Goal: Task Accomplishment & Management: Manage account settings

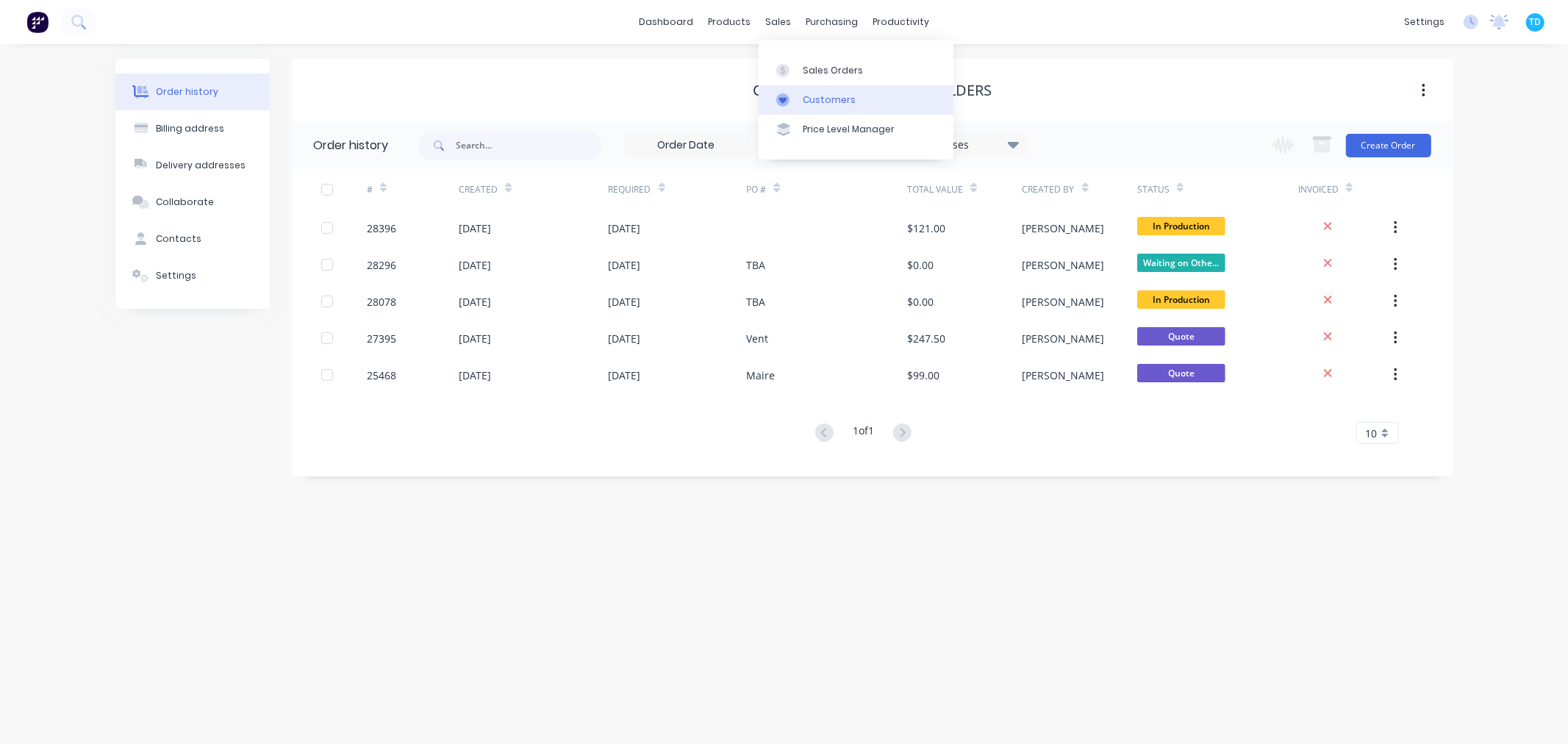
drag, startPoint x: 806, startPoint y: 72, endPoint x: 796, endPoint y: 92, distance: 22.4
click at [806, 72] on div "Sales Orders" at bounding box center [833, 71] width 60 height 13
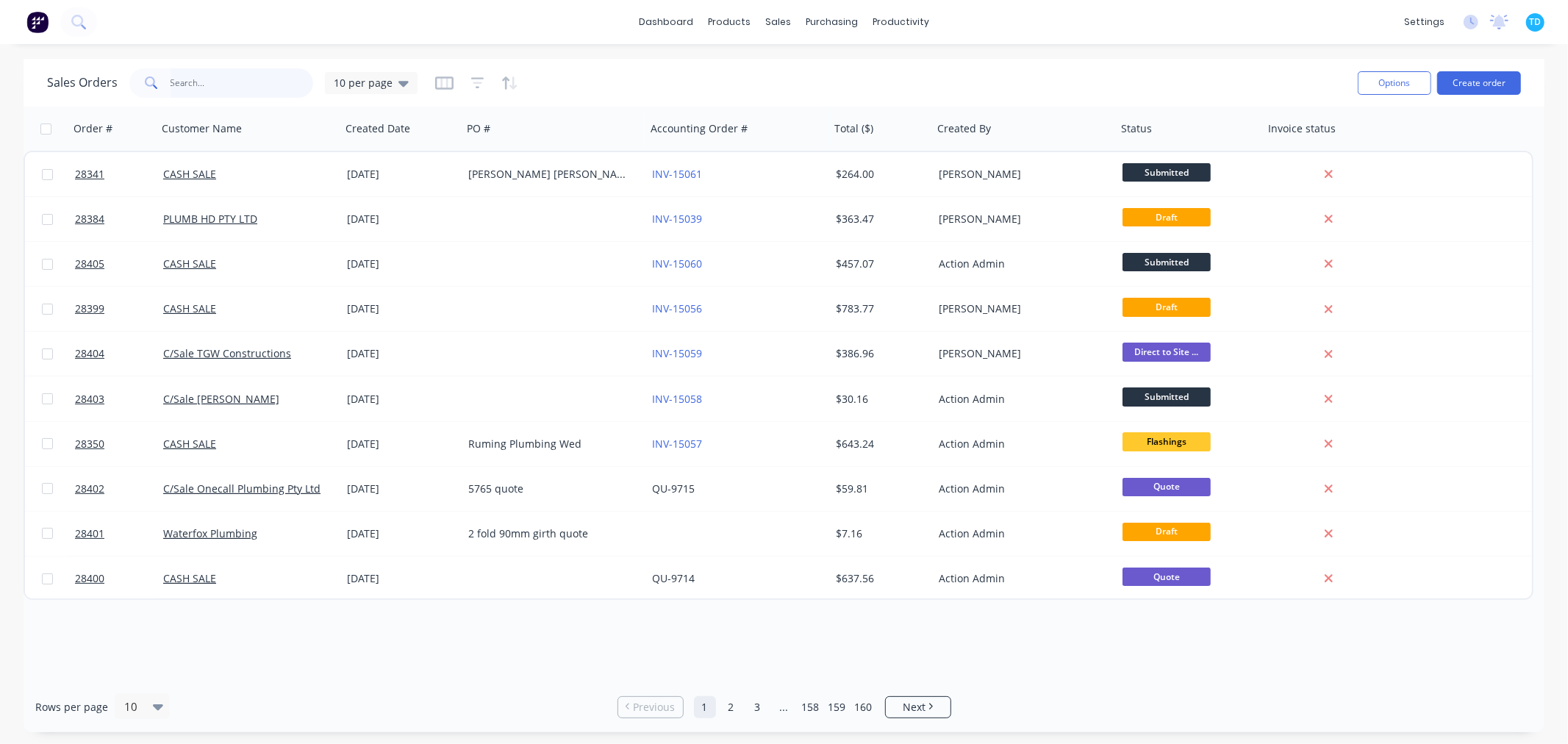
click at [212, 78] on input "text" at bounding box center [242, 83] width 143 height 30
type input "ralian joinery"
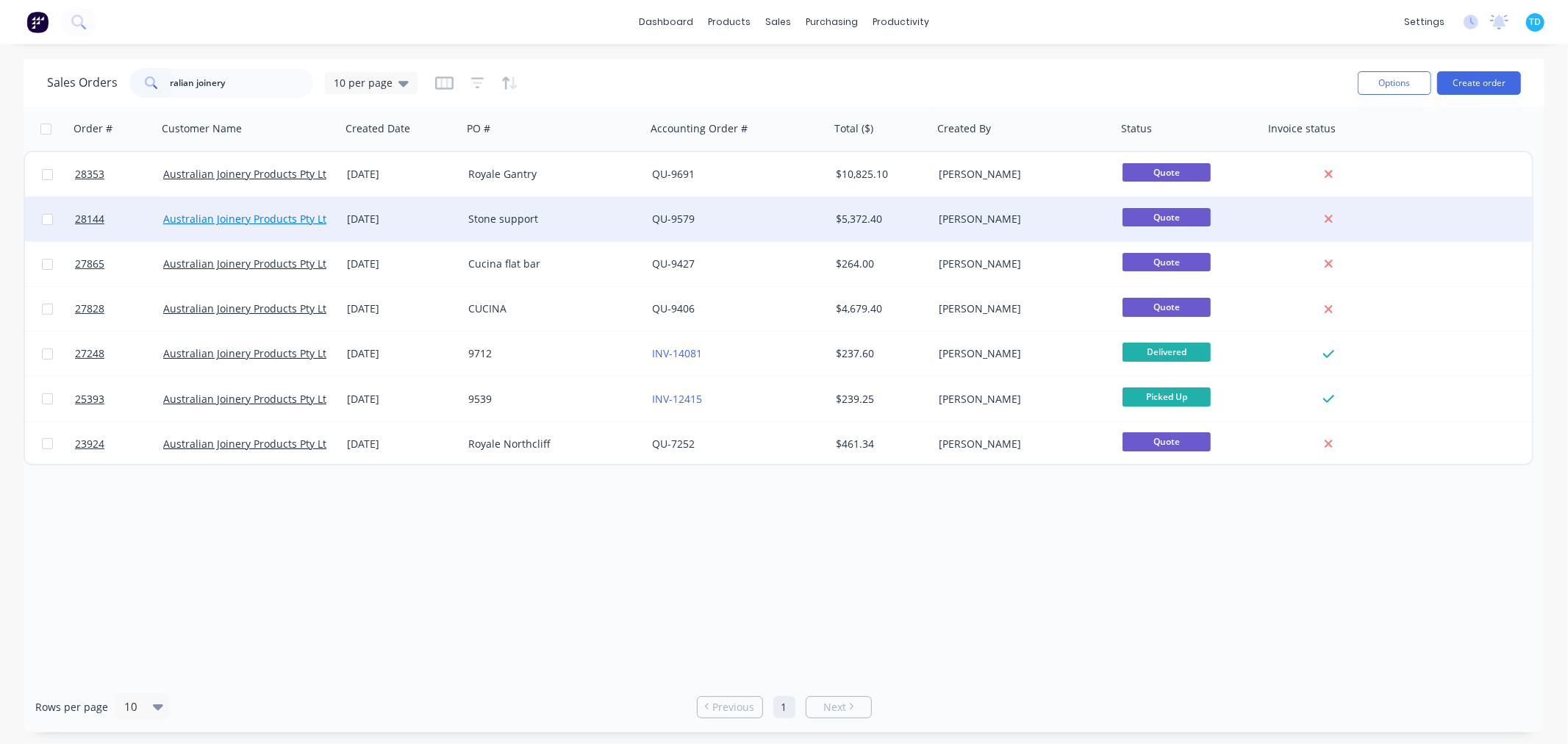
click at [296, 213] on link "Australian Joinery Products Pty Ltd" at bounding box center [248, 218] width 170 height 14
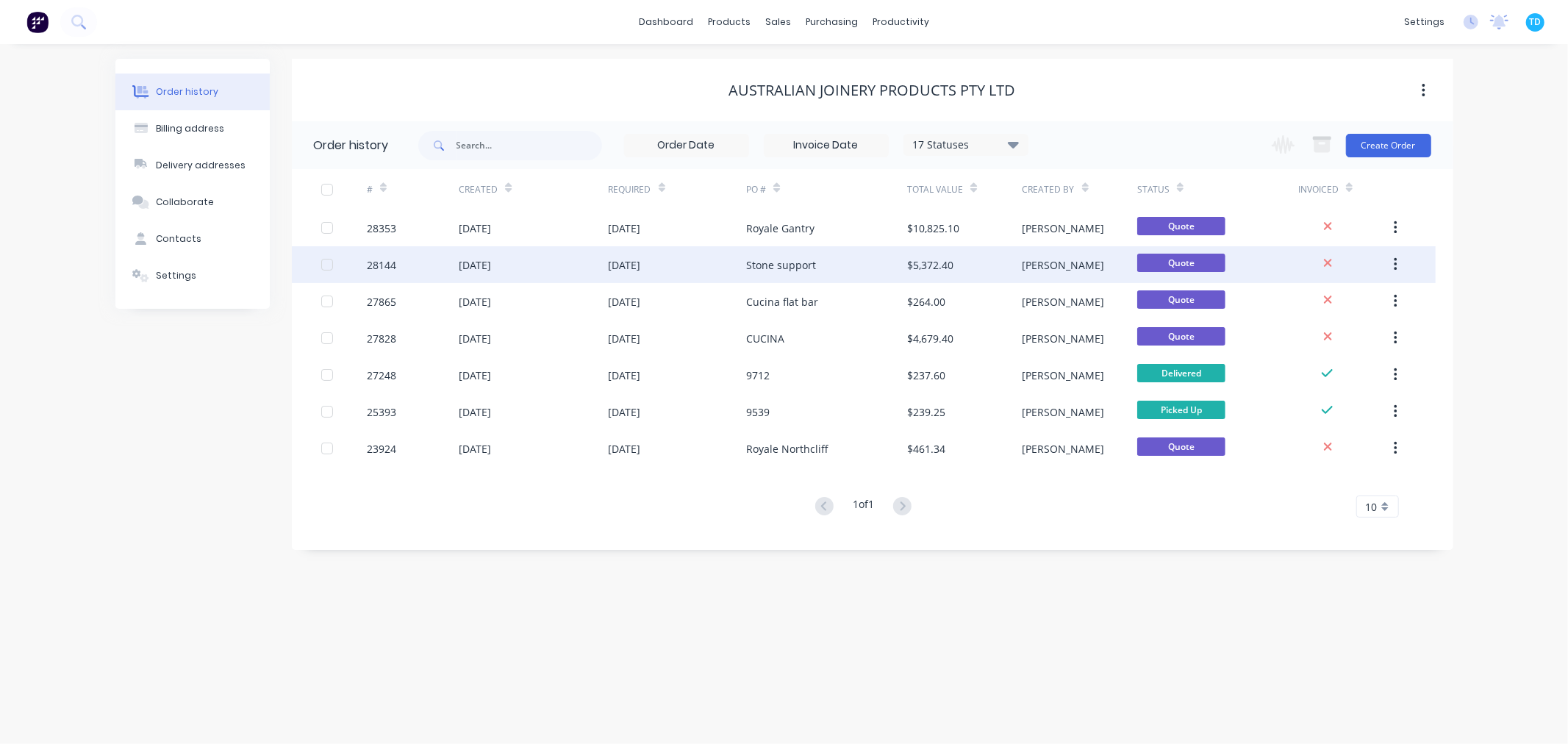
click at [641, 262] on div "[DATE]" at bounding box center [624, 264] width 32 height 16
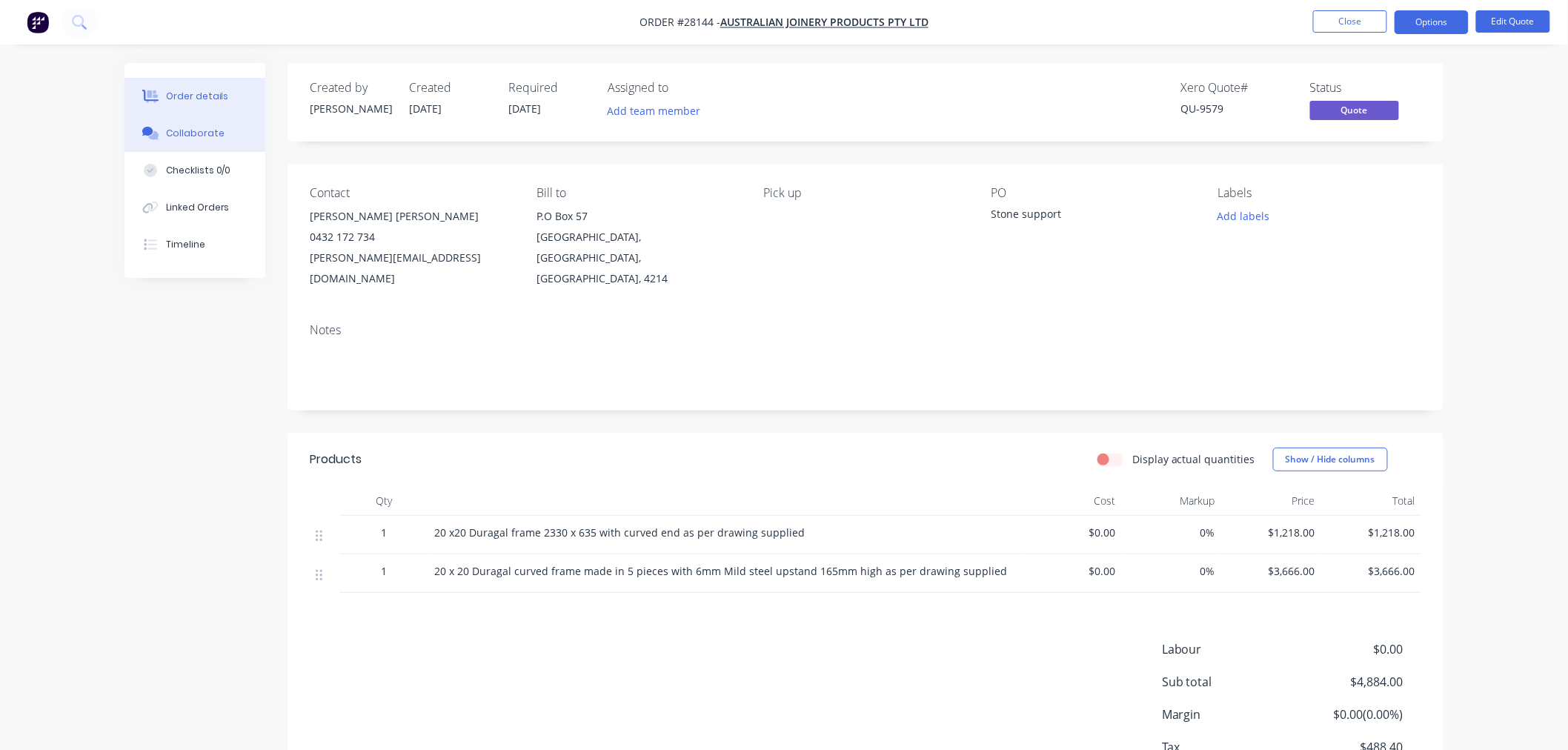
click at [219, 141] on button "Collaborate" at bounding box center [195, 133] width 141 height 37
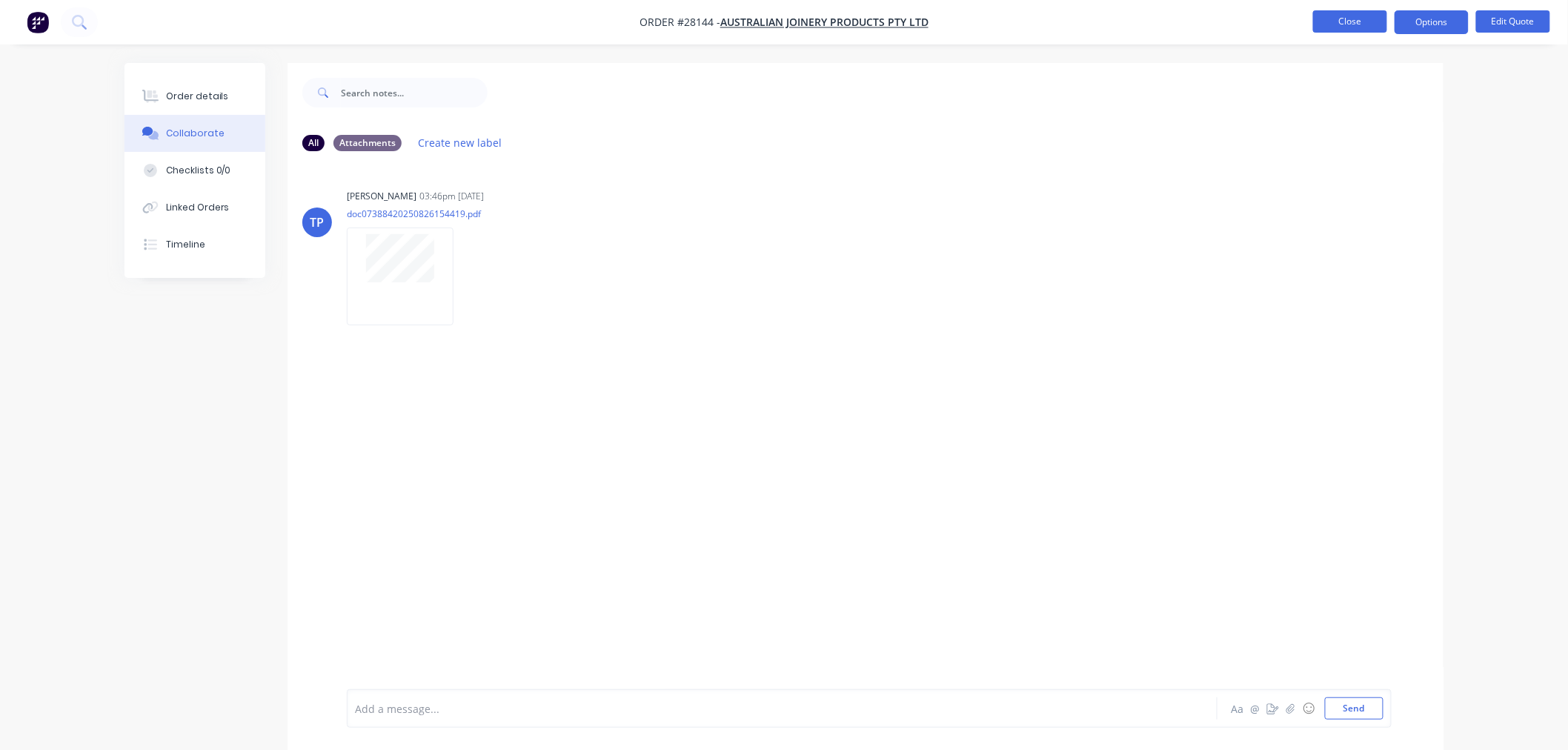
click at [1335, 17] on button "Close" at bounding box center [1350, 21] width 74 height 22
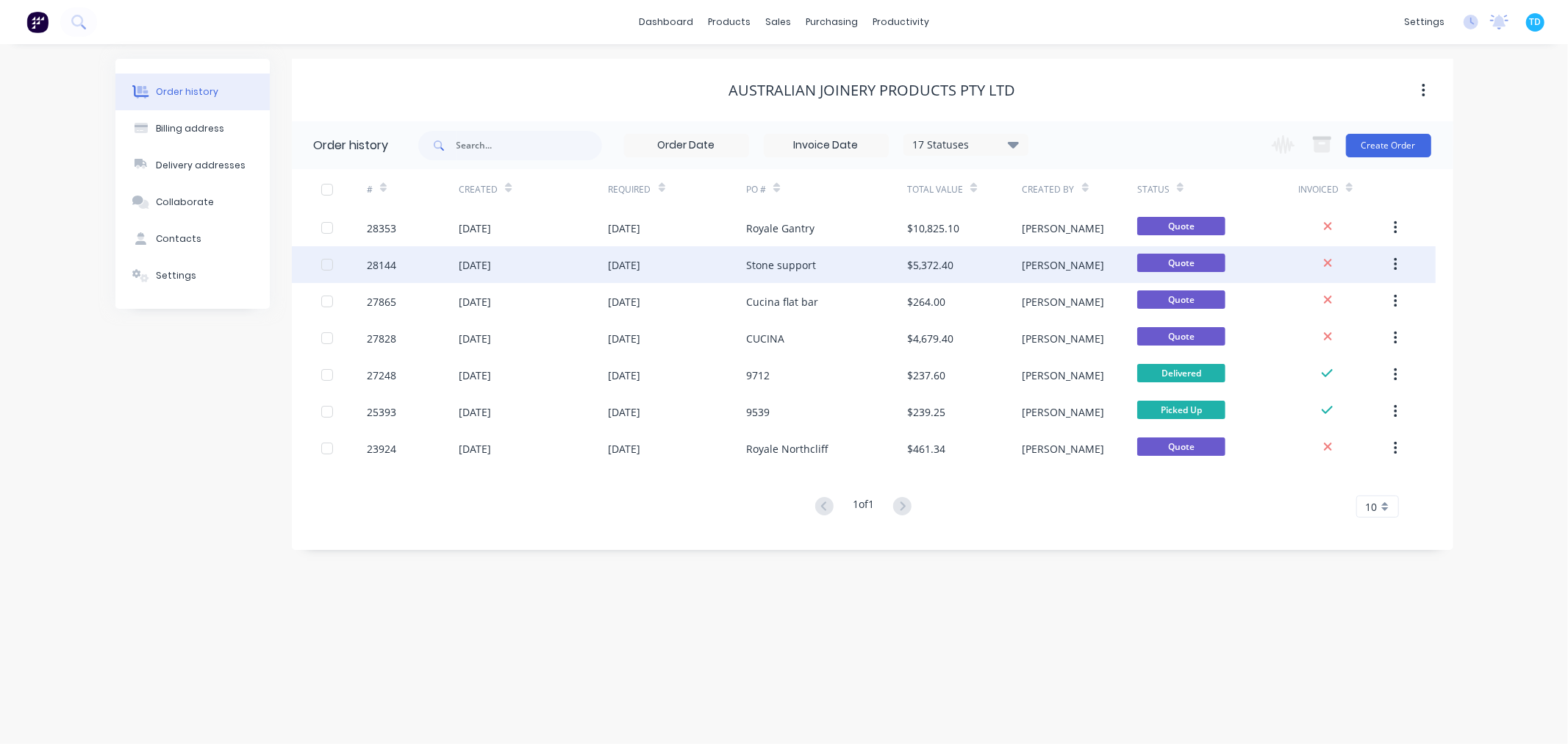
click at [641, 260] on div "[DATE]" at bounding box center [624, 264] width 32 height 16
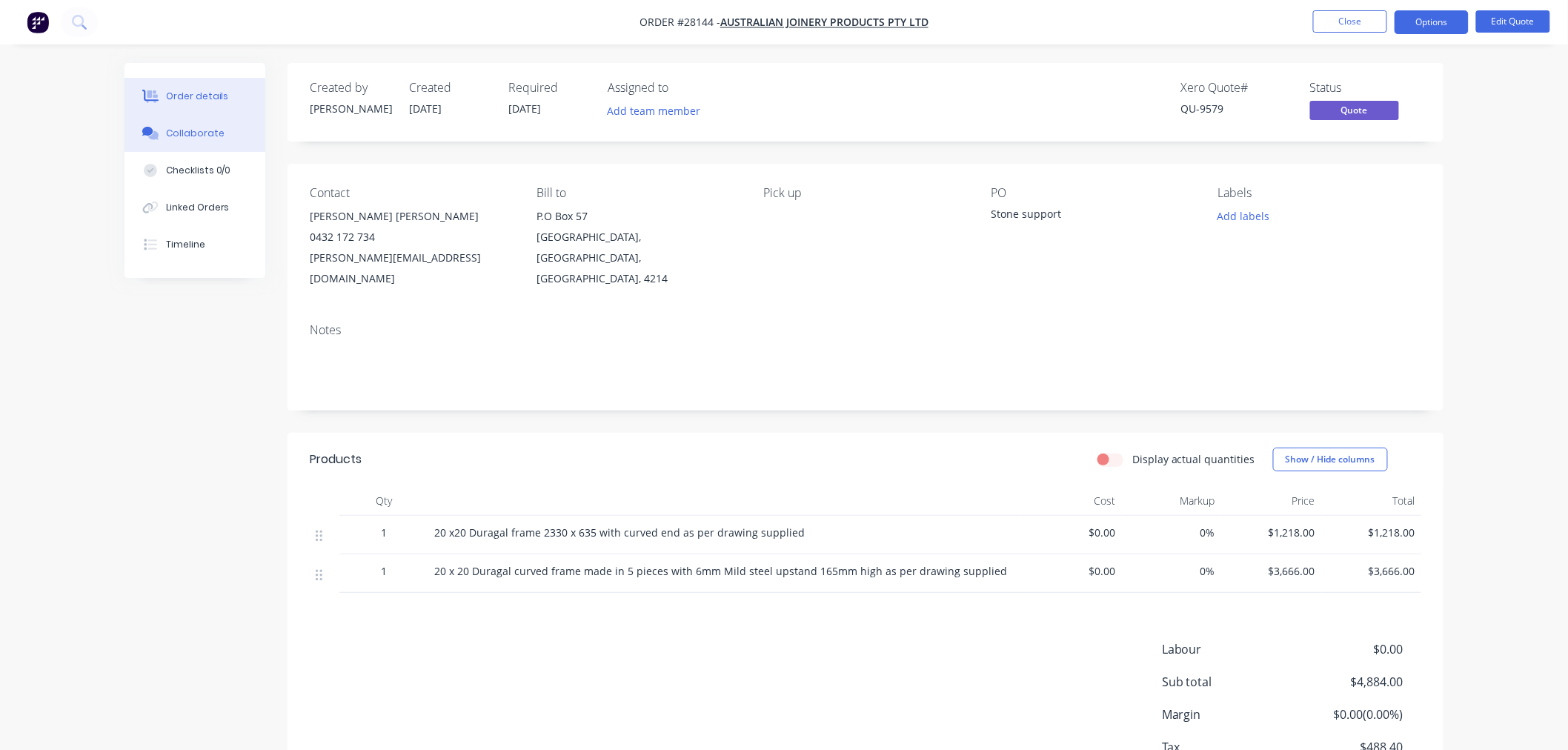
click at [216, 138] on div "Collaborate" at bounding box center [195, 134] width 59 height 13
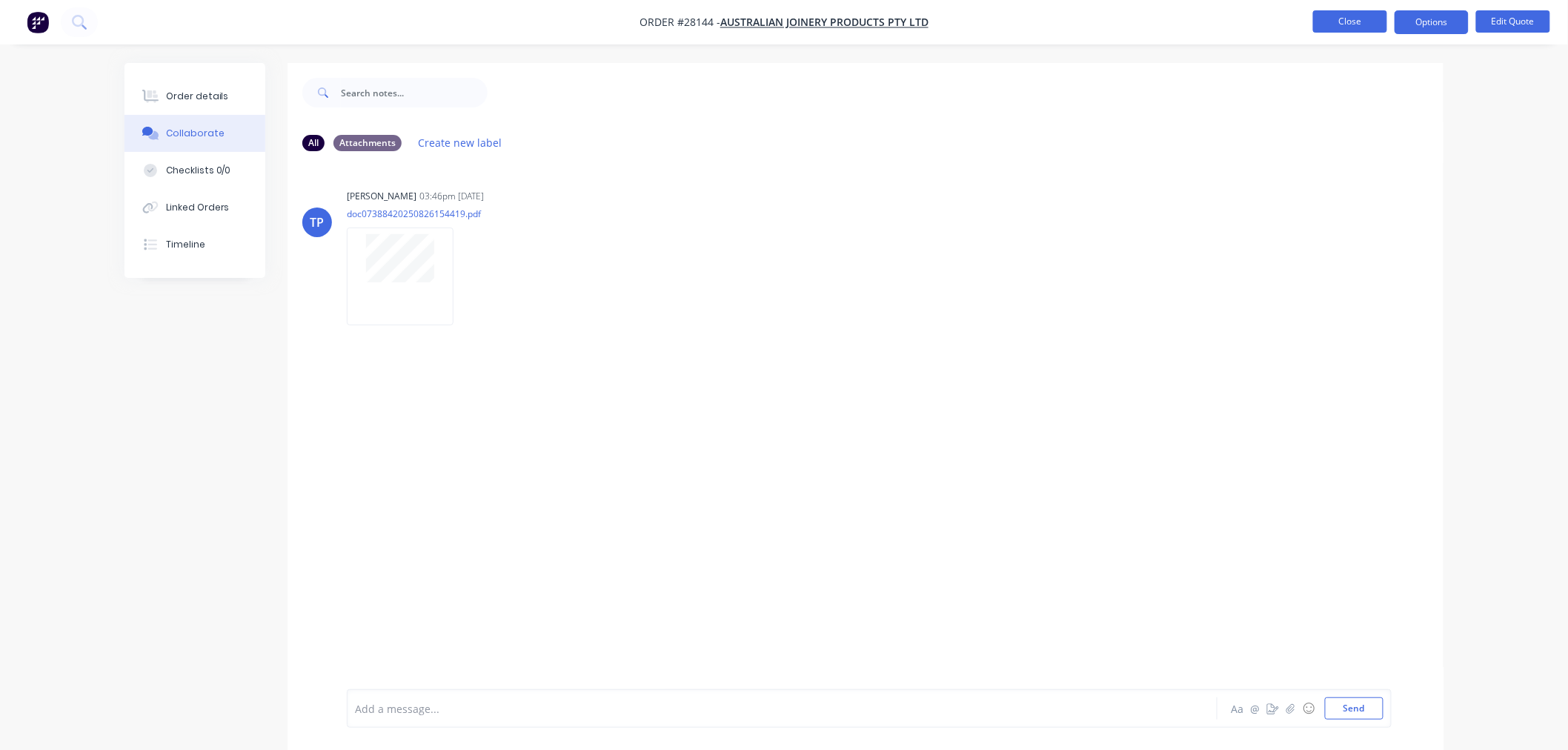
click at [1384, 13] on button "Close" at bounding box center [1350, 21] width 74 height 22
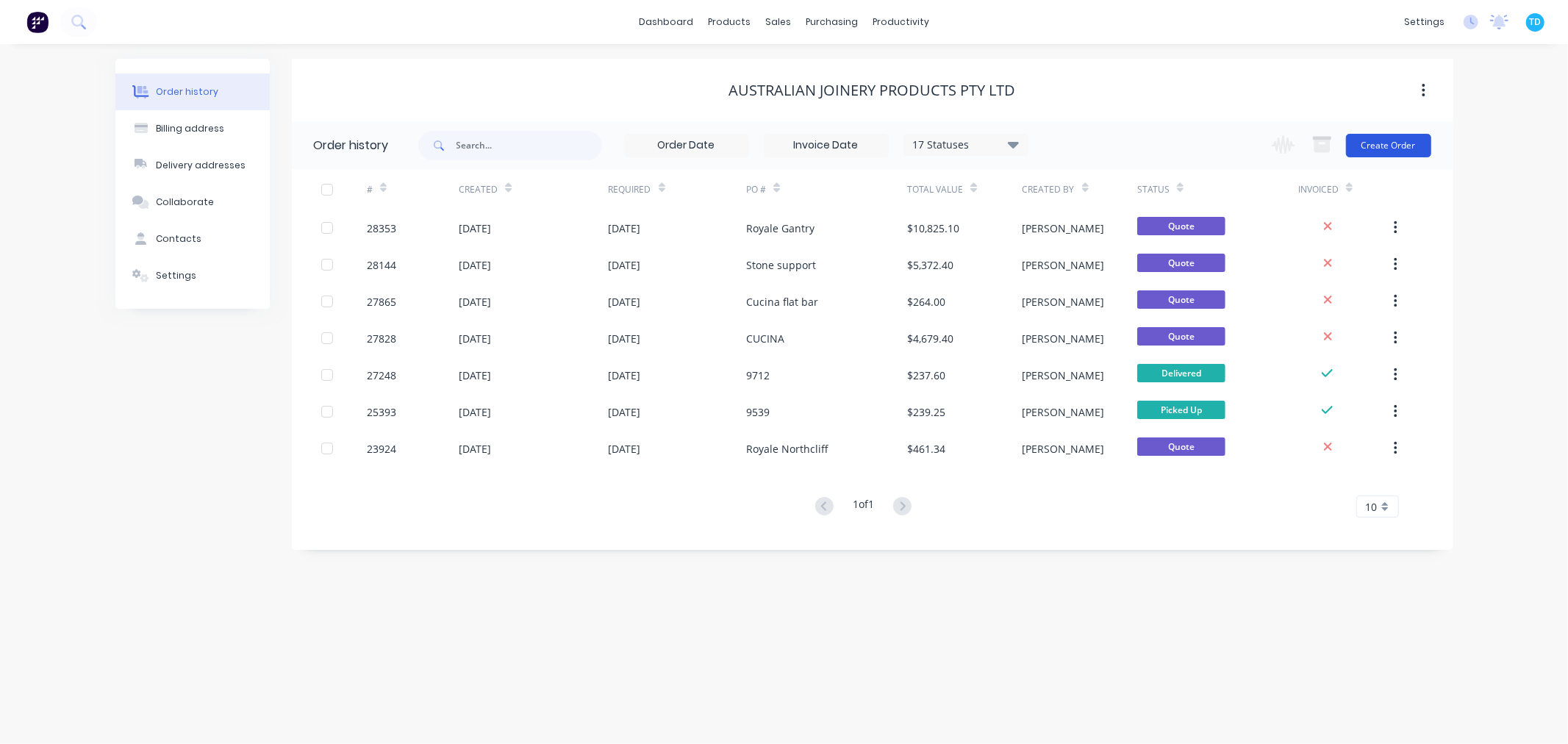
click at [1373, 141] on button "Create Order" at bounding box center [1388, 145] width 86 height 24
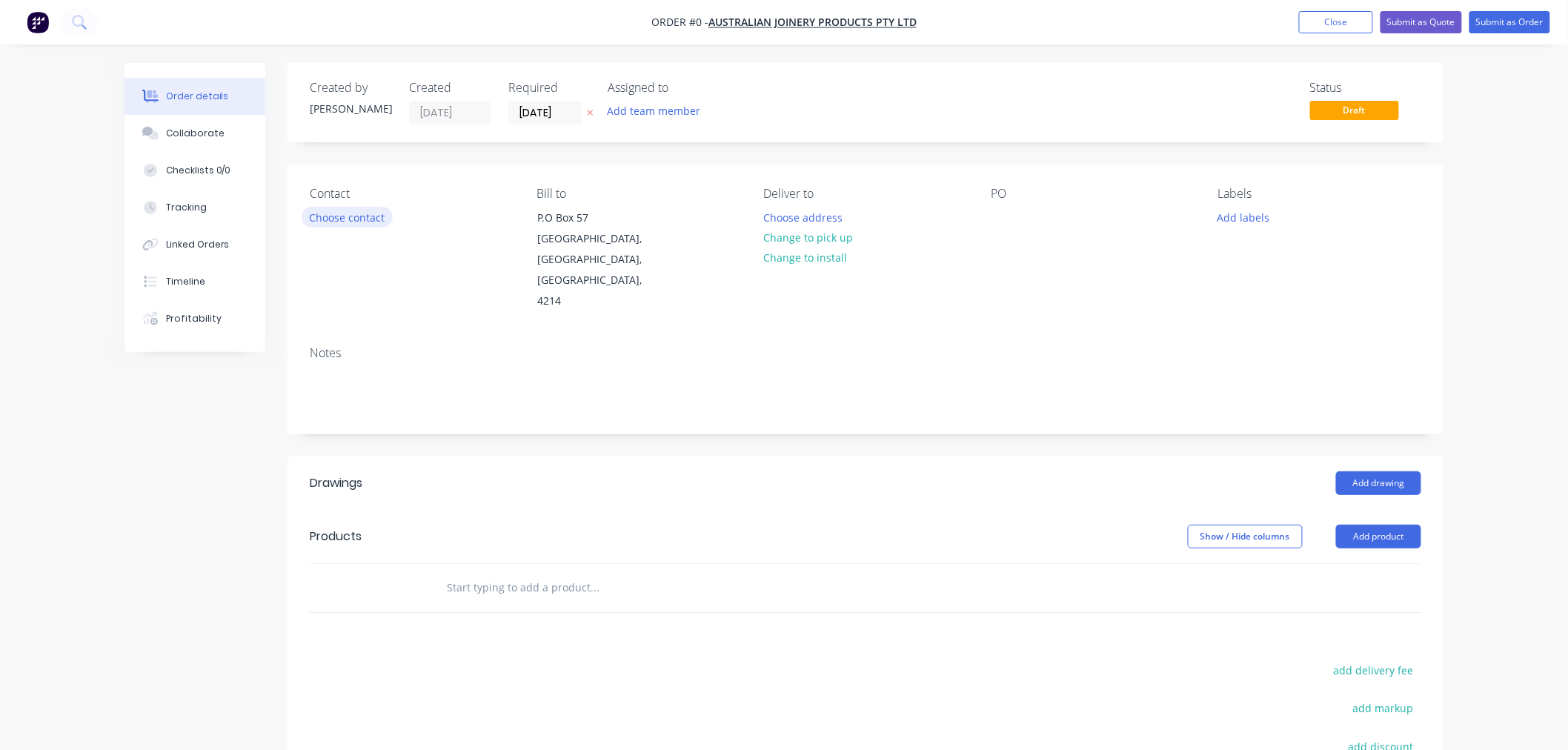
click at [351, 219] on button "Choose contact" at bounding box center [347, 217] width 91 height 20
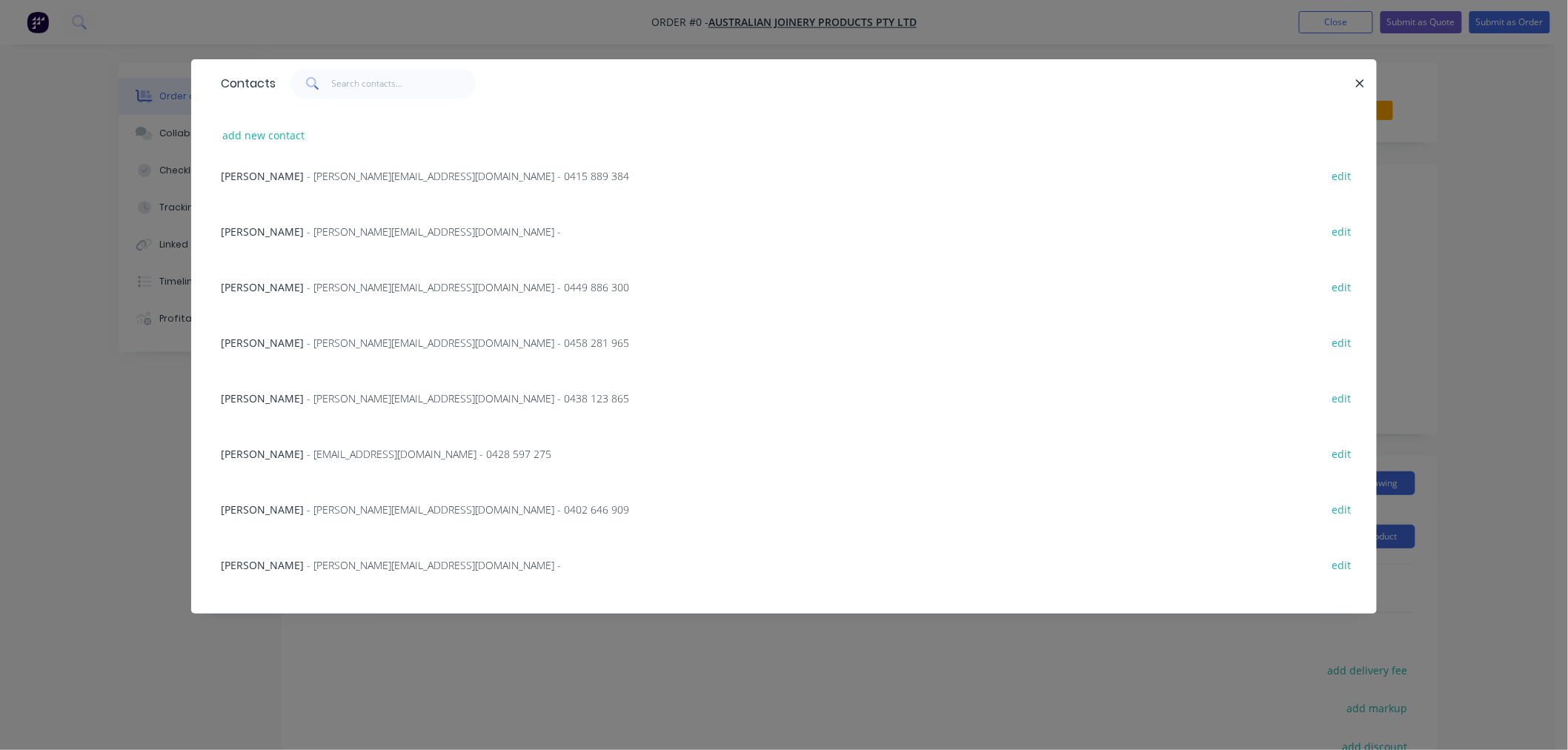
scroll to position [217, 0]
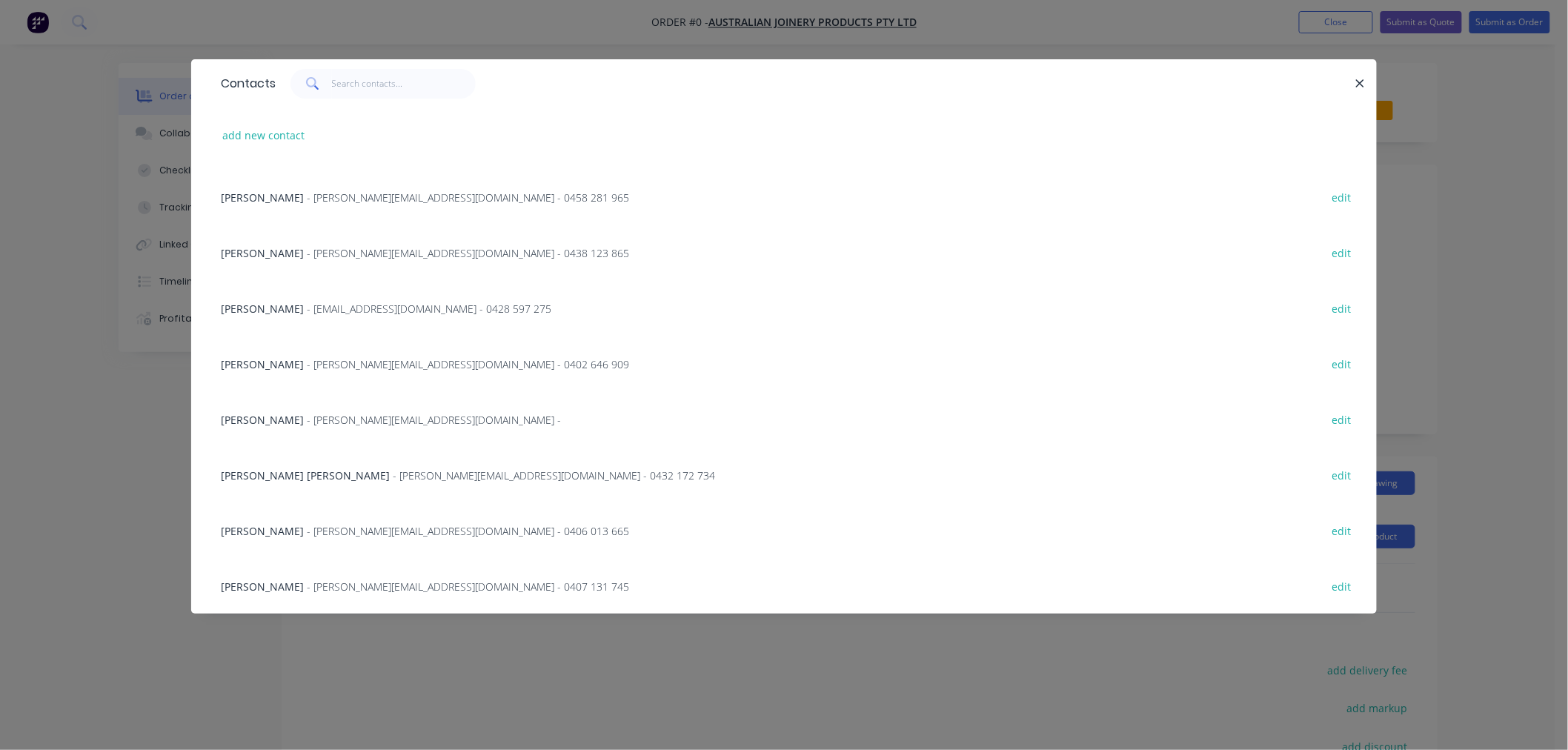
click at [393, 472] on span "- [PERSON_NAME][EMAIL_ADDRESS][DOMAIN_NAME] - 0432 172 734" at bounding box center [554, 475] width 322 height 14
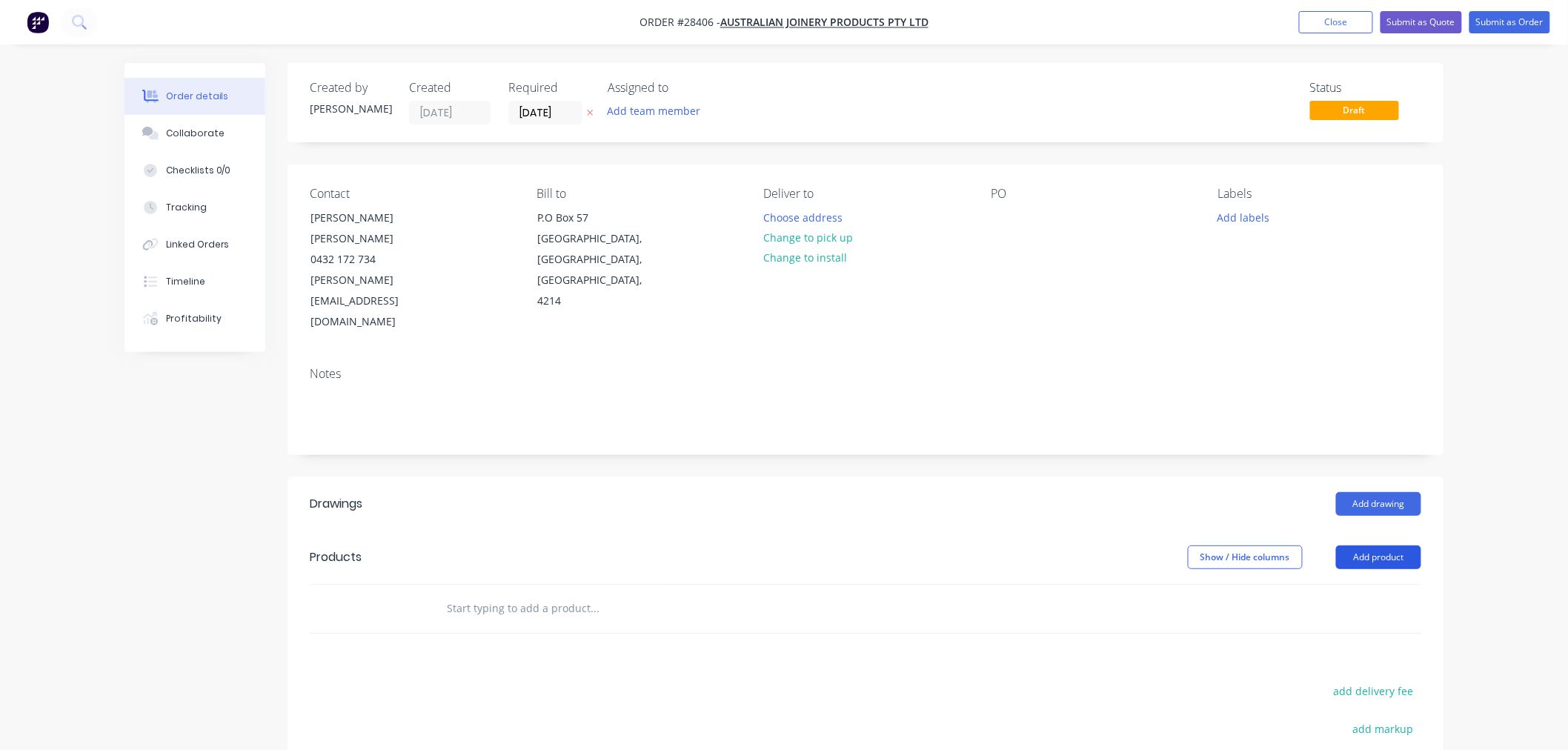
click at [1368, 546] on button "Add product" at bounding box center [1379, 557] width 86 height 24
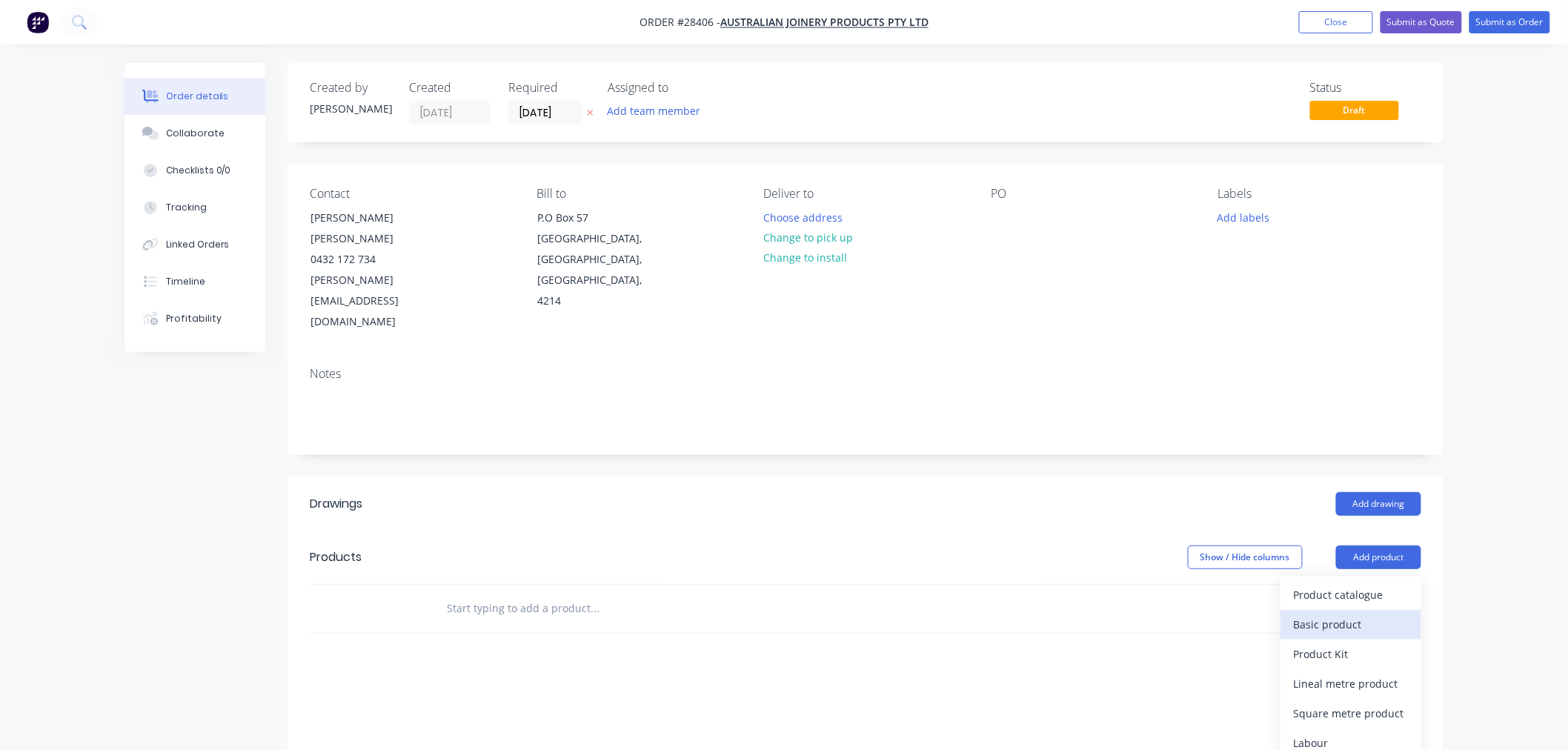
click at [1334, 614] on div "Basic product" at bounding box center [1350, 625] width 114 height 22
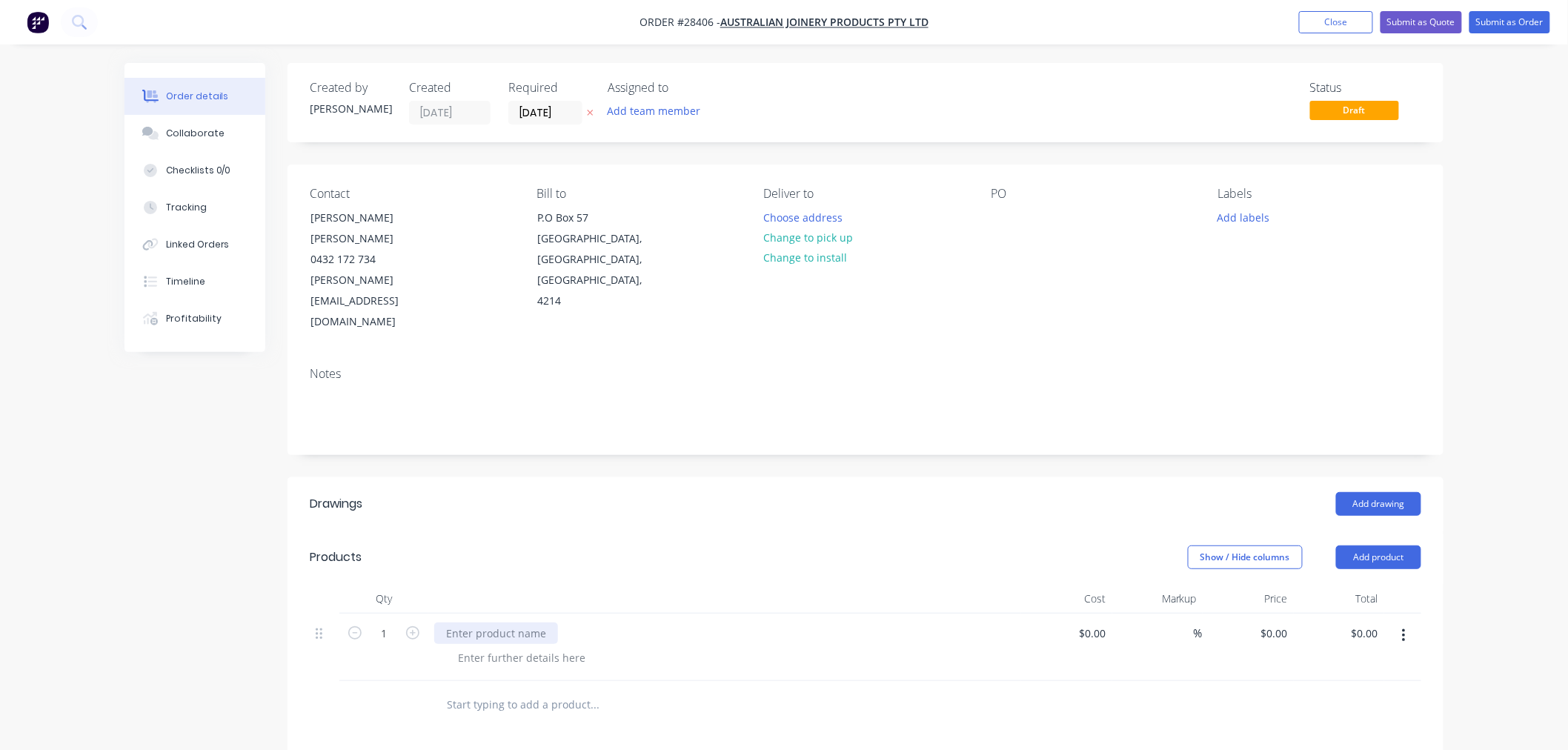
click at [517, 623] on div at bounding box center [496, 634] width 124 height 22
click at [534, 647] on div at bounding box center [522, 658] width 151 height 22
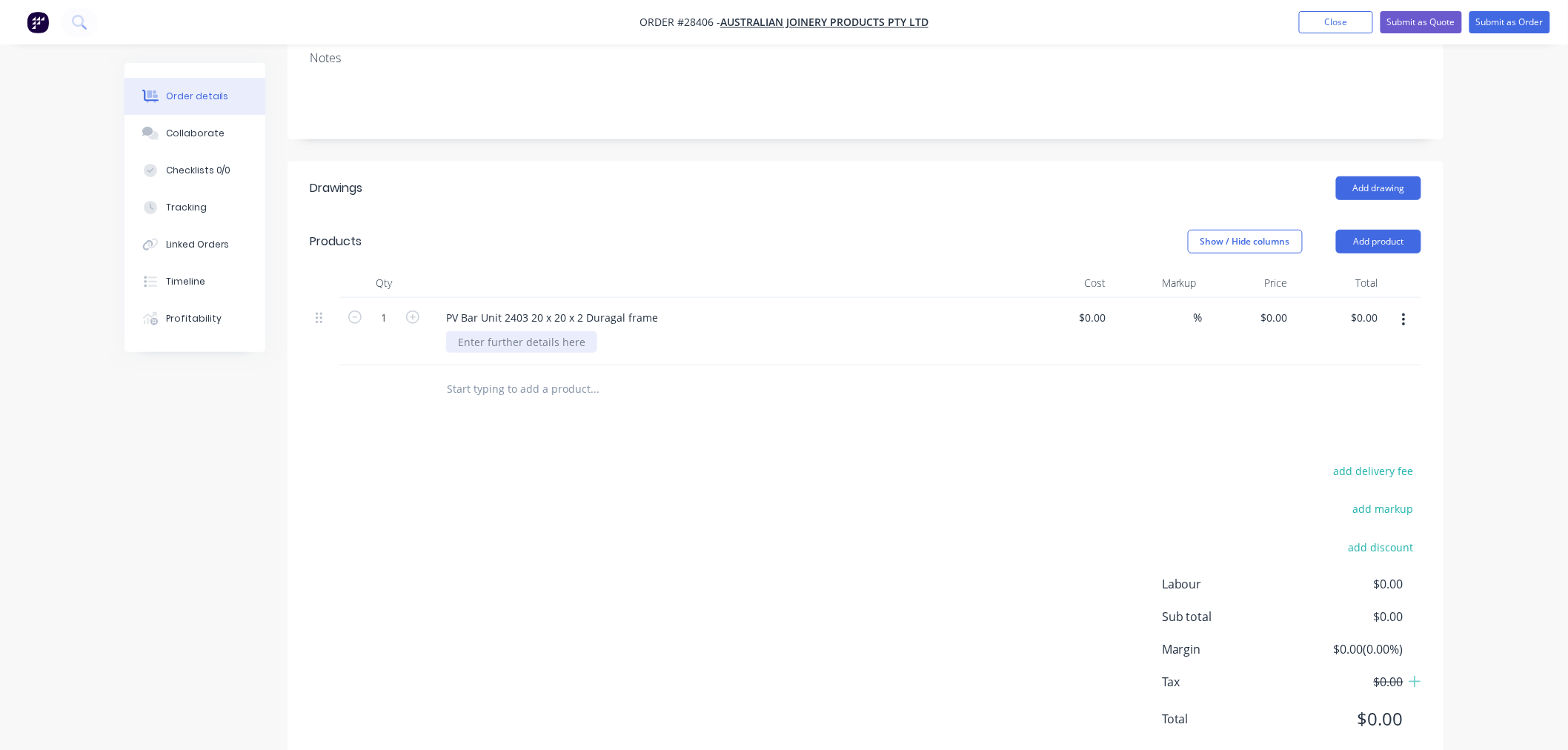
click at [530, 331] on div at bounding box center [522, 342] width 151 height 22
click at [672, 409] on div "Drawings Add drawing Products Show / Hide columns Add product Qty Cost Markup P…" at bounding box center [865, 466] width 1156 height 608
click at [1103, 306] on input at bounding box center [1104, 317] width 17 height 22
type input "$312.00"
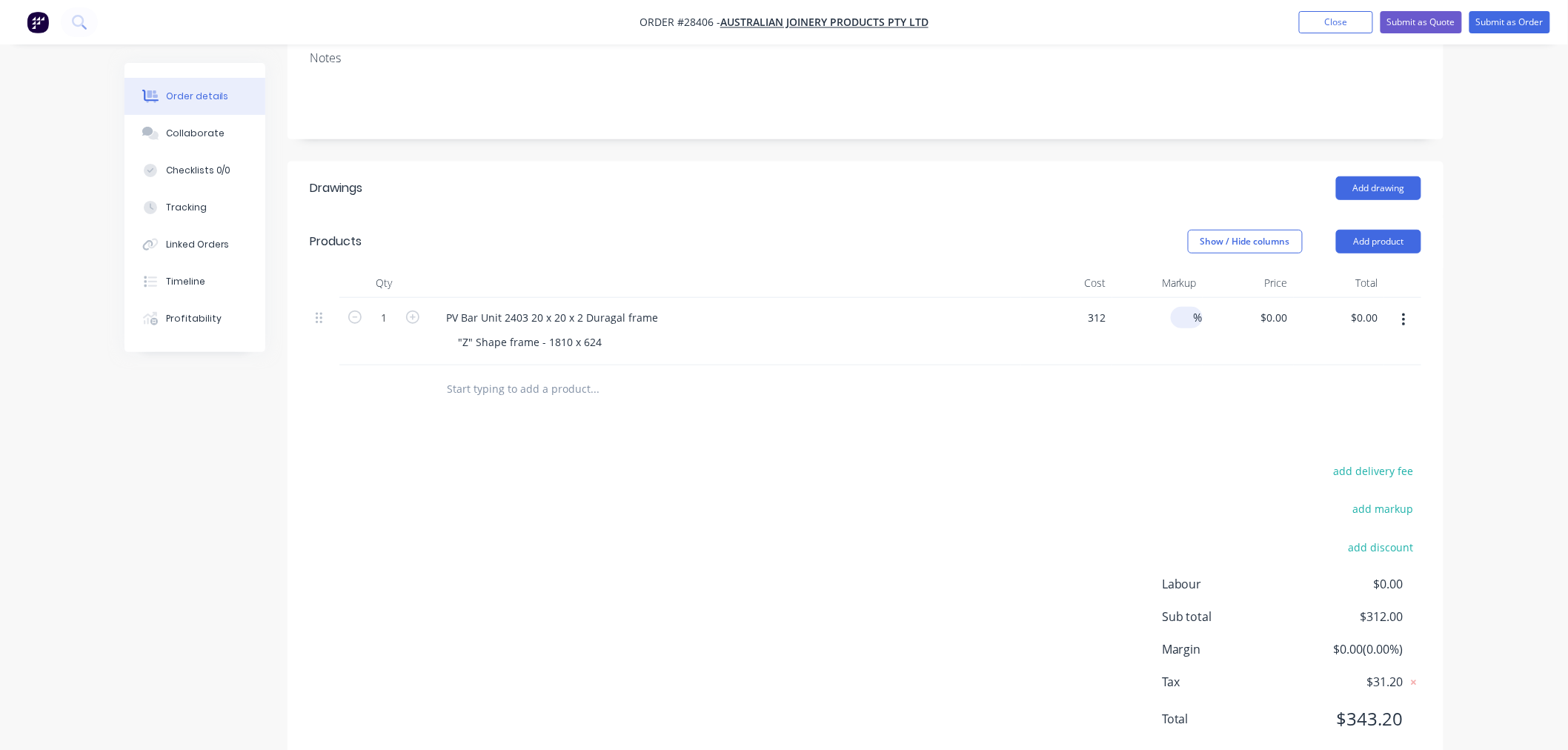
type input "$312.00"
click at [1182, 306] on input at bounding box center [1185, 317] width 17 height 22
type input "50"
type input "$468.00"
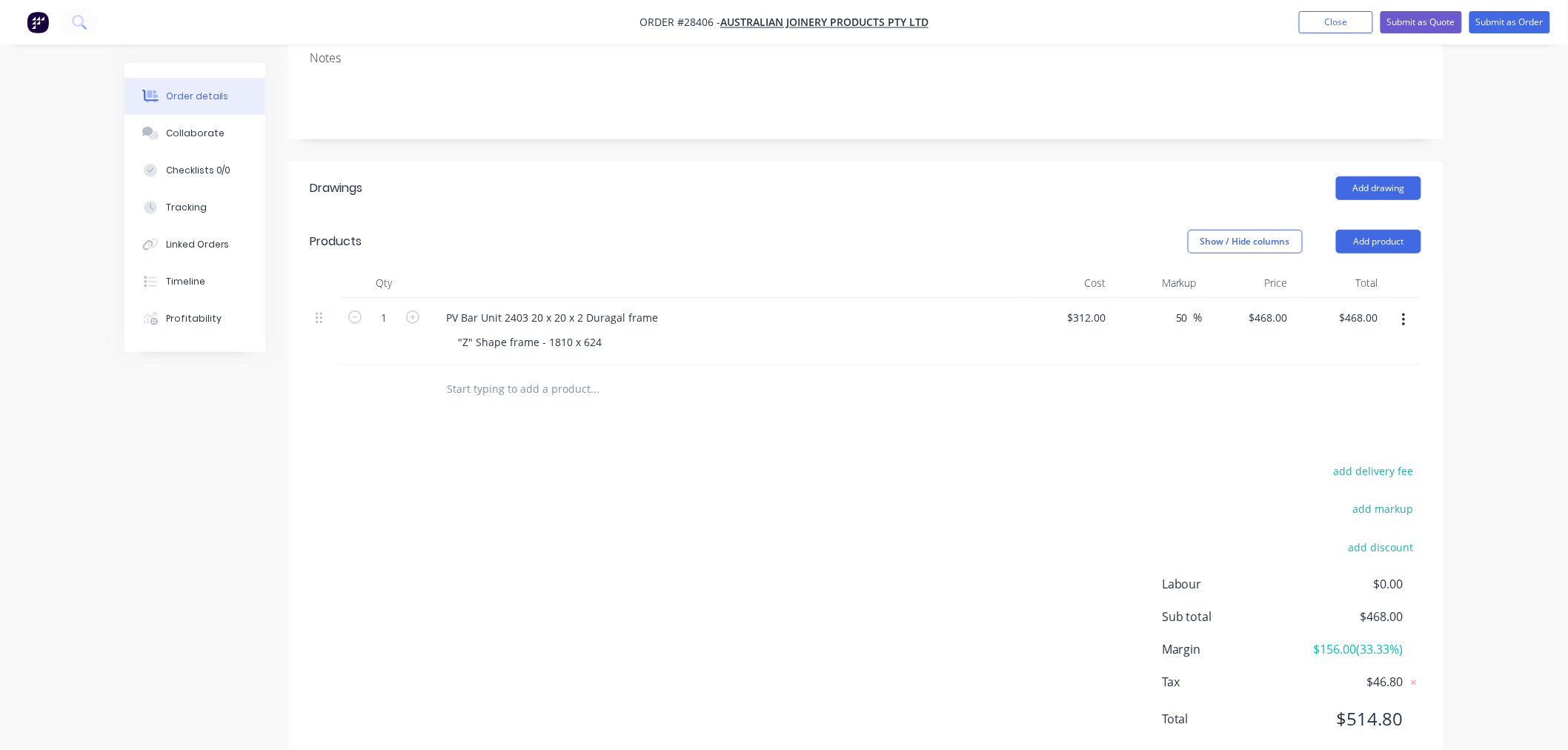
click at [1179, 365] on div at bounding box center [865, 390] width 1112 height 48
click at [602, 331] on div ""Z" Shape frame - 1810 x 624" at bounding box center [530, 342] width 168 height 22
click at [751, 404] on div "Drawings Add drawing Products Show / Hide columns Add product Qty Cost Markup P…" at bounding box center [865, 466] width 1156 height 608
click at [611, 331] on div ""Z" Shape frame - 1810 x 624 a sper supplied drawing" at bounding box center [592, 342] width 292 height 22
click at [831, 484] on div "add delivery fee add markup add discount Labour $0.00 Sub total $468.00 Margin …" at bounding box center [865, 604] width 1112 height 286
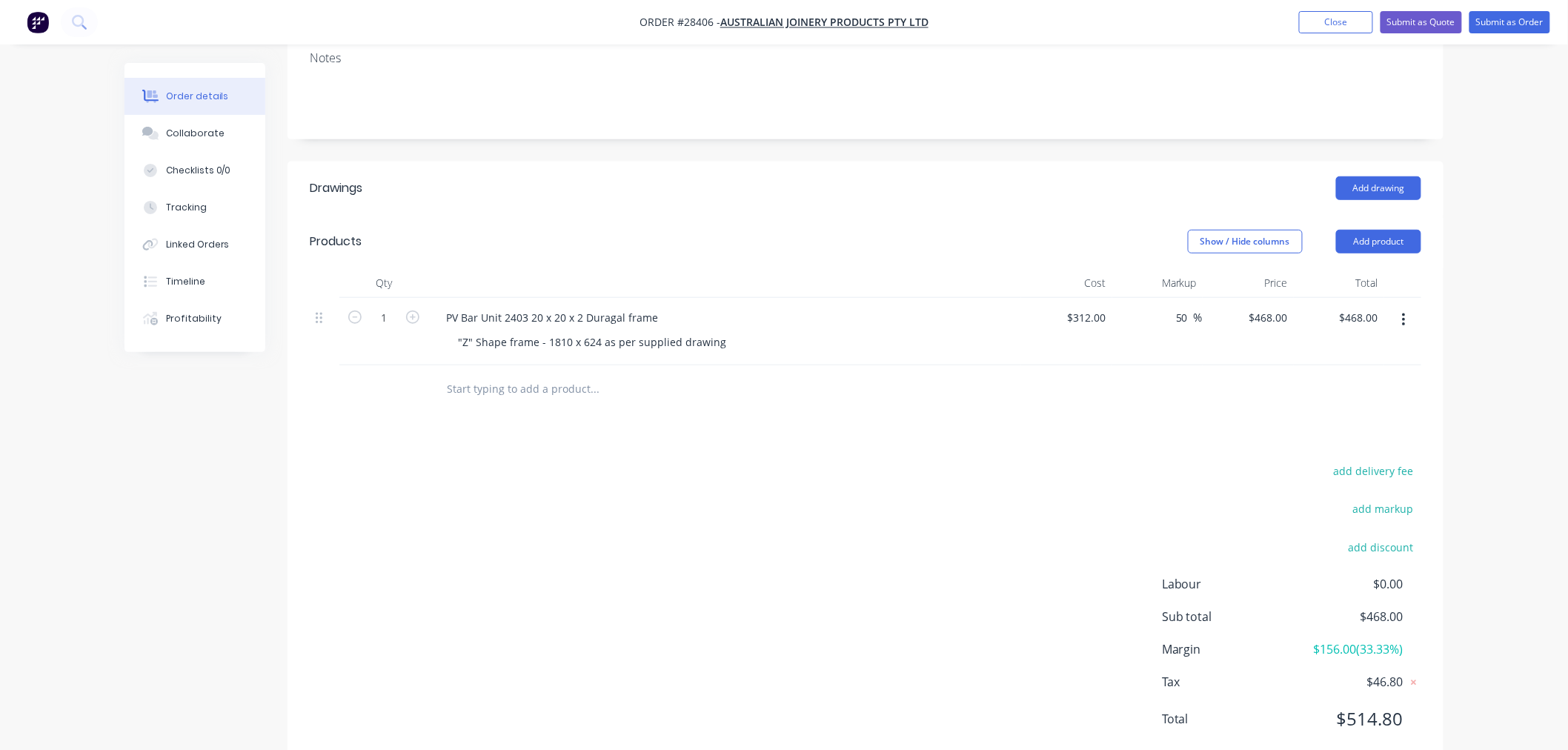
scroll to position [0, 0]
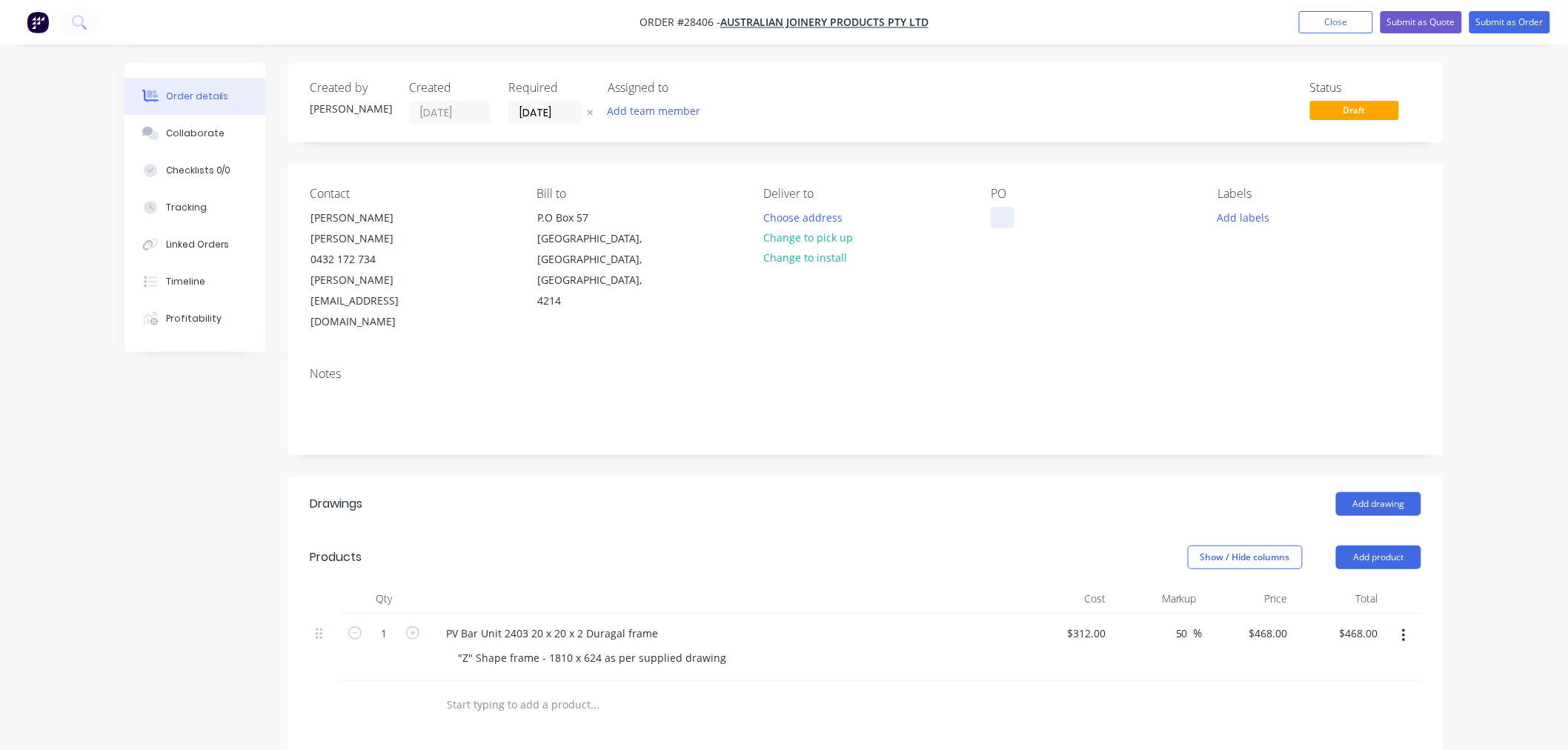
click at [995, 217] on div at bounding box center [1002, 218] width 24 height 22
click at [1129, 297] on div "Contact [PERSON_NAME] [PERSON_NAME] [PHONE_NUMBER] [PERSON_NAME][EMAIL_ADDRESS]…" at bounding box center [865, 259] width 1156 height 190
click at [1437, 24] on button "Submit as Quote" at bounding box center [1422, 22] width 81 height 22
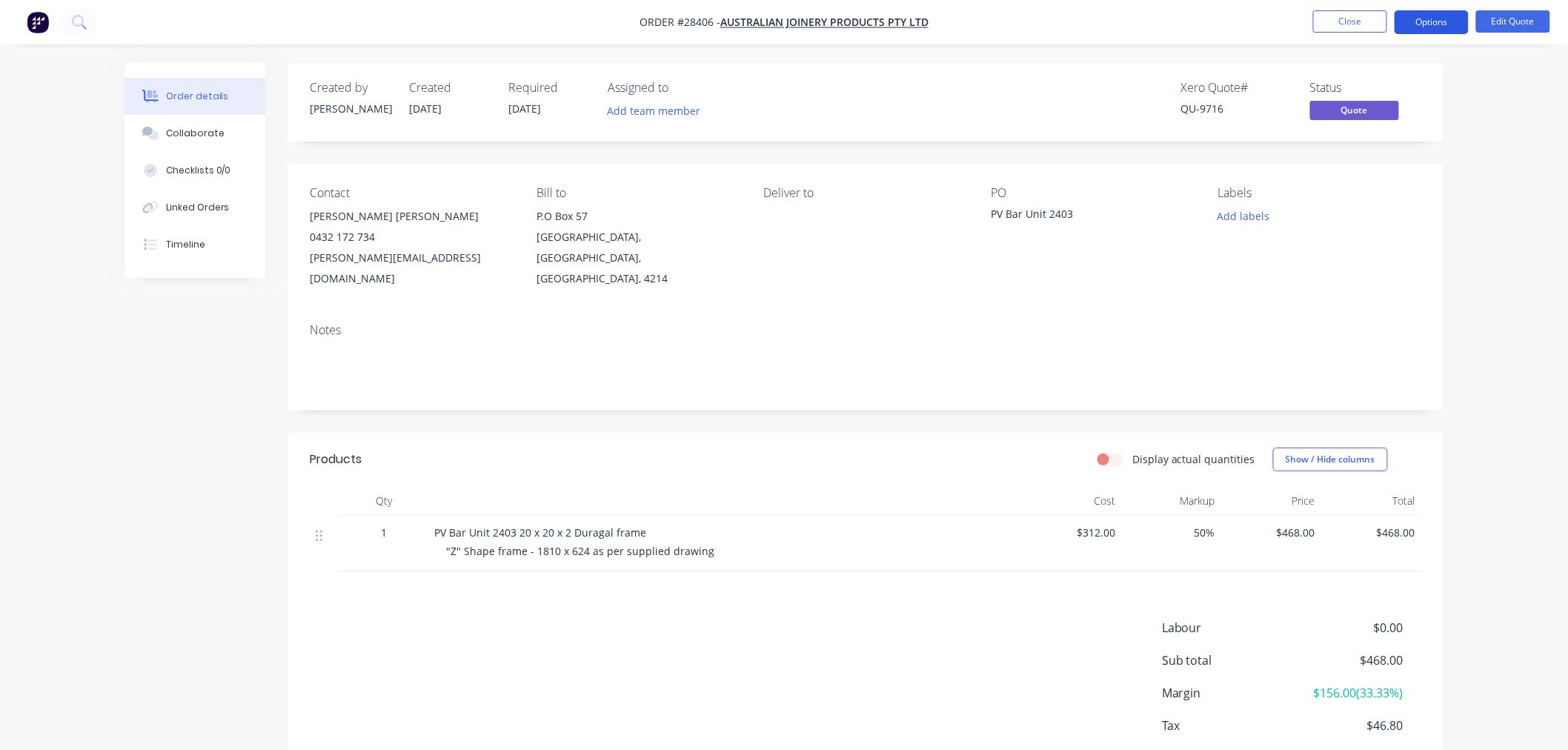
click at [1432, 19] on button "Options" at bounding box center [1432, 22] width 74 height 24
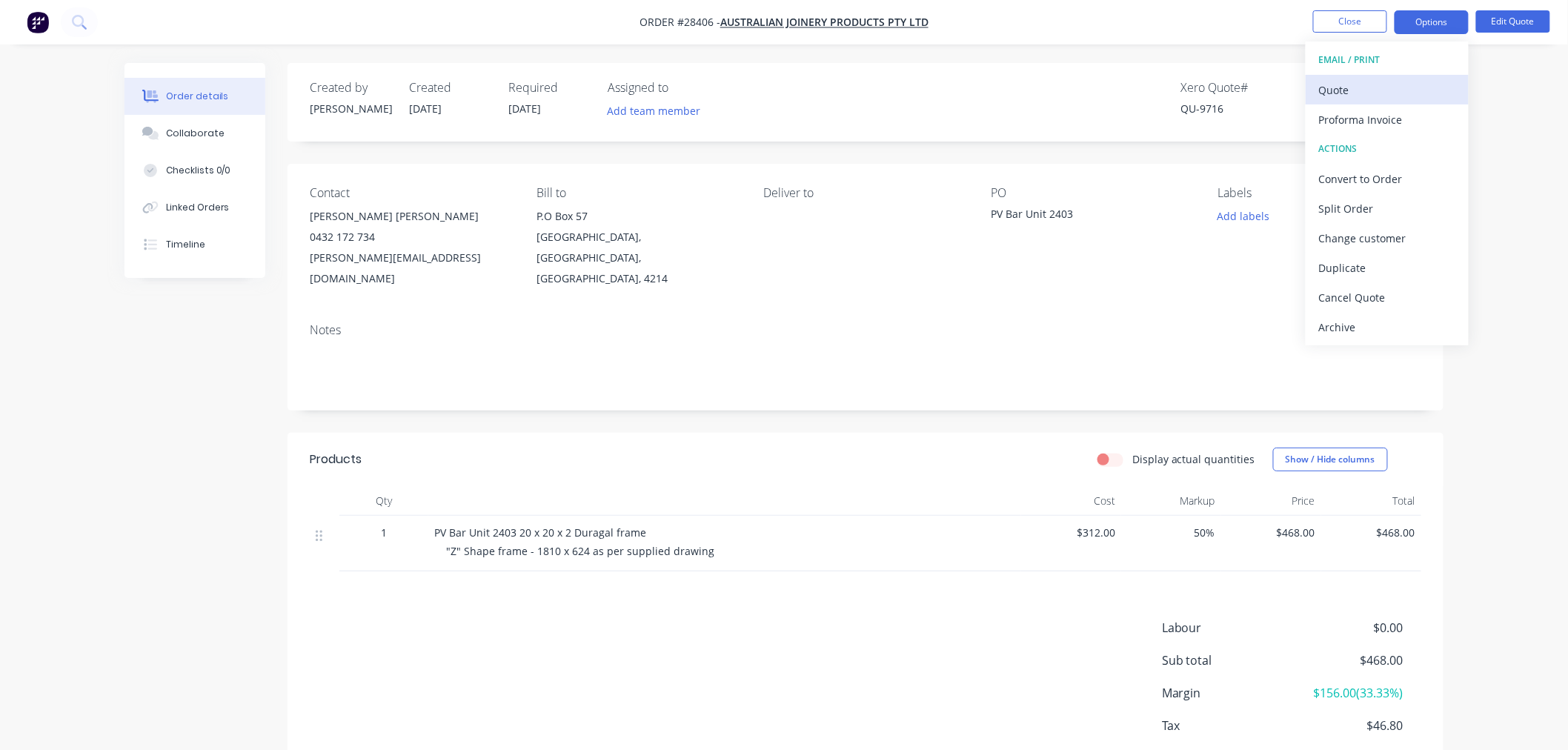
click at [1337, 94] on div "Quote" at bounding box center [1388, 90] width 136 height 22
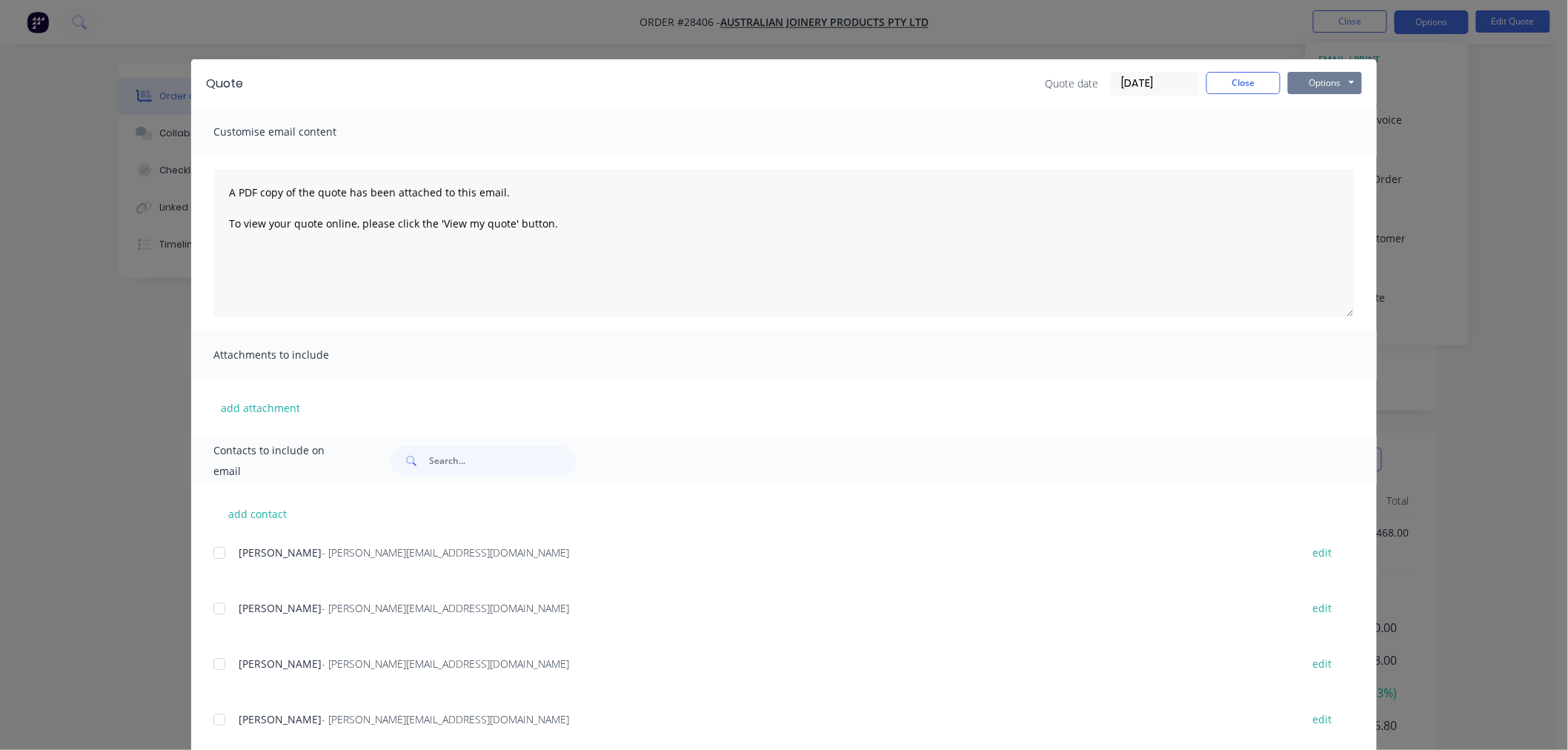
click at [1339, 83] on button "Options" at bounding box center [1325, 83] width 74 height 22
click at [1335, 140] on button "Print" at bounding box center [1335, 133] width 95 height 24
click at [1252, 72] on button "Close" at bounding box center [1243, 83] width 74 height 22
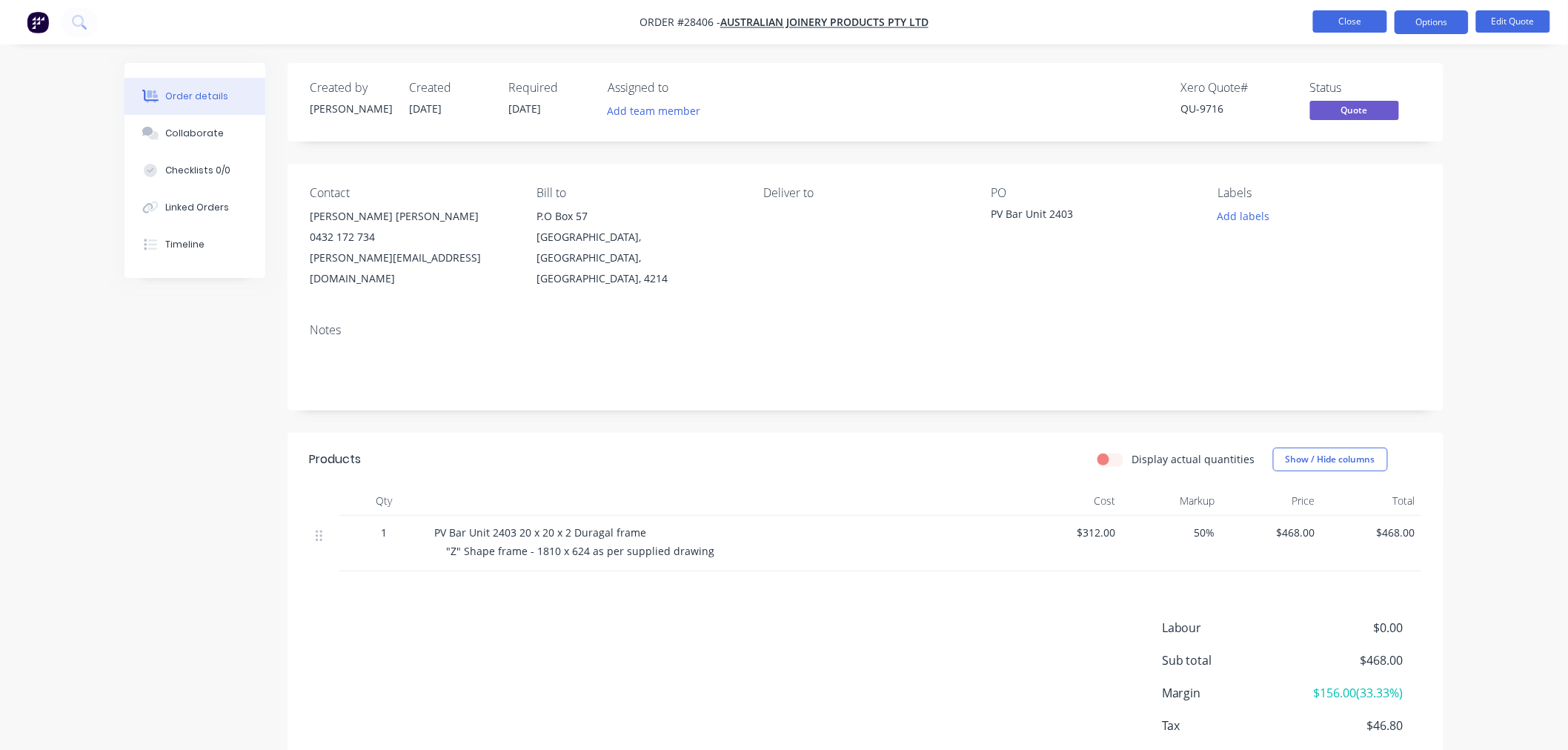
click at [1357, 27] on button "Close" at bounding box center [1350, 21] width 74 height 22
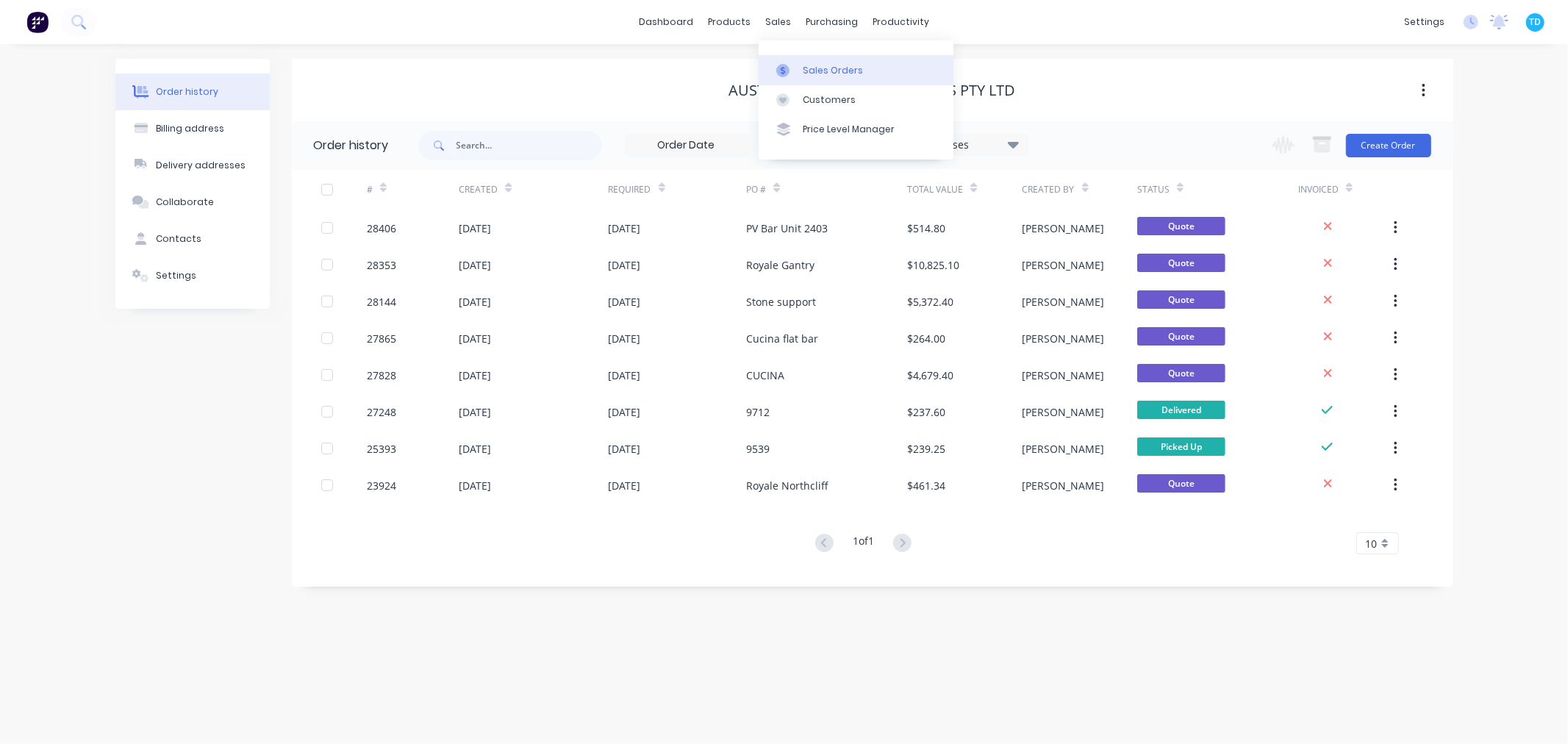
click at [803, 66] on div "Sales Orders" at bounding box center [833, 71] width 60 height 13
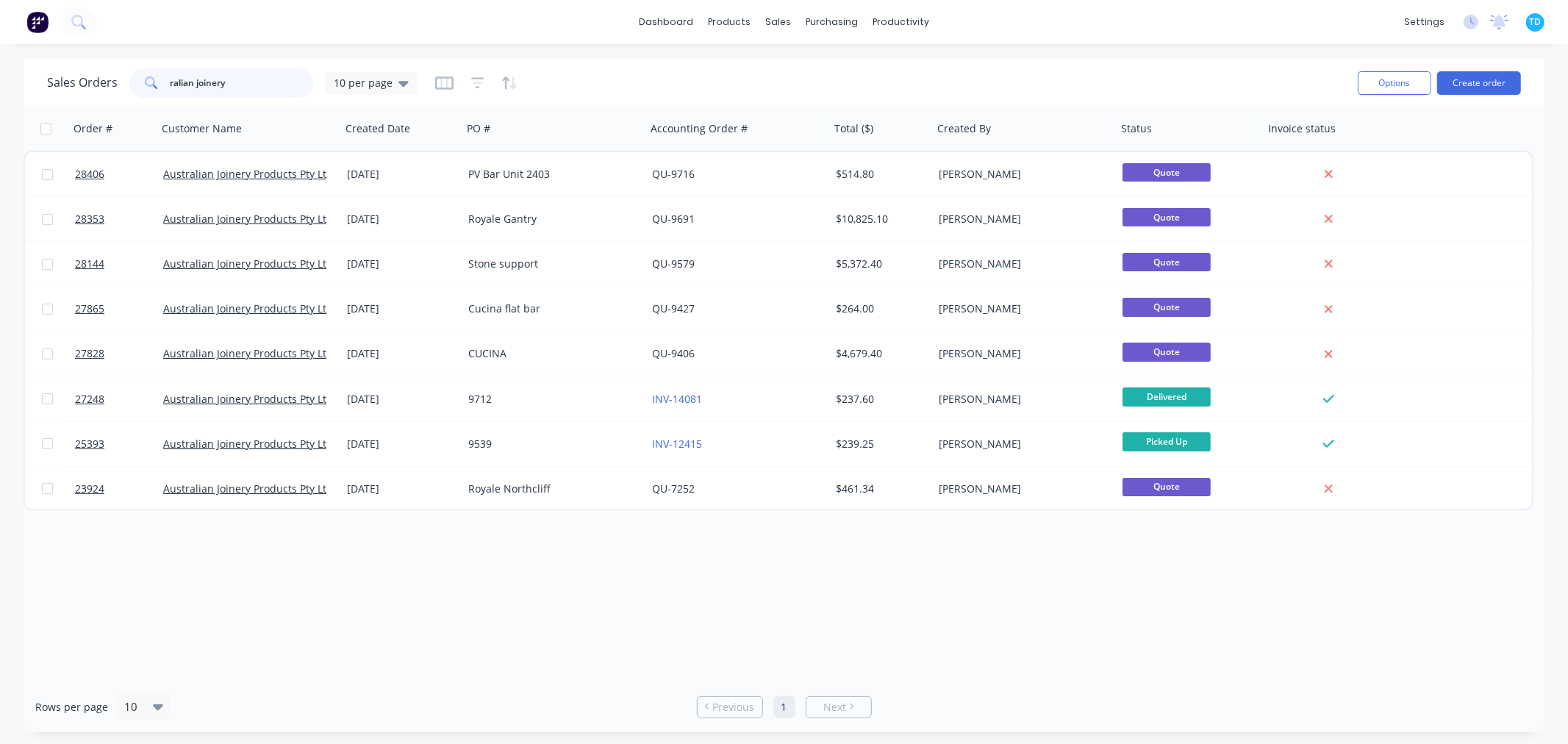
drag, startPoint x: 236, startPoint y: 78, endPoint x: 135, endPoint y: 90, distance: 101.7
click at [136, 92] on div "ralian joinery" at bounding box center [221, 83] width 184 height 30
type input "atlantis west"
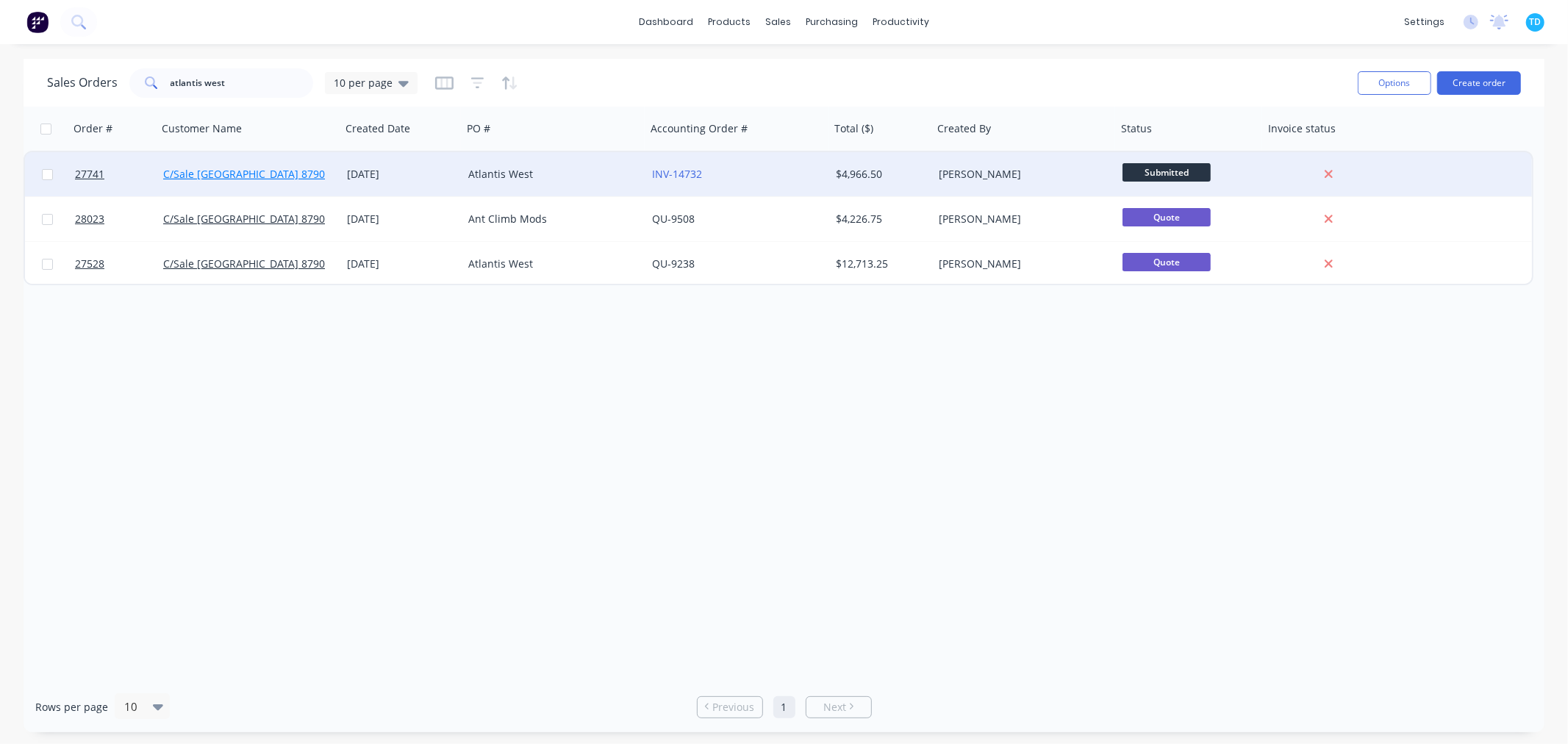
click at [281, 169] on link "C/Sale [GEOGRAPHIC_DATA] 8790" at bounding box center [244, 174] width 161 height 14
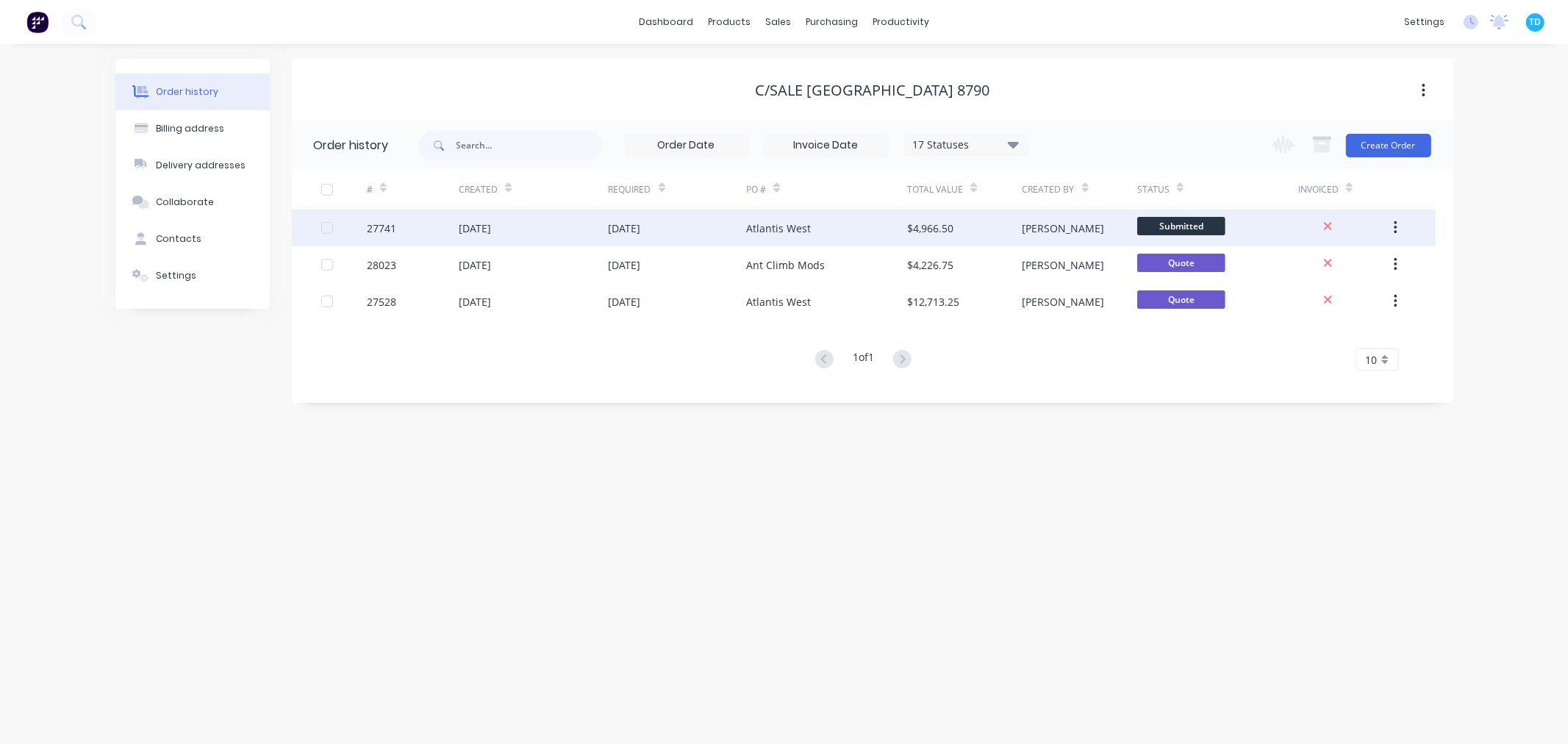
click at [491, 230] on div "[DATE]" at bounding box center [474, 228] width 32 height 16
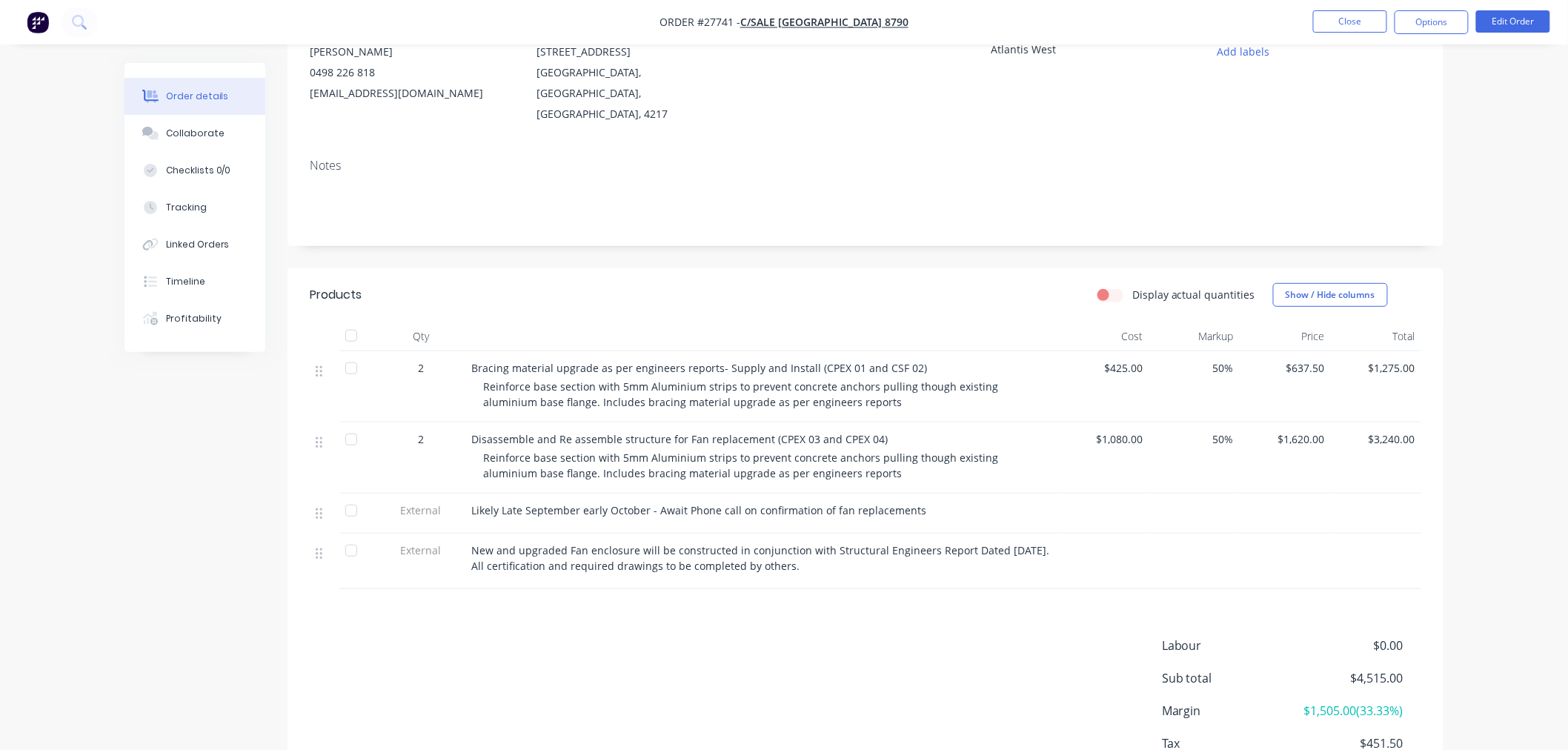
scroll to position [82, 0]
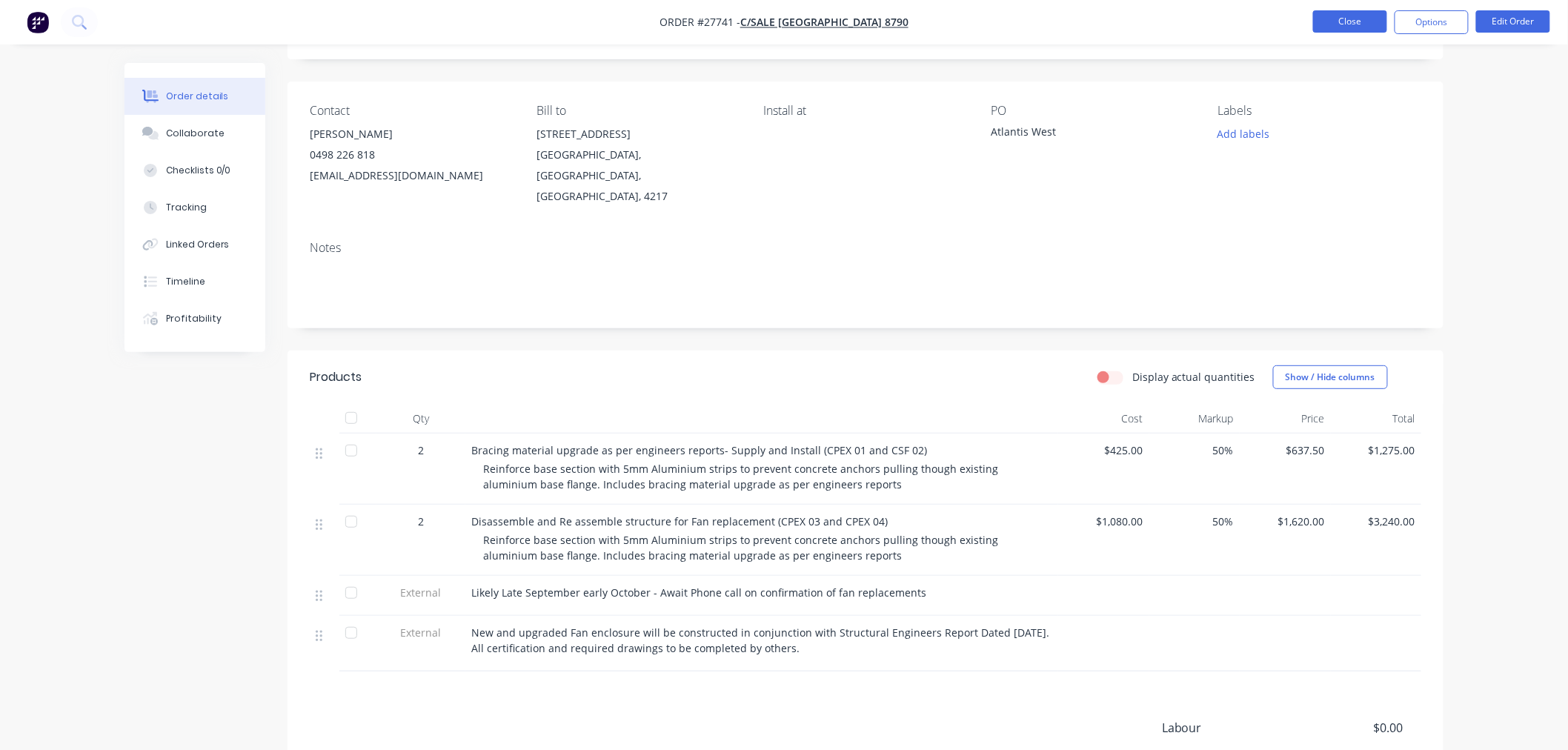
click at [1330, 21] on button "Close" at bounding box center [1350, 21] width 74 height 22
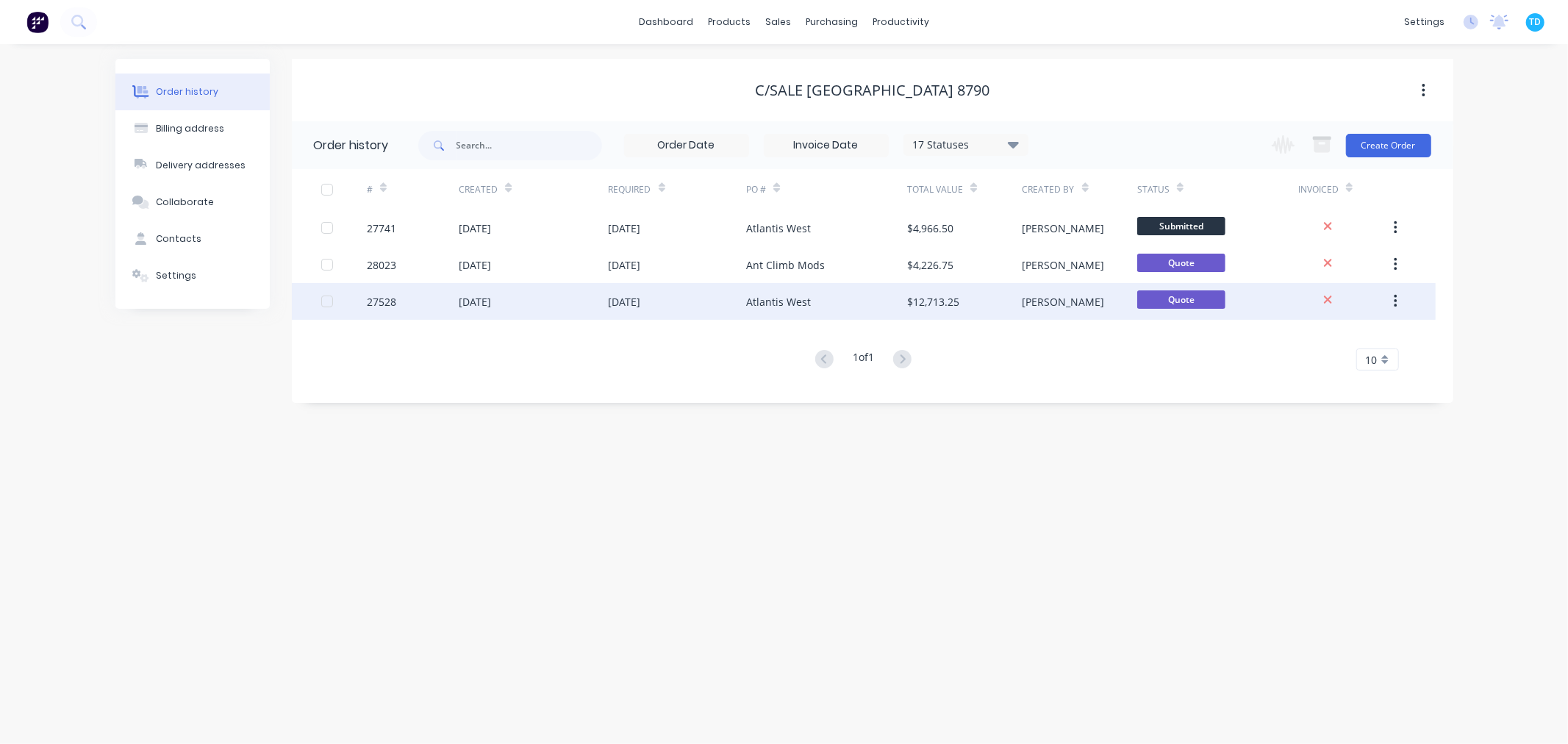
click at [491, 304] on div "[DATE]" at bounding box center [474, 302] width 32 height 16
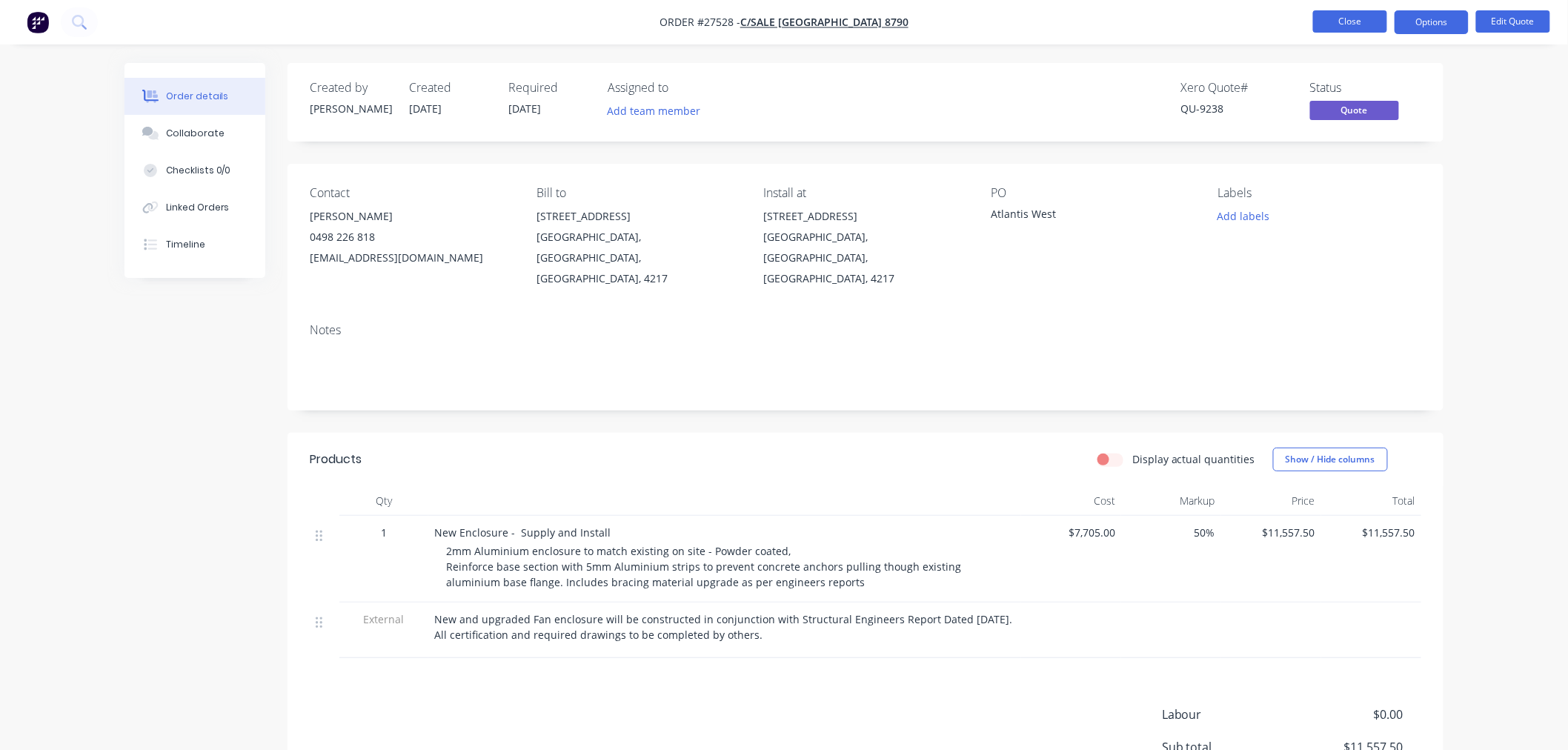
click at [1358, 28] on button "Close" at bounding box center [1350, 21] width 74 height 22
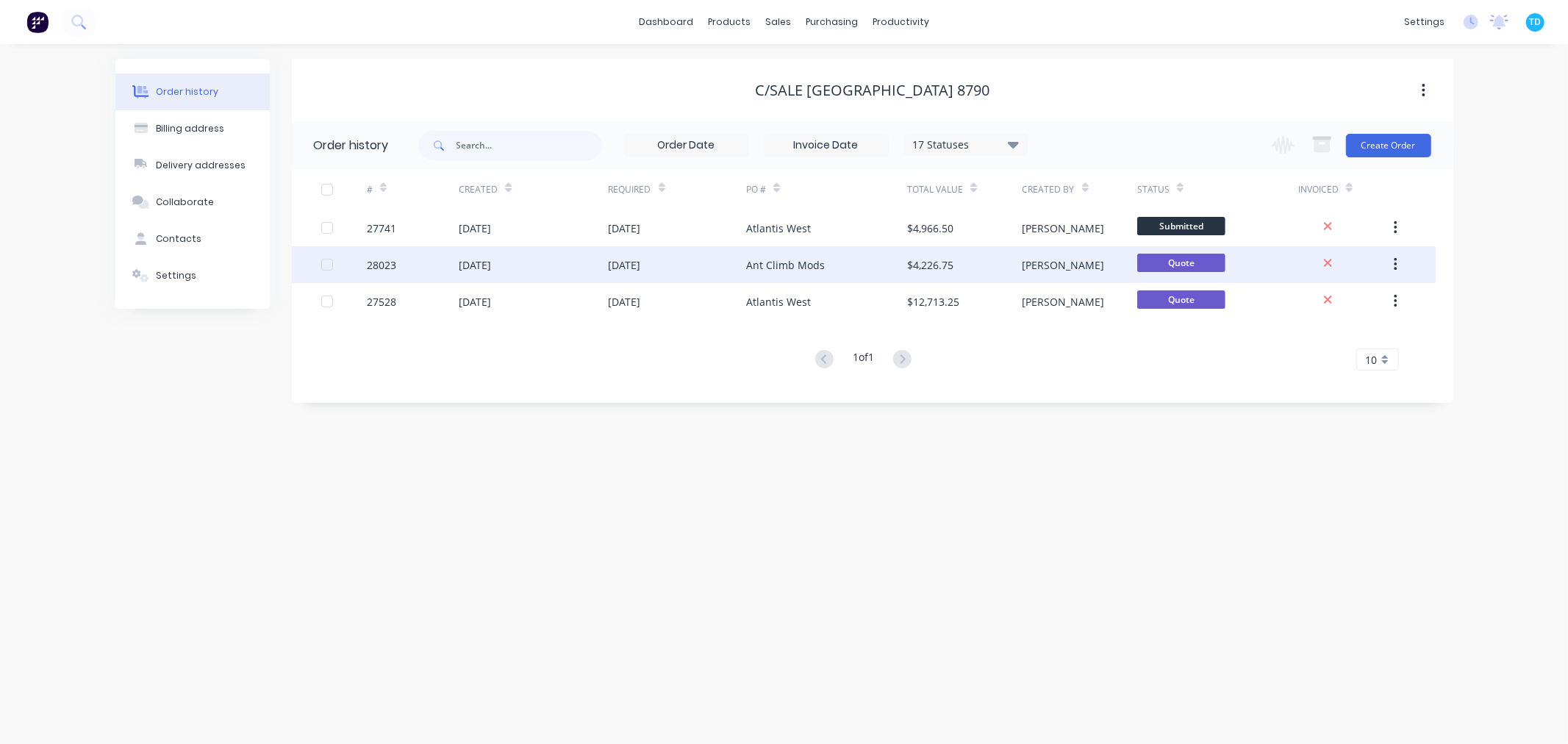
click at [755, 268] on div "Ant Climb Mods" at bounding box center [785, 264] width 78 height 16
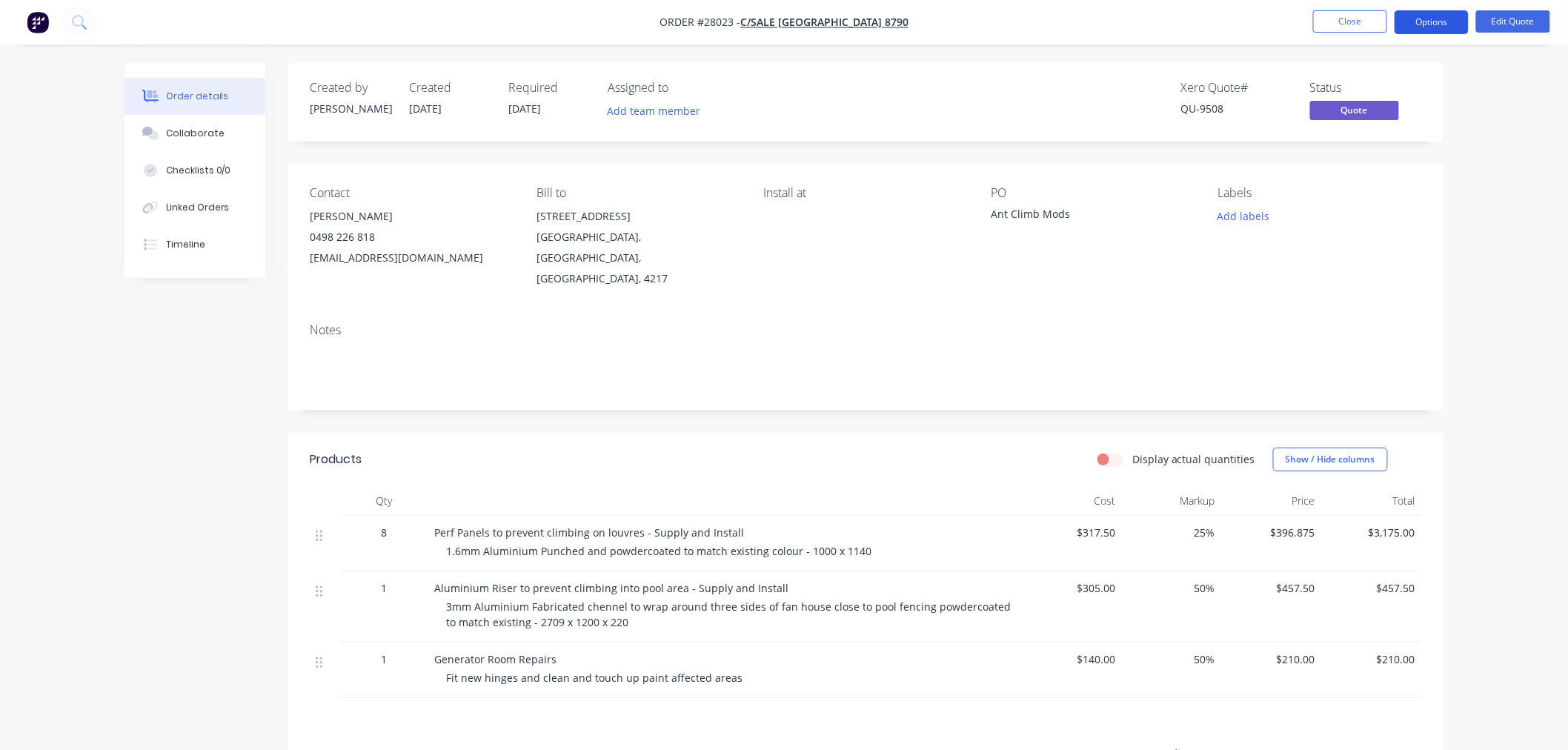
click at [1454, 23] on button "Options" at bounding box center [1432, 22] width 74 height 24
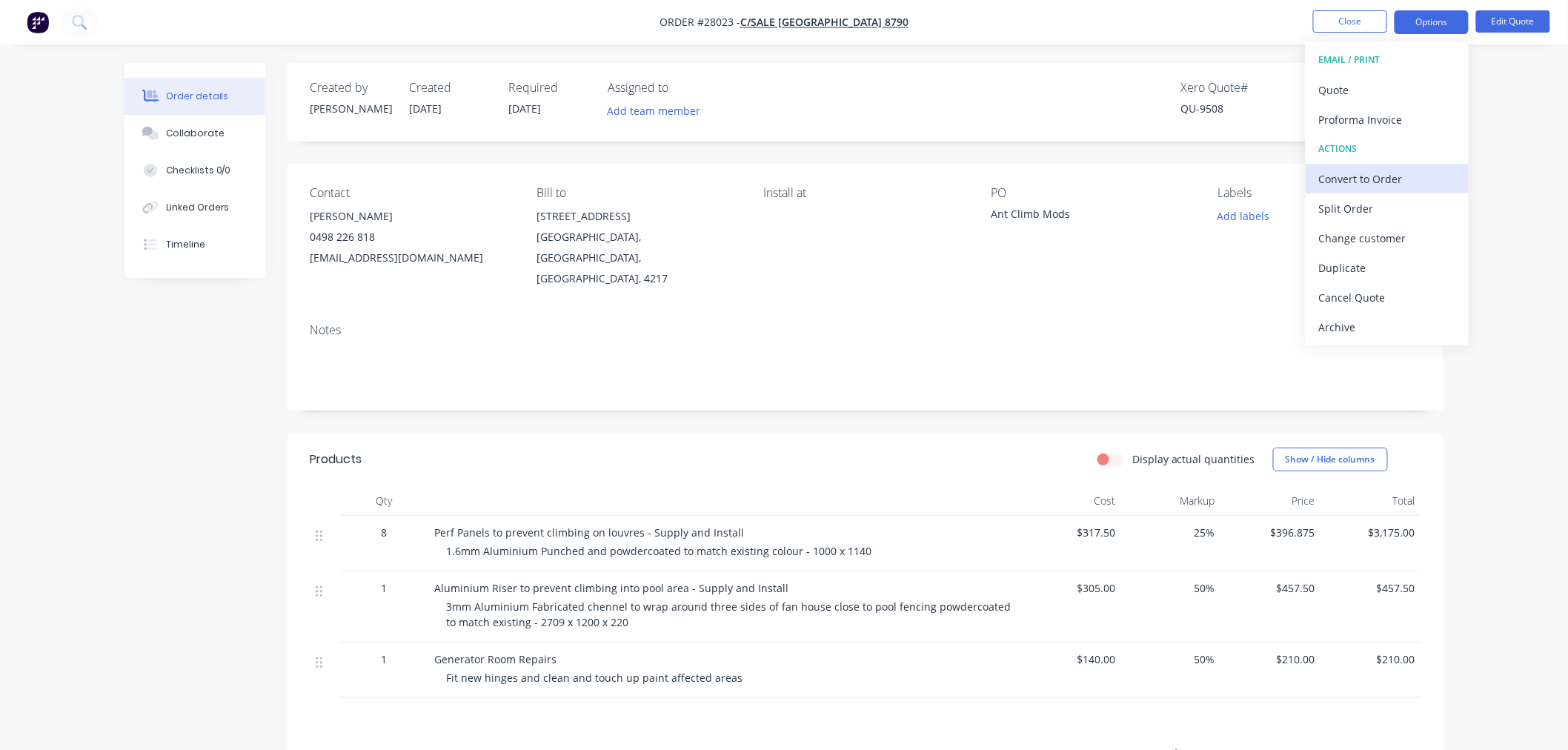
click at [1381, 178] on div "Convert to Order" at bounding box center [1388, 179] width 136 height 22
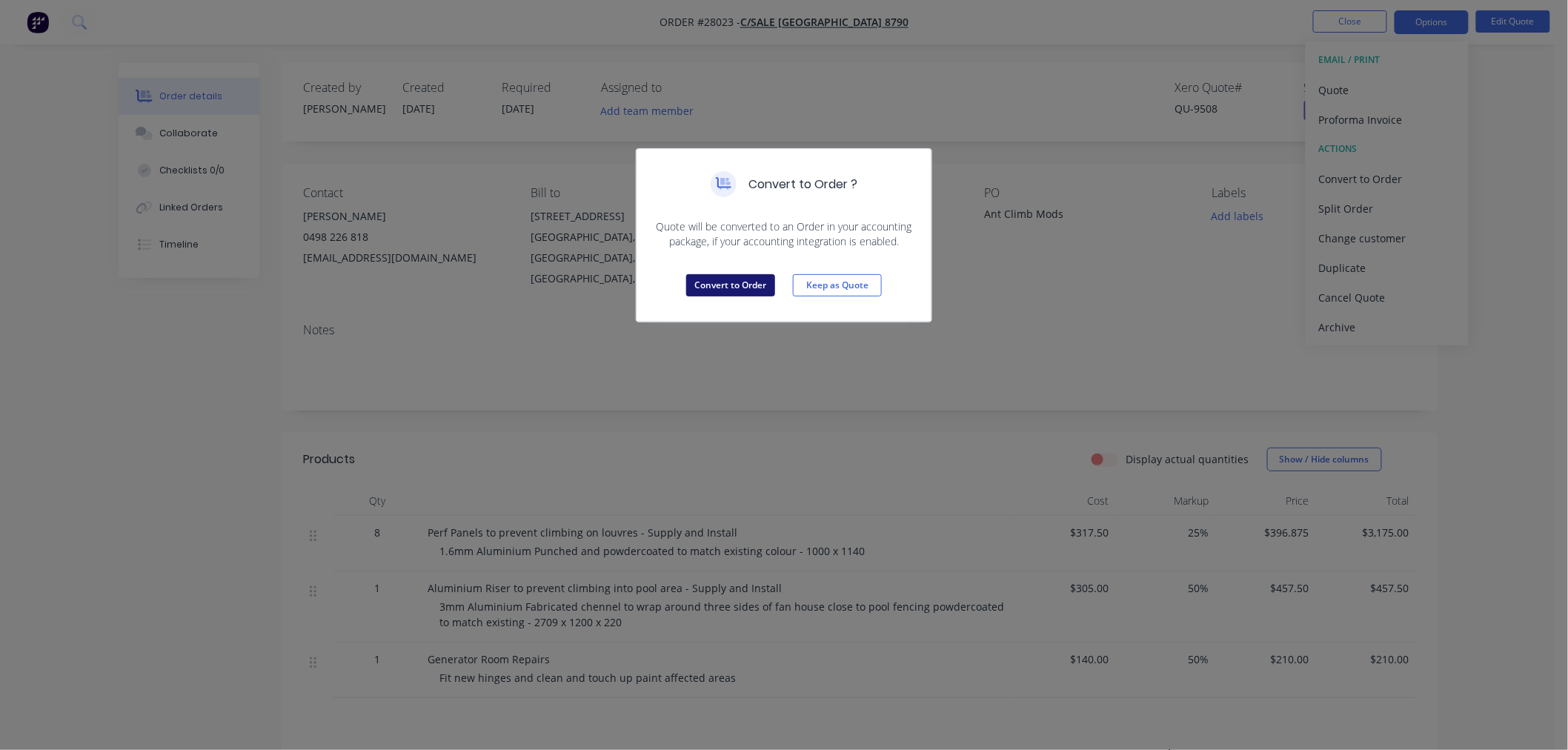
click at [744, 279] on button "Convert to Order" at bounding box center [730, 285] width 89 height 22
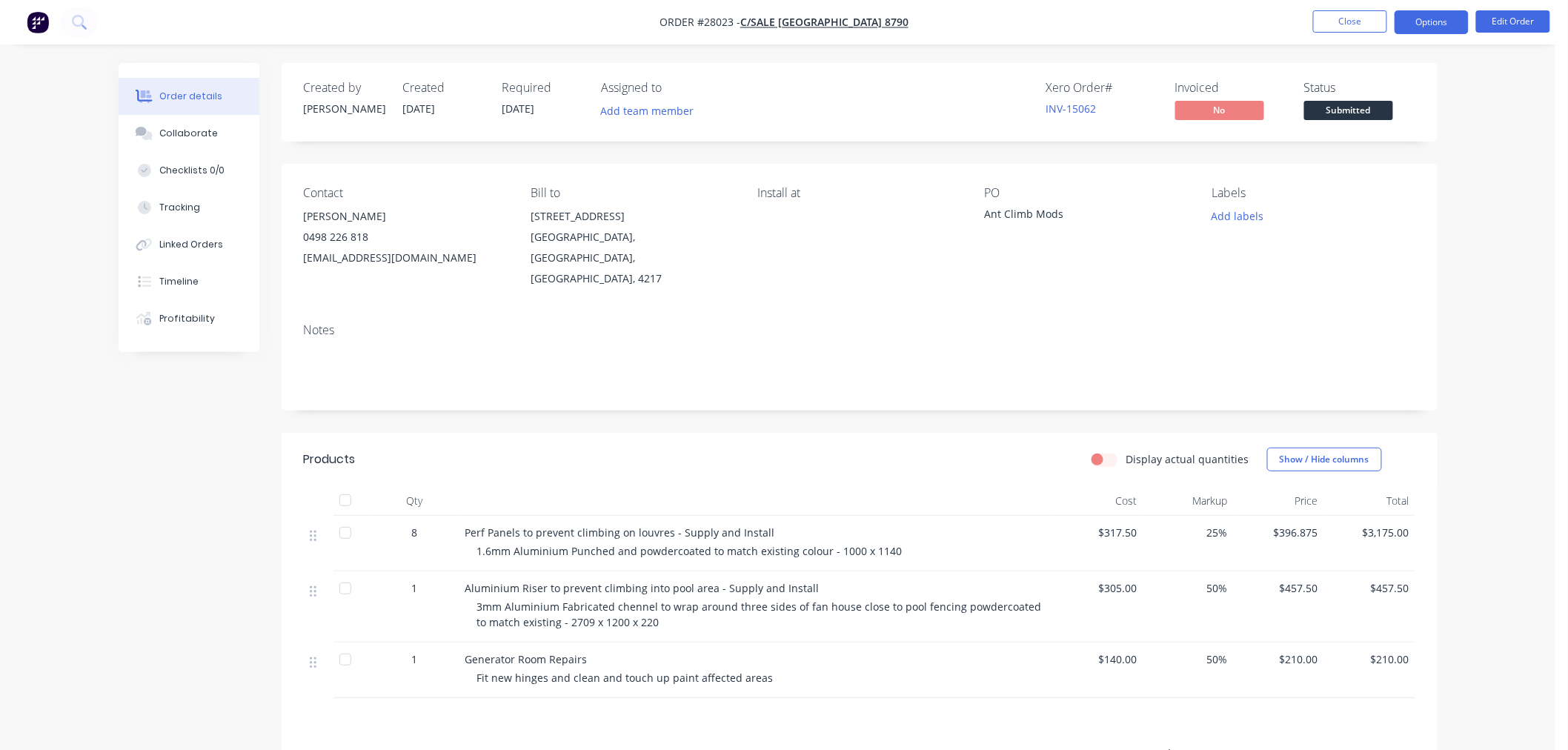
click at [1420, 19] on button "Options" at bounding box center [1432, 22] width 74 height 24
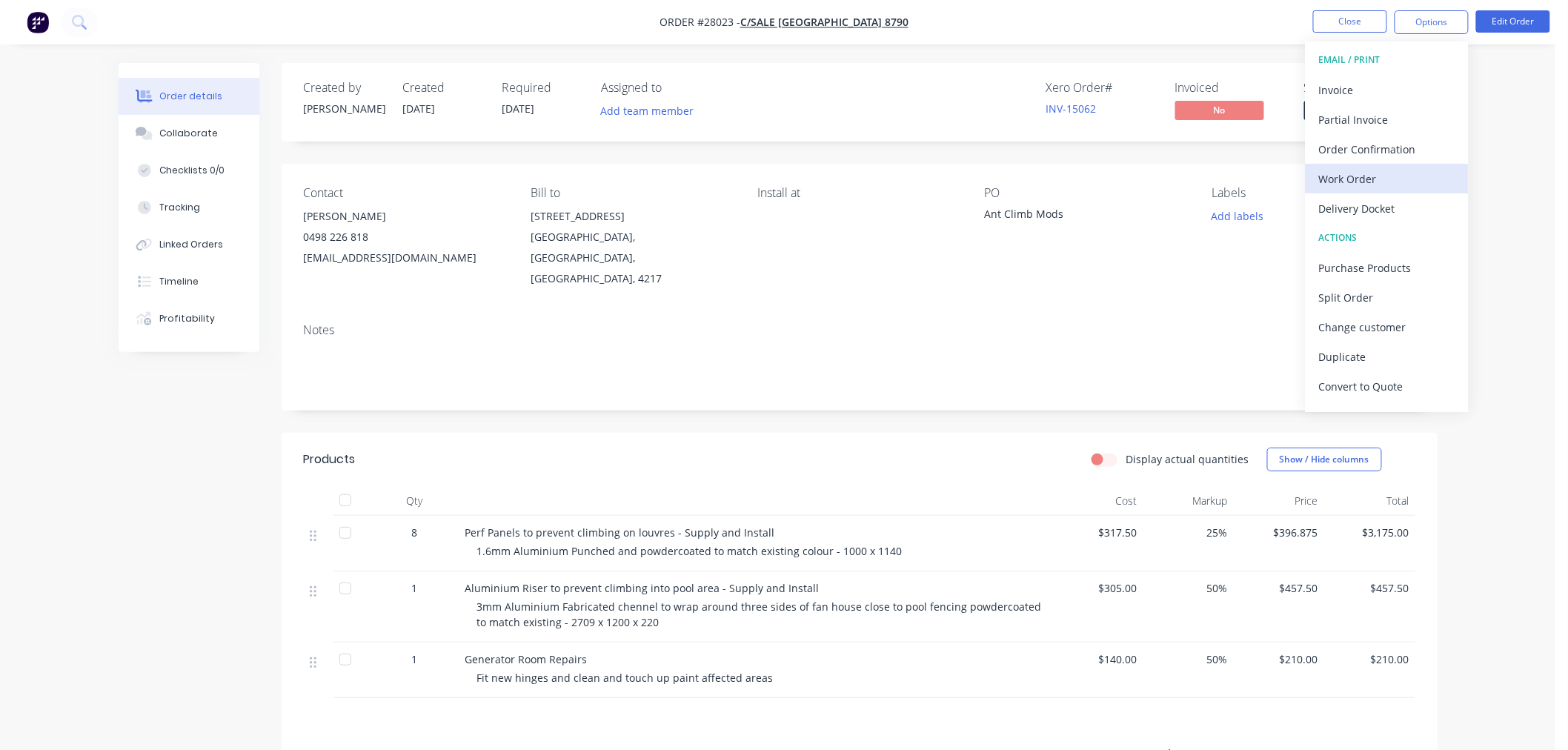
click at [1356, 174] on div "Work Order" at bounding box center [1388, 179] width 136 height 22
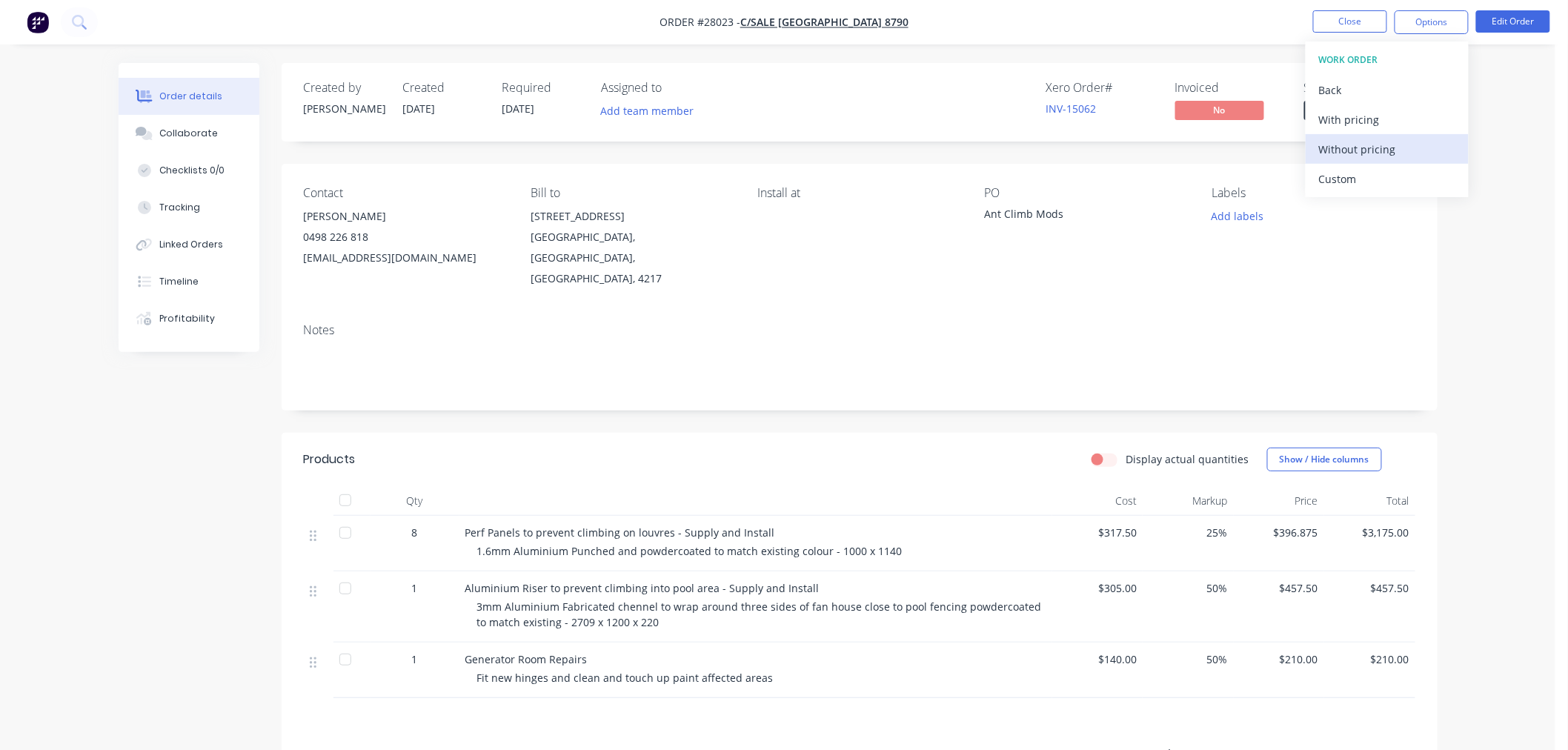
click at [1359, 146] on div "Without pricing" at bounding box center [1388, 150] width 136 height 22
click at [1521, 72] on div "Order details Collaborate Checklists 0/0 Tracking Linked Orders Timeline Profit…" at bounding box center [777, 481] width 1556 height 962
click at [1521, 26] on button "Edit Order" at bounding box center [1513, 21] width 74 height 22
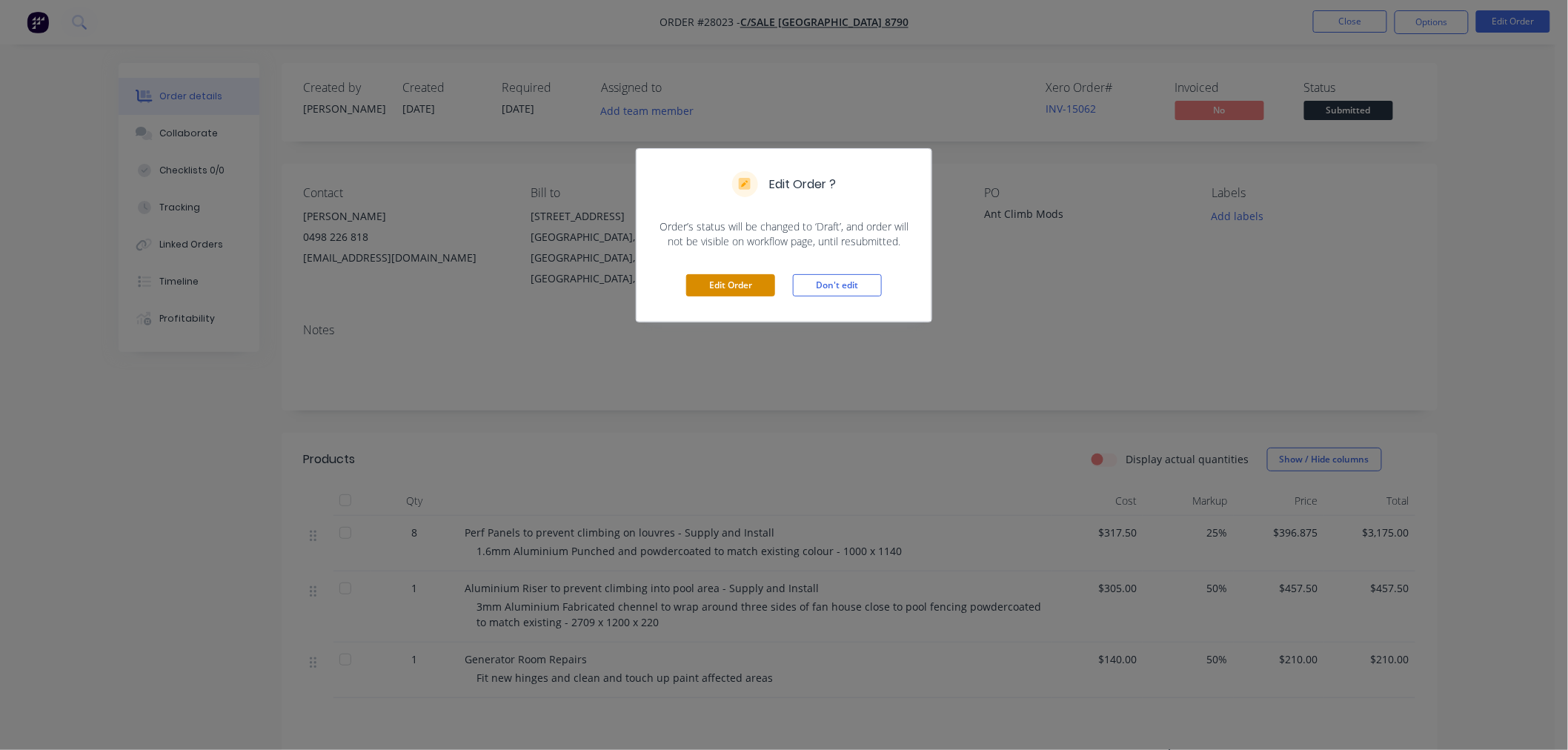
click at [750, 277] on button "Edit Order" at bounding box center [730, 285] width 89 height 22
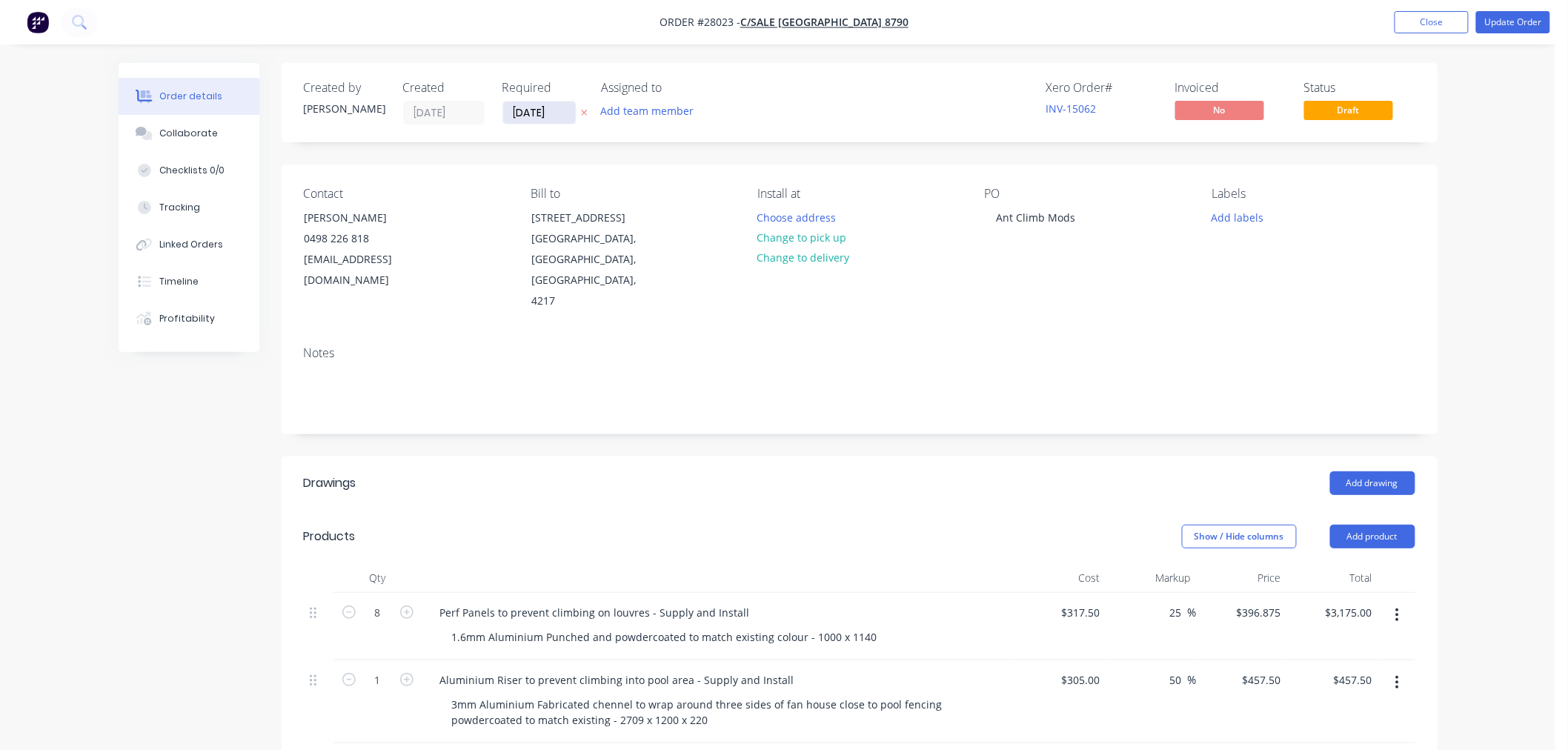
click at [528, 107] on input "[DATE]" at bounding box center [539, 112] width 72 height 22
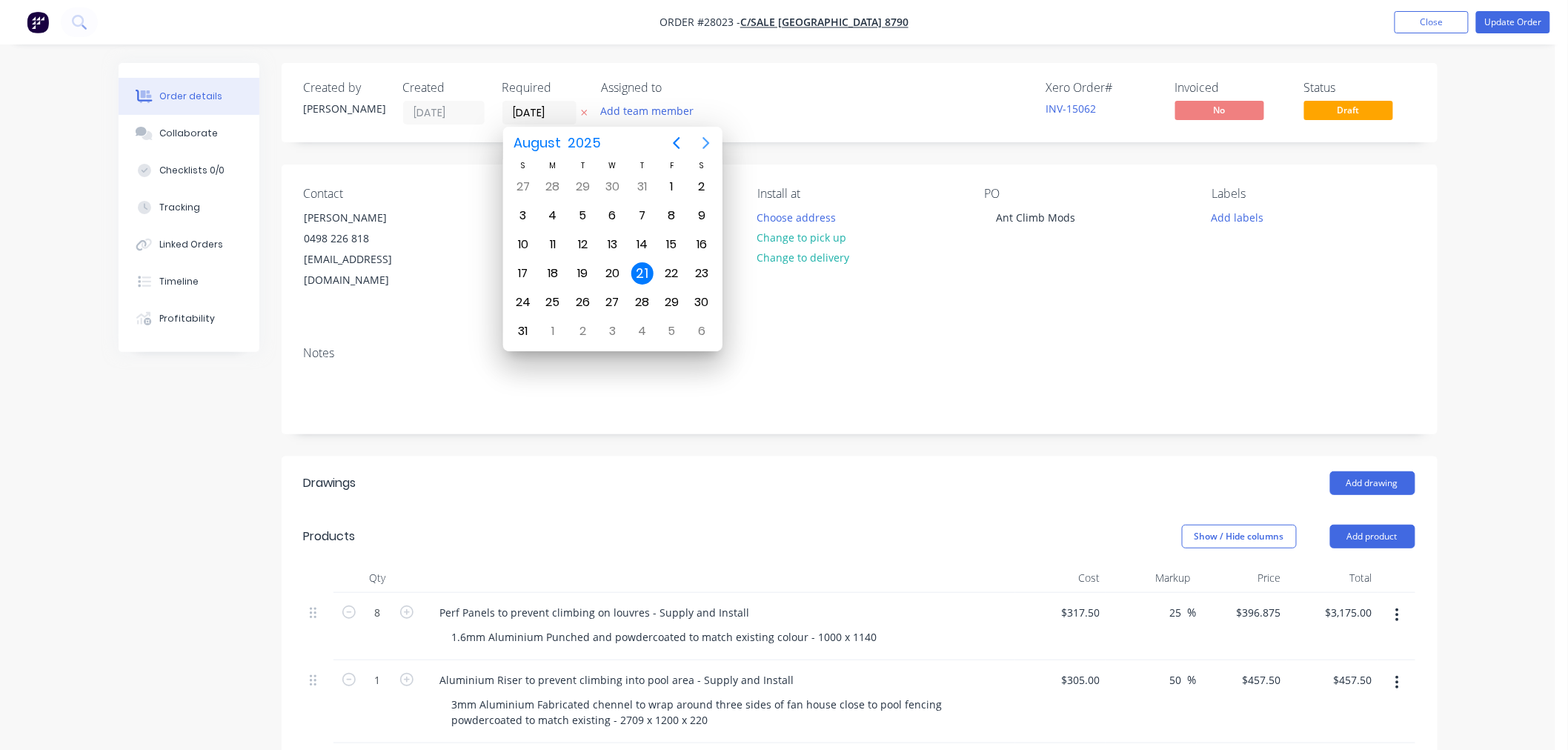
click at [702, 147] on icon "Next page" at bounding box center [706, 143] width 17 height 17
click at [555, 294] on div "29" at bounding box center [552, 302] width 22 height 22
type input "[DATE]"
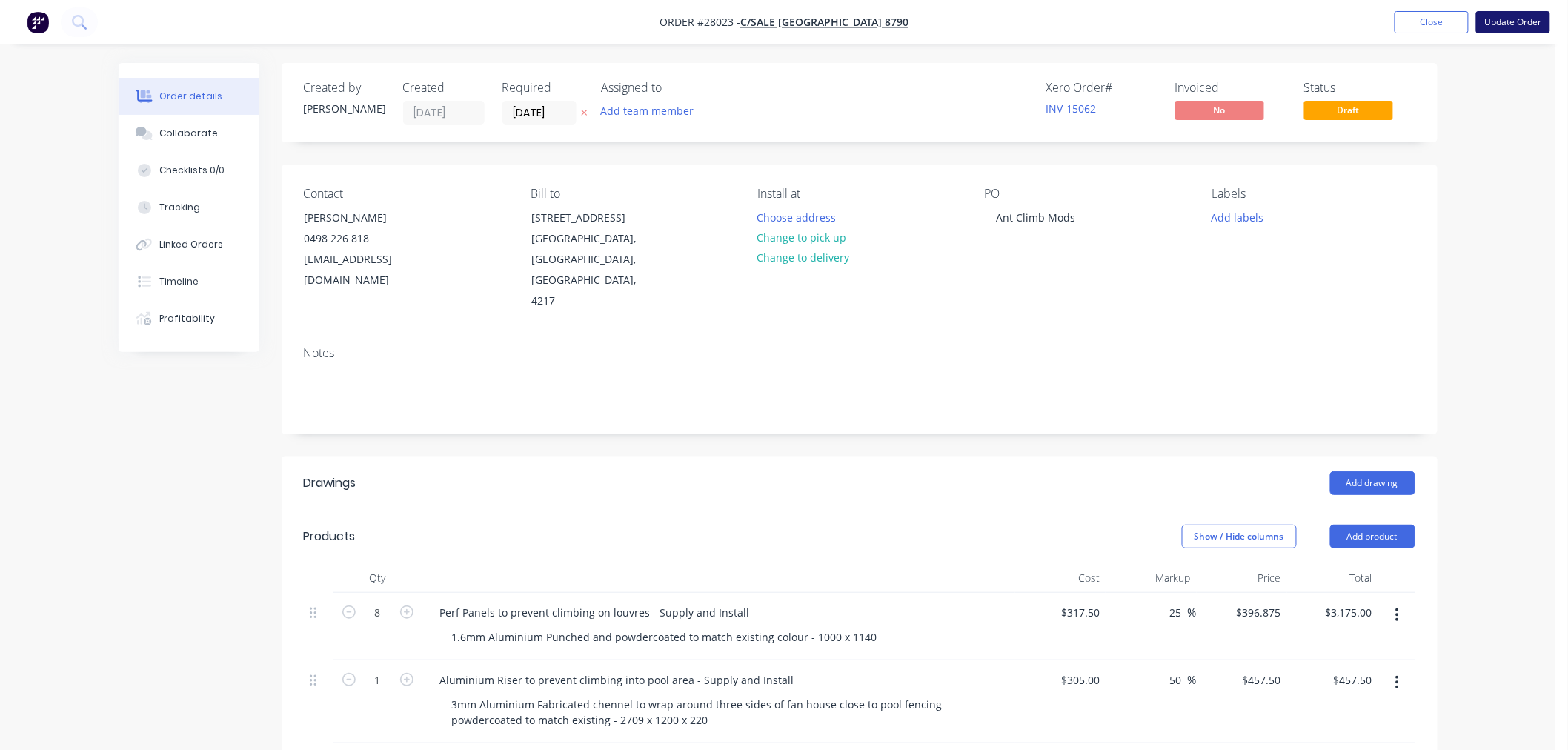
click at [1525, 20] on button "Update Order" at bounding box center [1513, 22] width 74 height 22
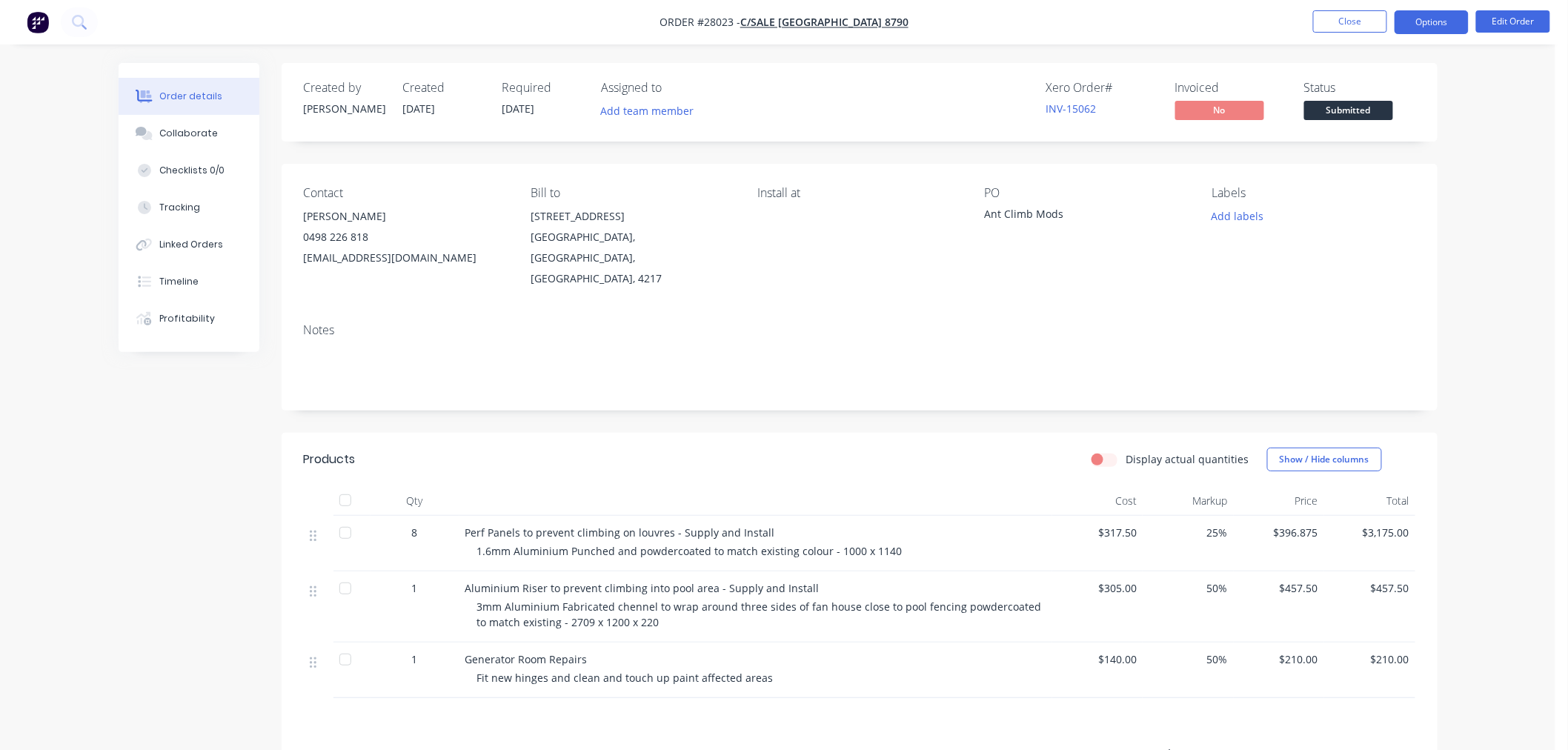
click at [1422, 17] on button "Options" at bounding box center [1432, 22] width 74 height 24
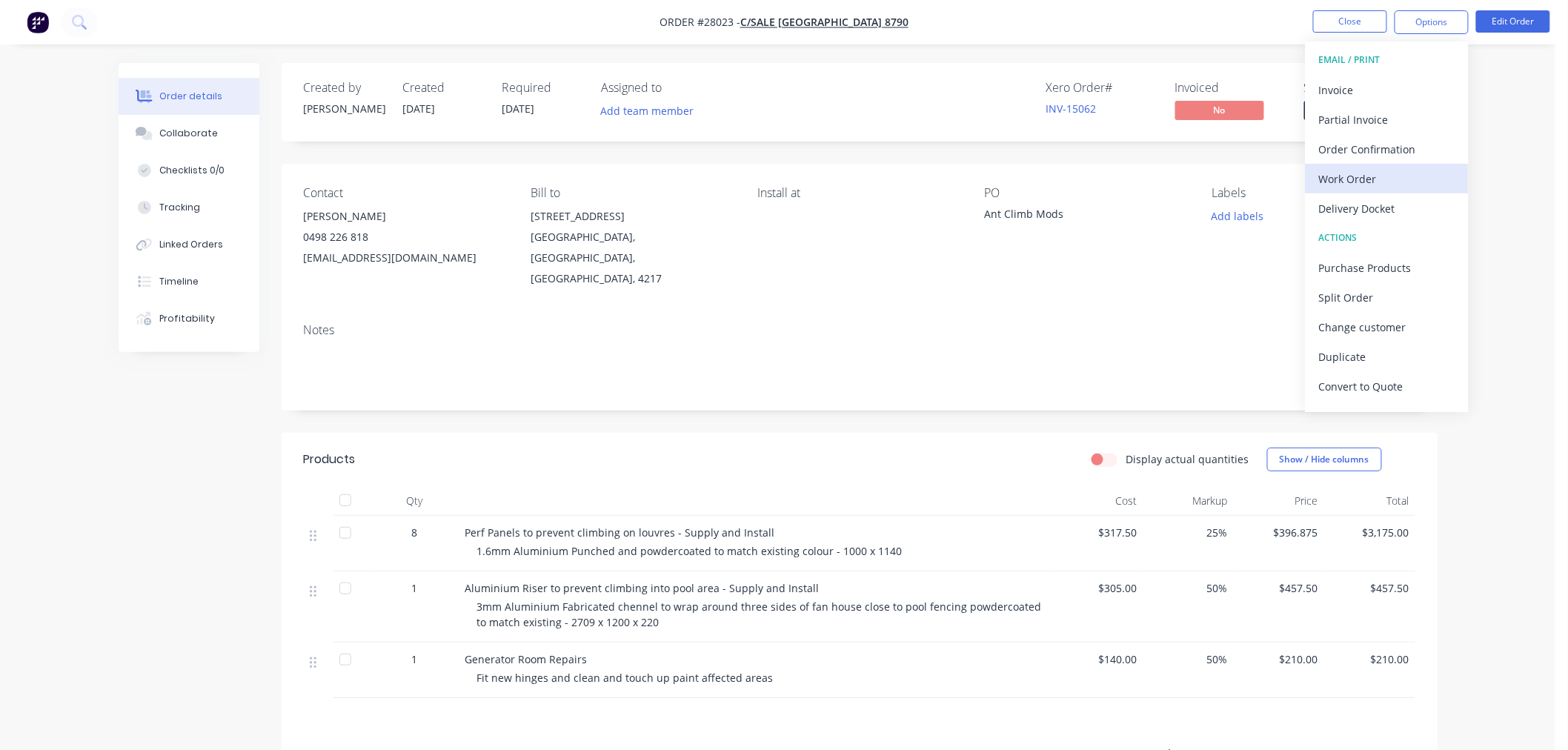
click at [1373, 182] on div "Work Order" at bounding box center [1388, 179] width 136 height 22
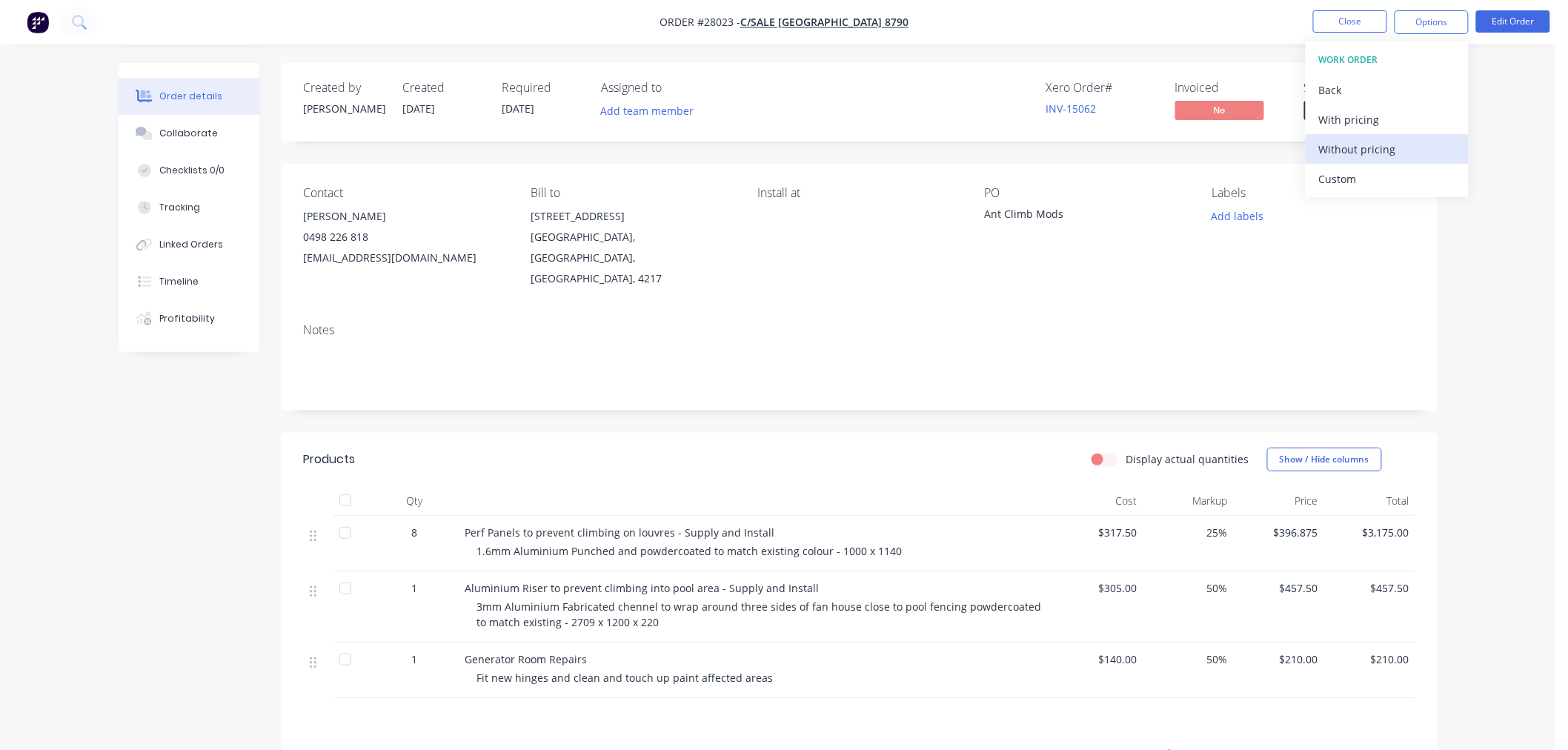
click at [1328, 157] on div "Without pricing" at bounding box center [1388, 150] width 136 height 22
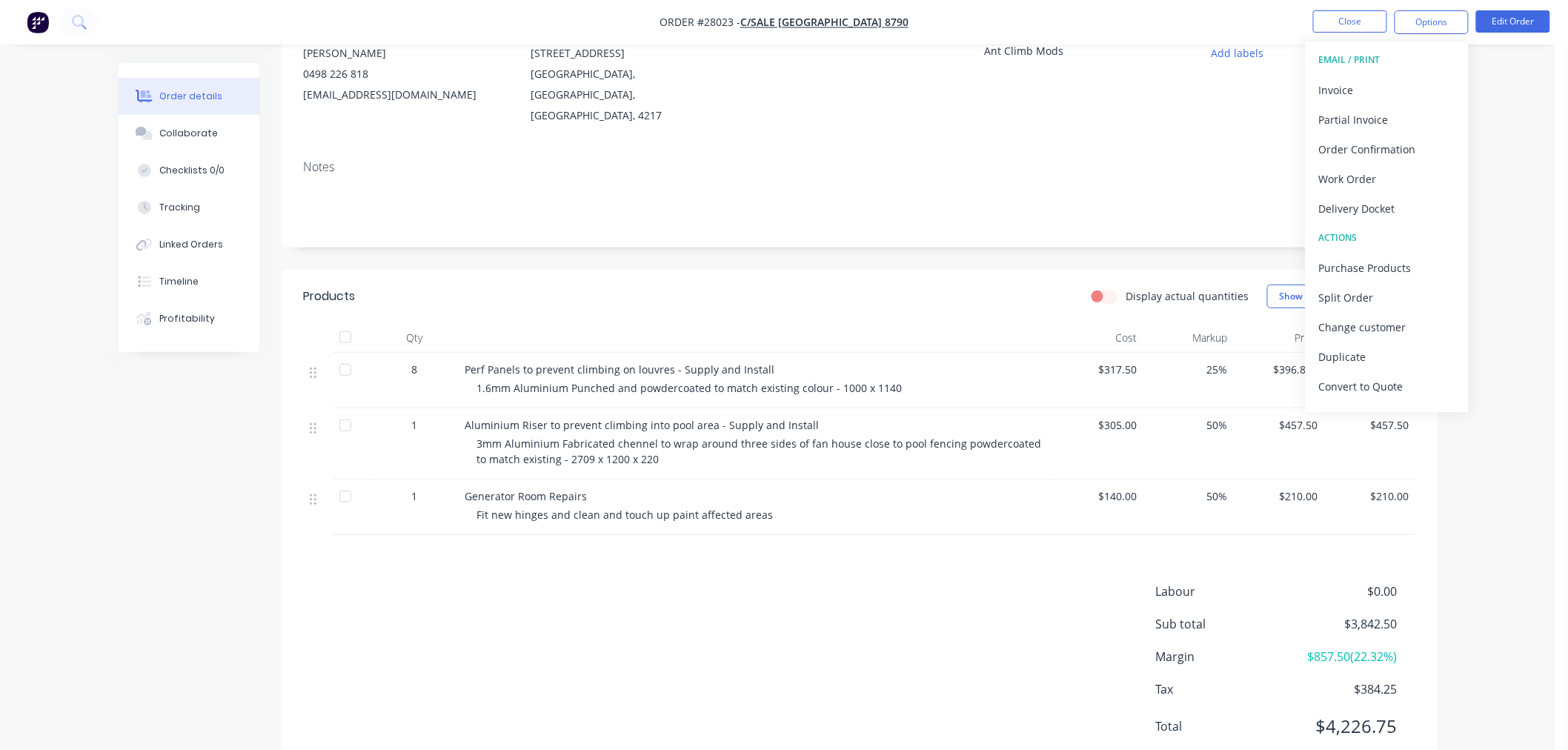
scroll to position [164, 0]
click at [197, 141] on button "Collaborate" at bounding box center [189, 133] width 141 height 37
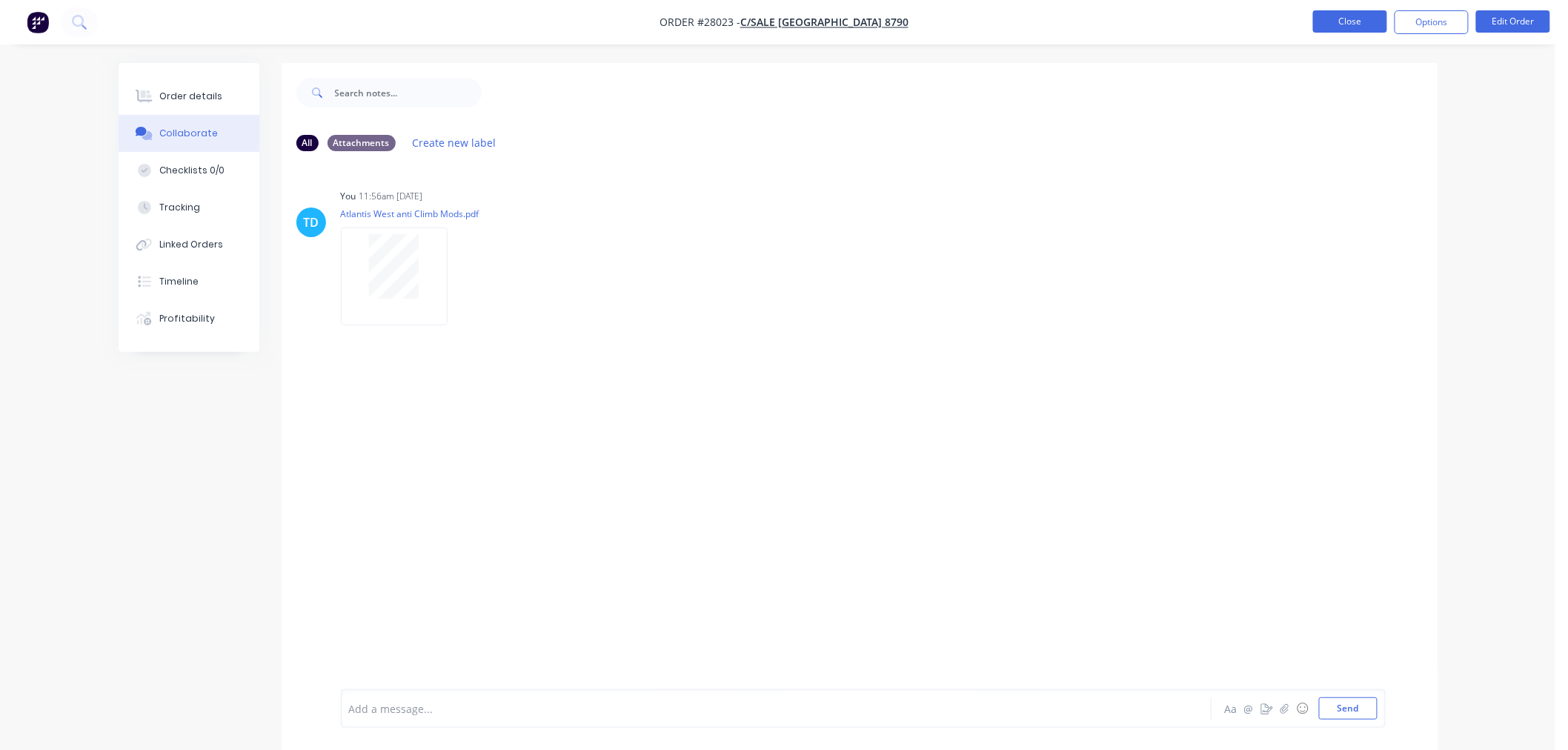
click at [1380, 18] on button "Close" at bounding box center [1350, 21] width 74 height 22
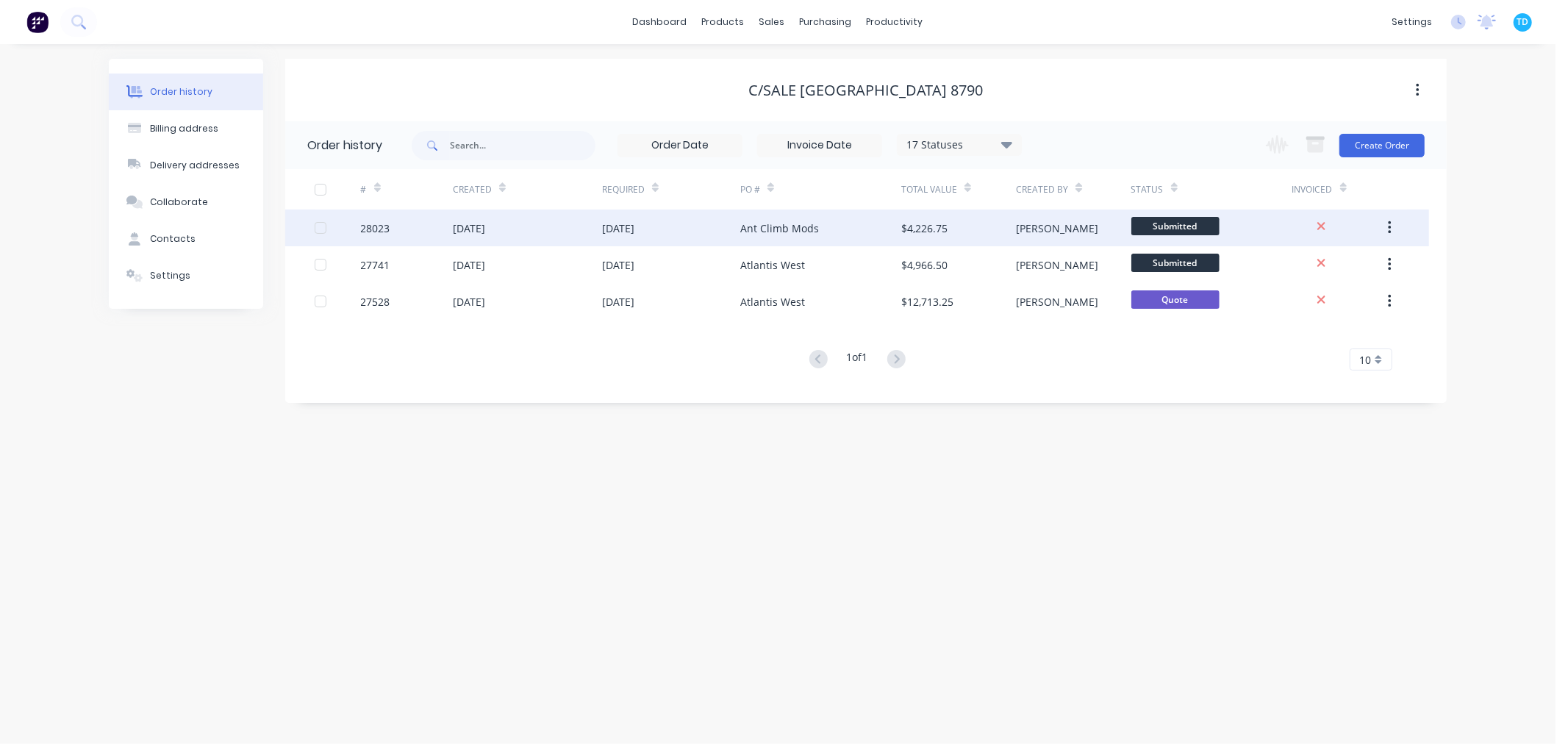
click at [707, 233] on div "[DATE]" at bounding box center [671, 227] width 138 height 37
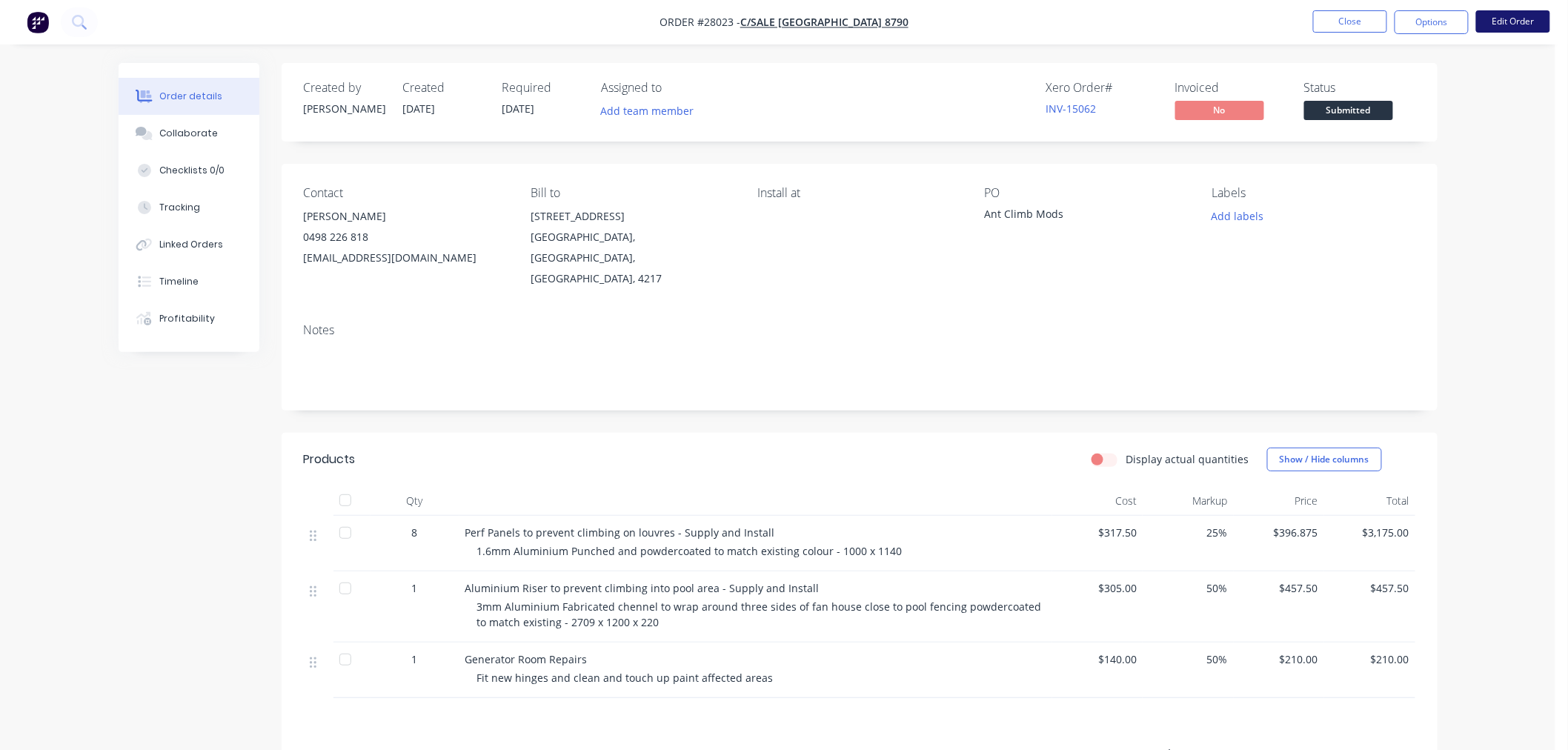
click at [1498, 17] on button "Edit Order" at bounding box center [1513, 21] width 74 height 22
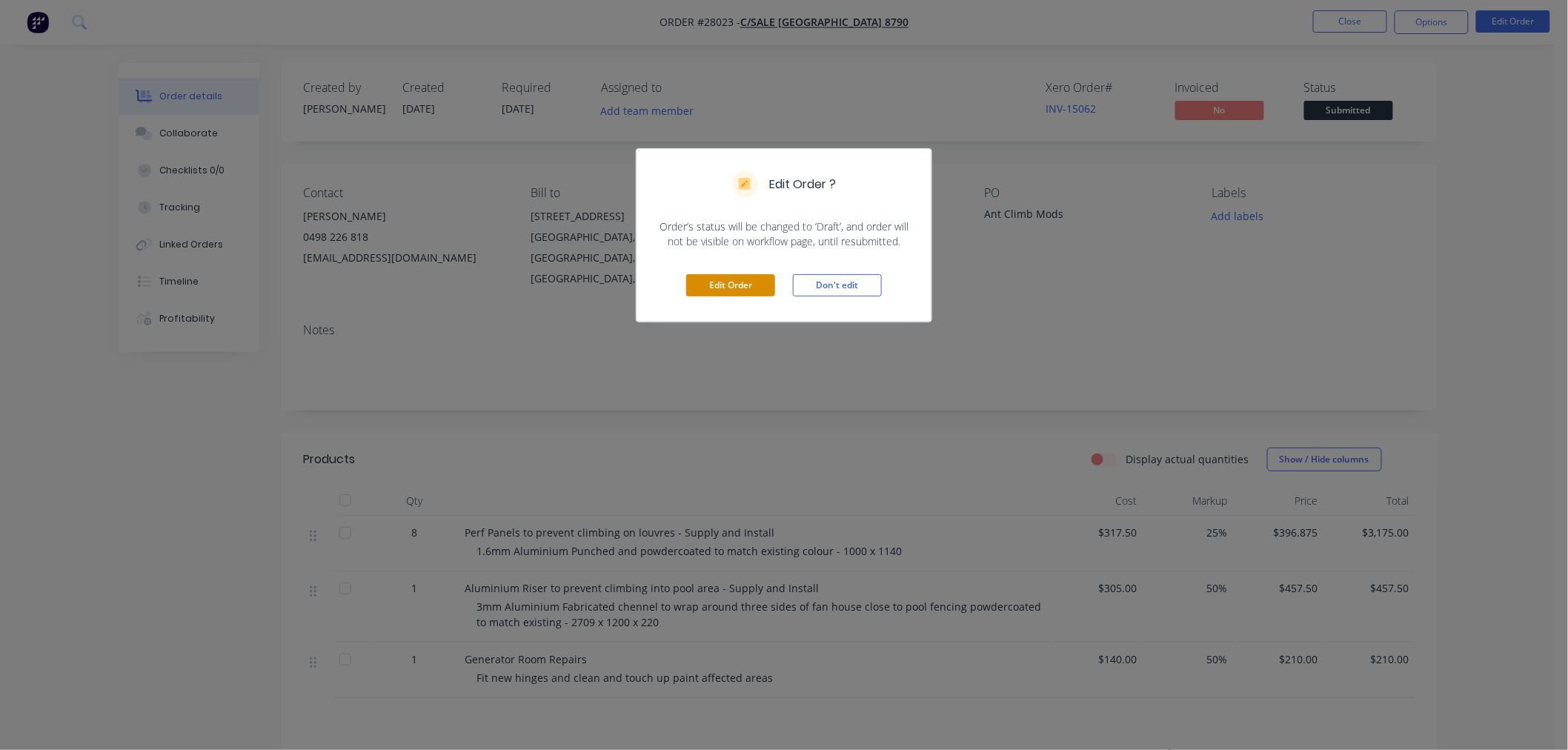
click at [754, 287] on button "Edit Order" at bounding box center [730, 285] width 89 height 22
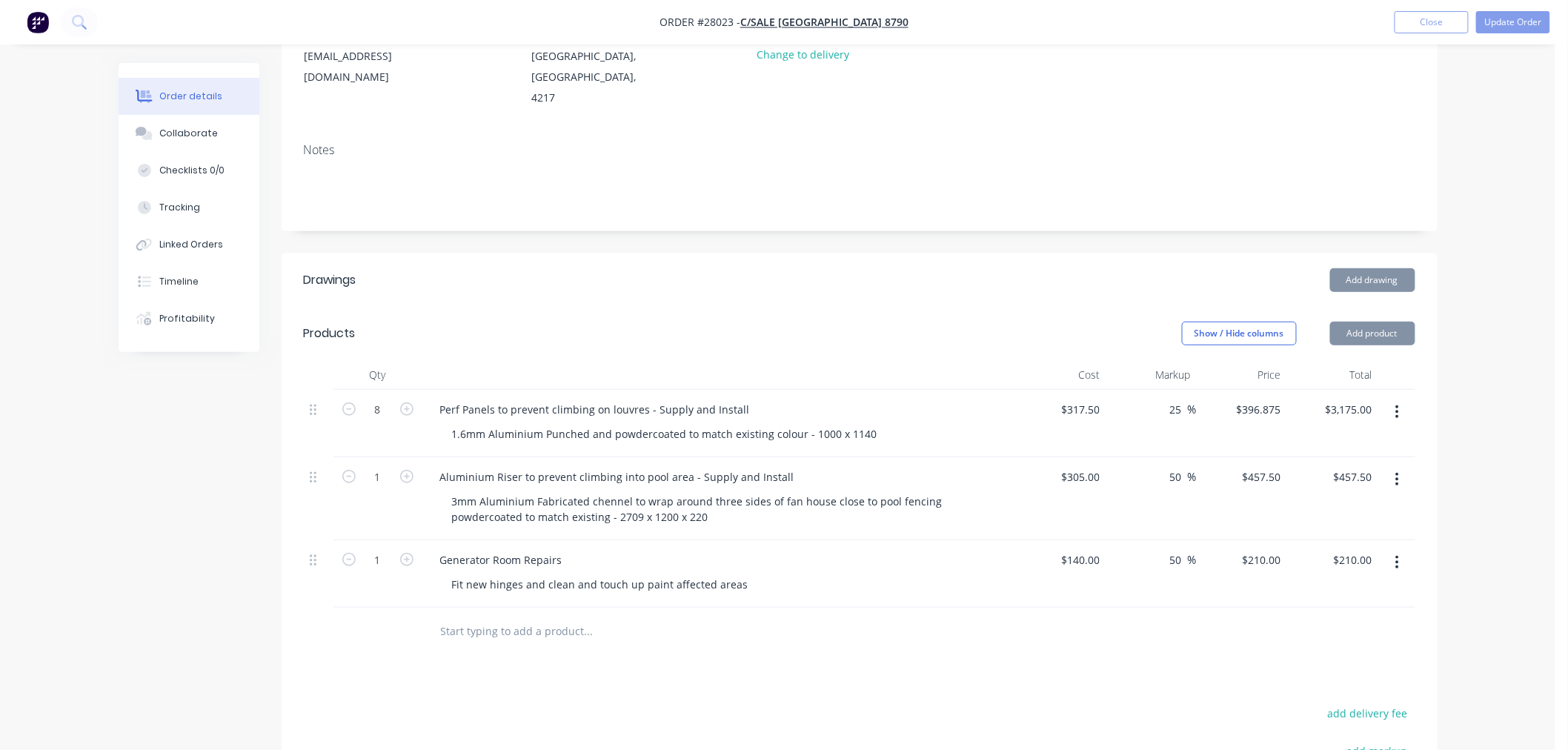
scroll to position [247, 0]
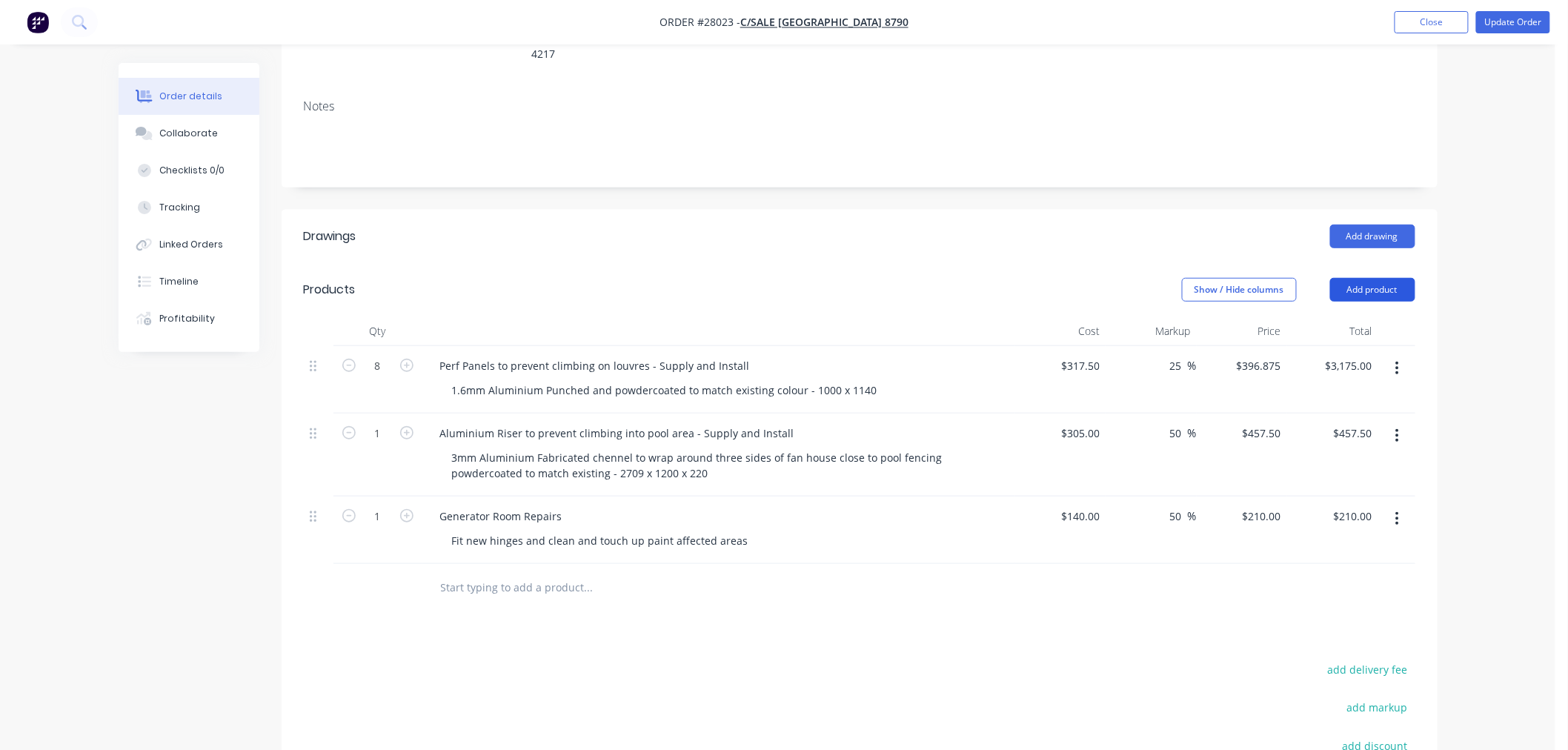
click at [1350, 278] on button "Add product" at bounding box center [1373, 290] width 86 height 24
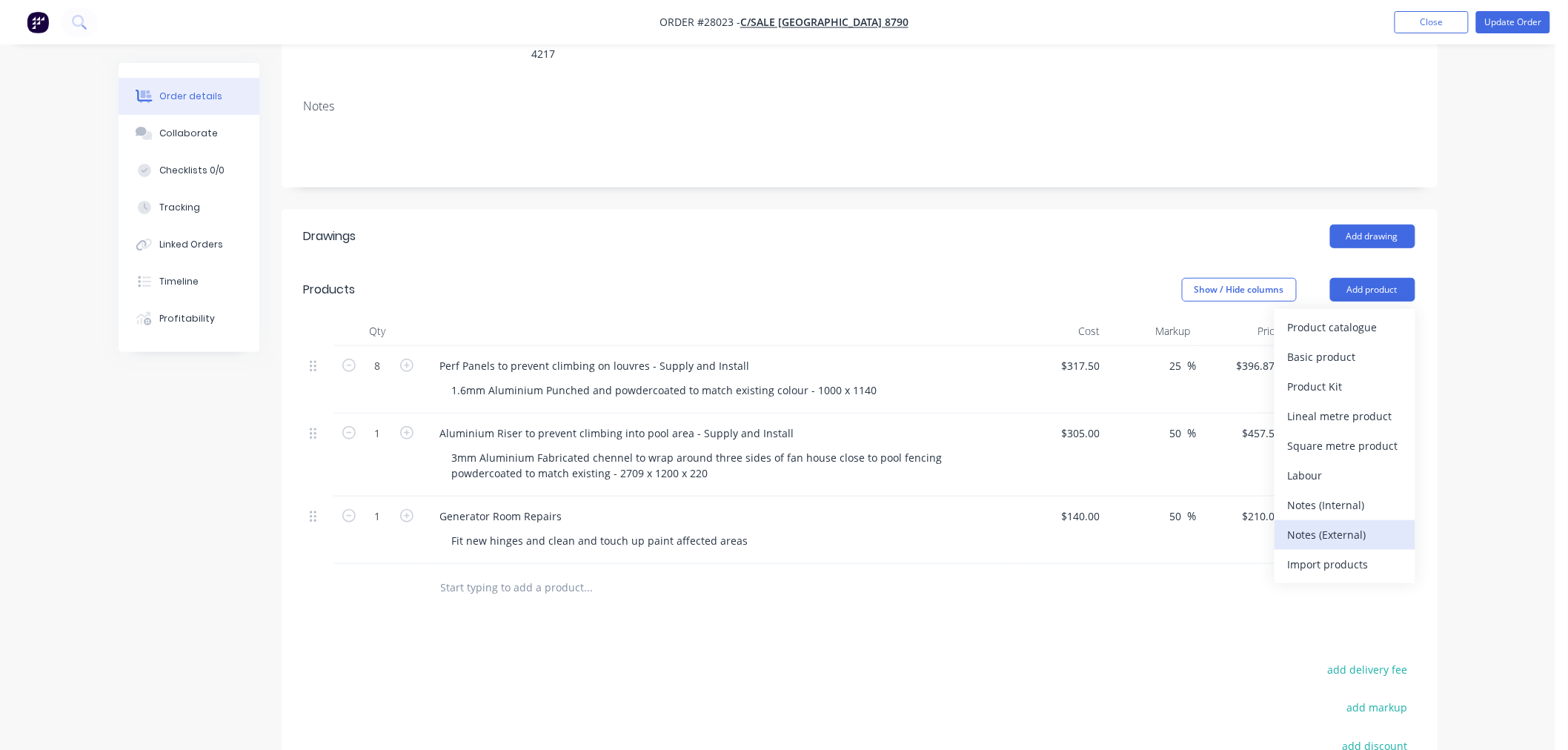
click at [1318, 524] on div "Notes (External)" at bounding box center [1345, 535] width 114 height 22
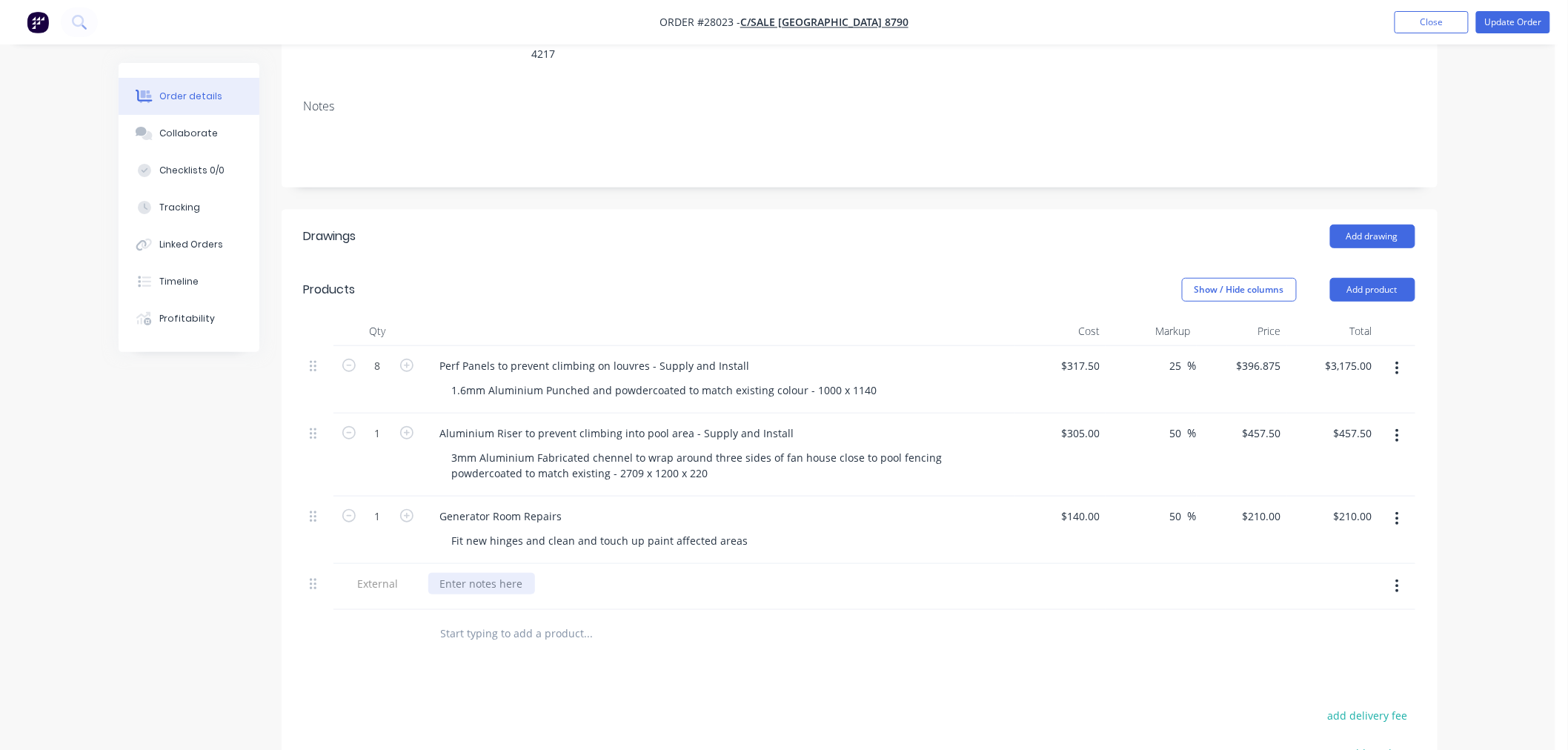
click at [485, 573] on div at bounding box center [482, 584] width 107 height 22
click at [658, 573] on div "Autocad 2022 / Atlantis west / Perf Panels 114 x 1000" at bounding box center [571, 584] width 286 height 22
click at [816, 664] on div "Drawings Add drawing Products Show / Hide columns Add product Qty Cost Markup P…" at bounding box center [860, 612] width 1156 height 804
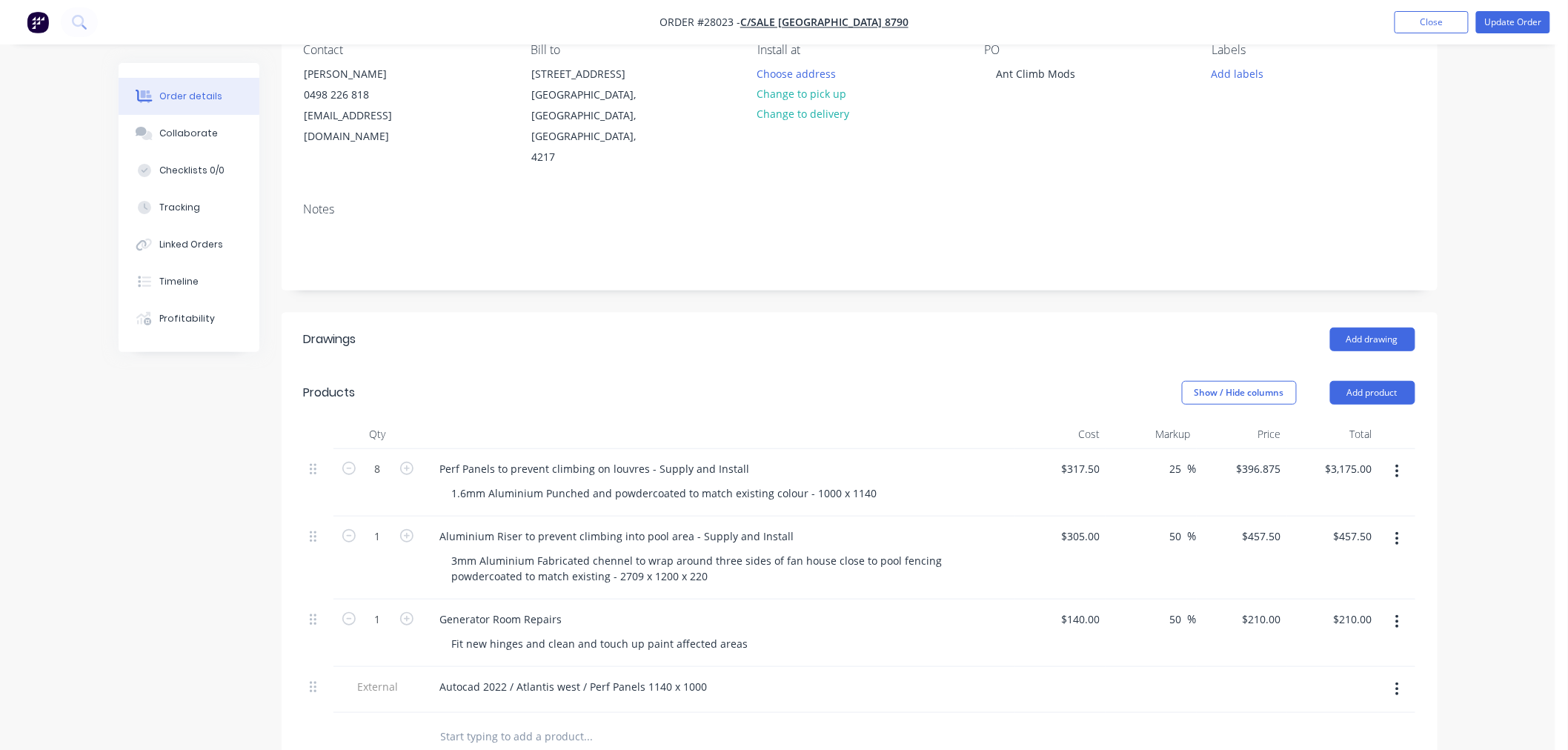
scroll to position [0, 0]
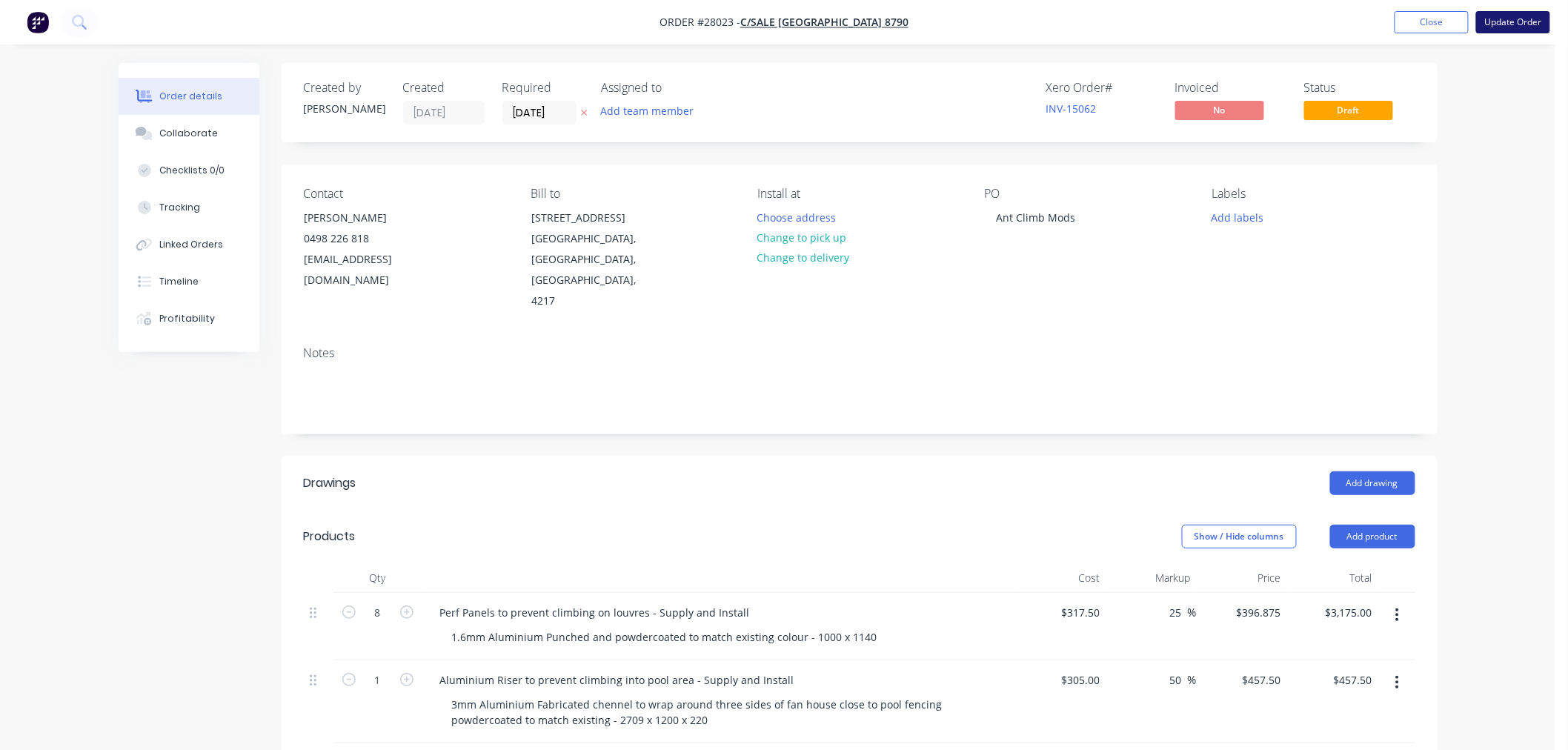
click at [1509, 23] on button "Update Order" at bounding box center [1513, 22] width 74 height 22
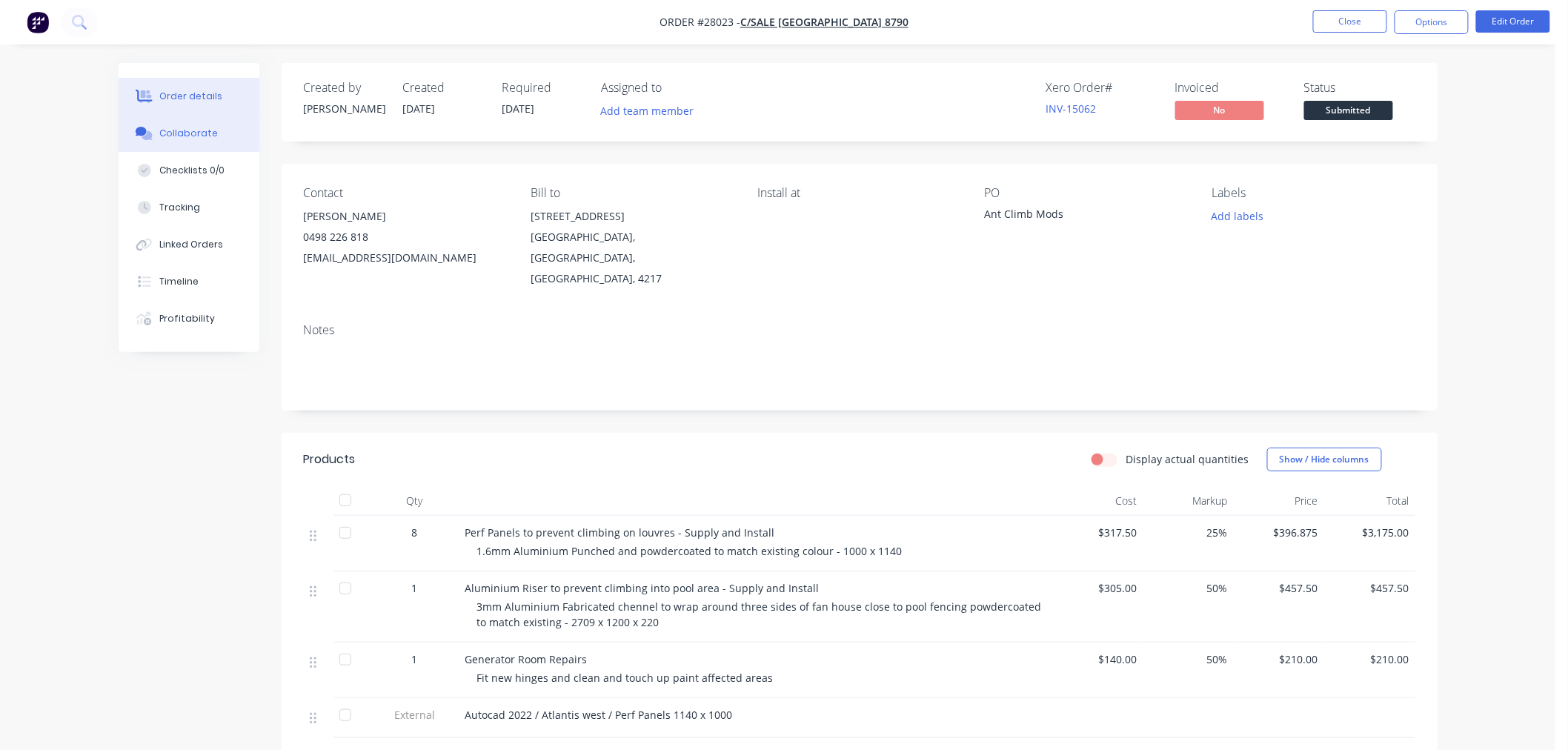
click at [182, 135] on div "Collaborate" at bounding box center [189, 134] width 59 height 13
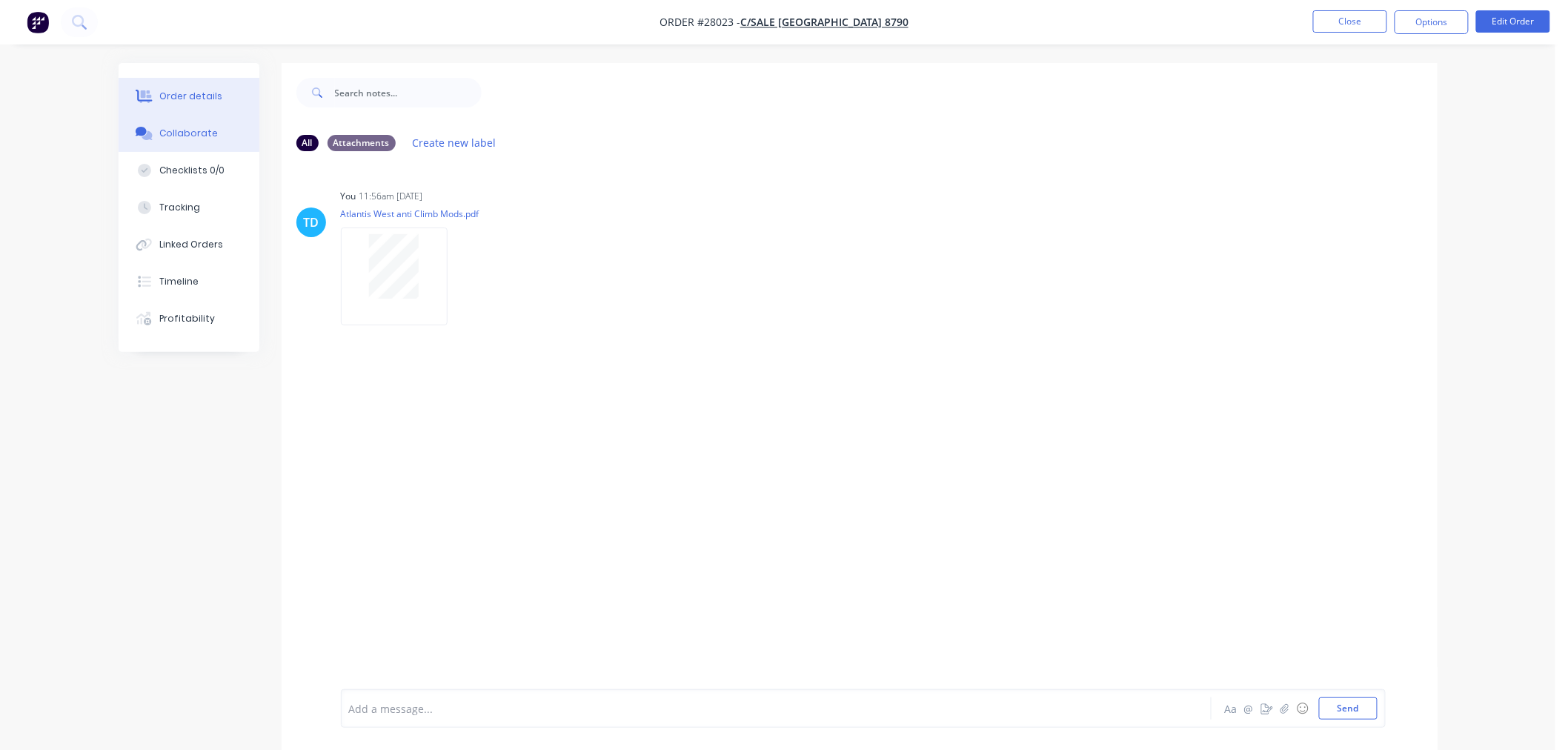
click at [203, 101] on div "Order details" at bounding box center [191, 96] width 63 height 13
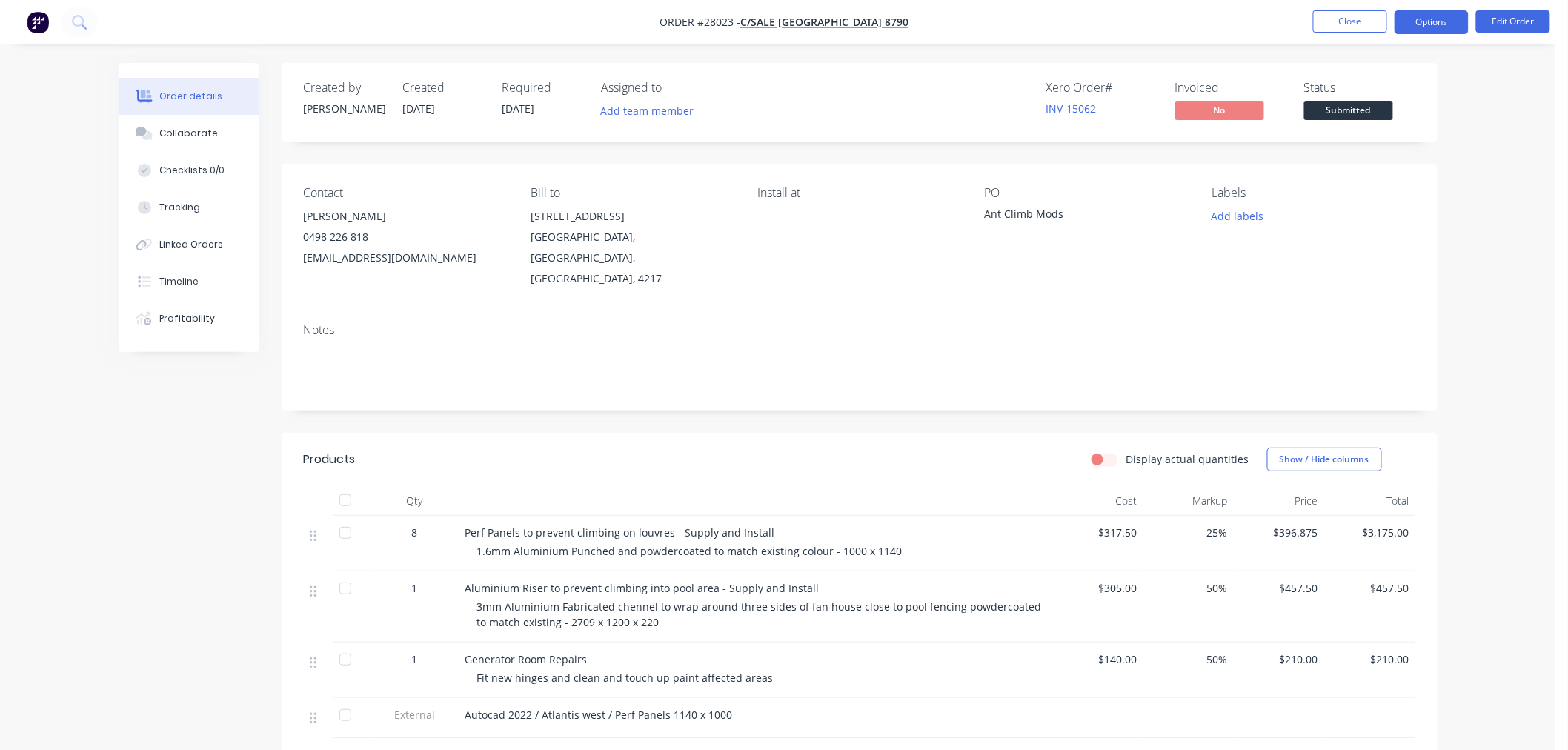
click at [1446, 26] on button "Options" at bounding box center [1432, 22] width 74 height 24
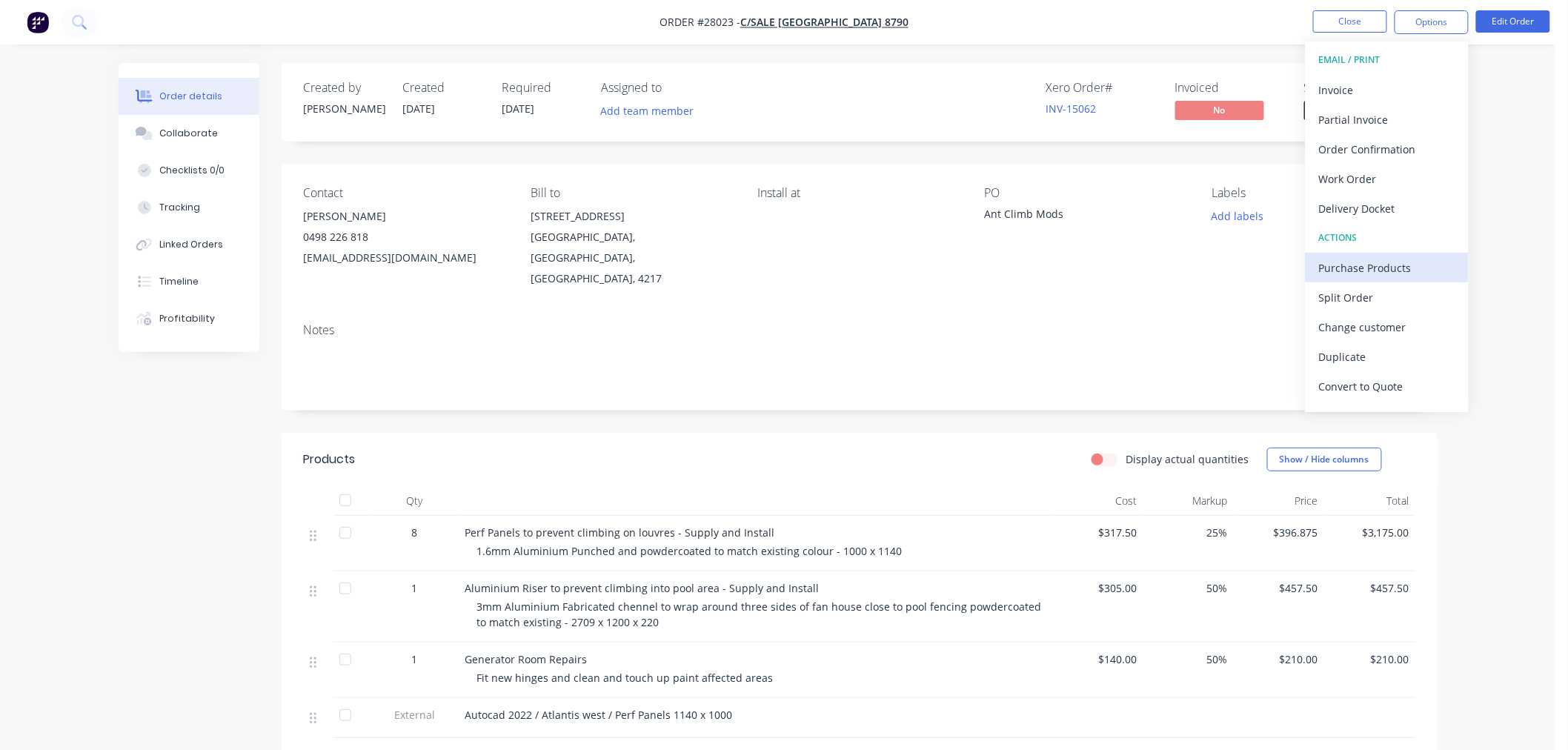
click at [1394, 269] on div "Purchase Products" at bounding box center [1388, 268] width 136 height 22
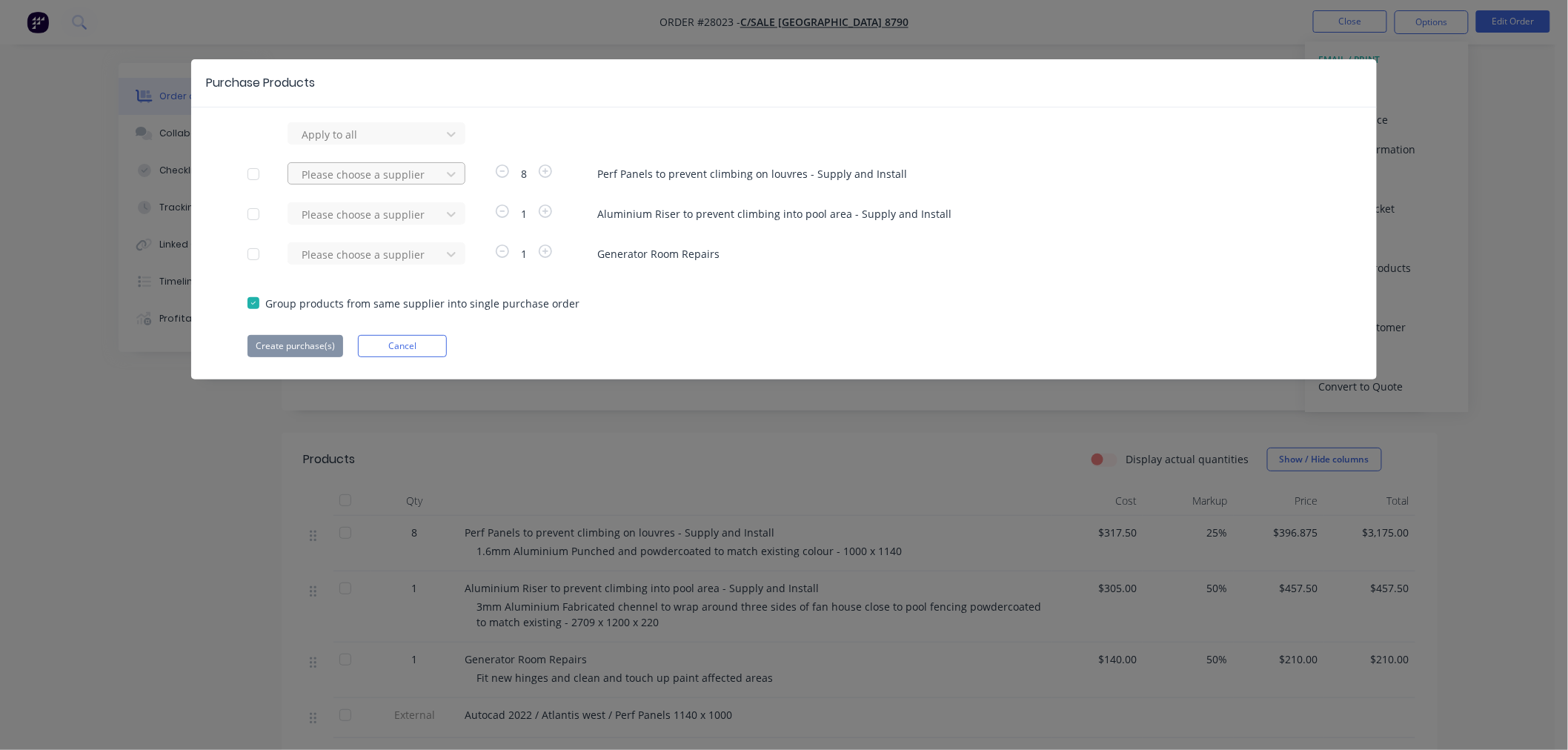
click at [321, 171] on div at bounding box center [366, 174] width 134 height 18
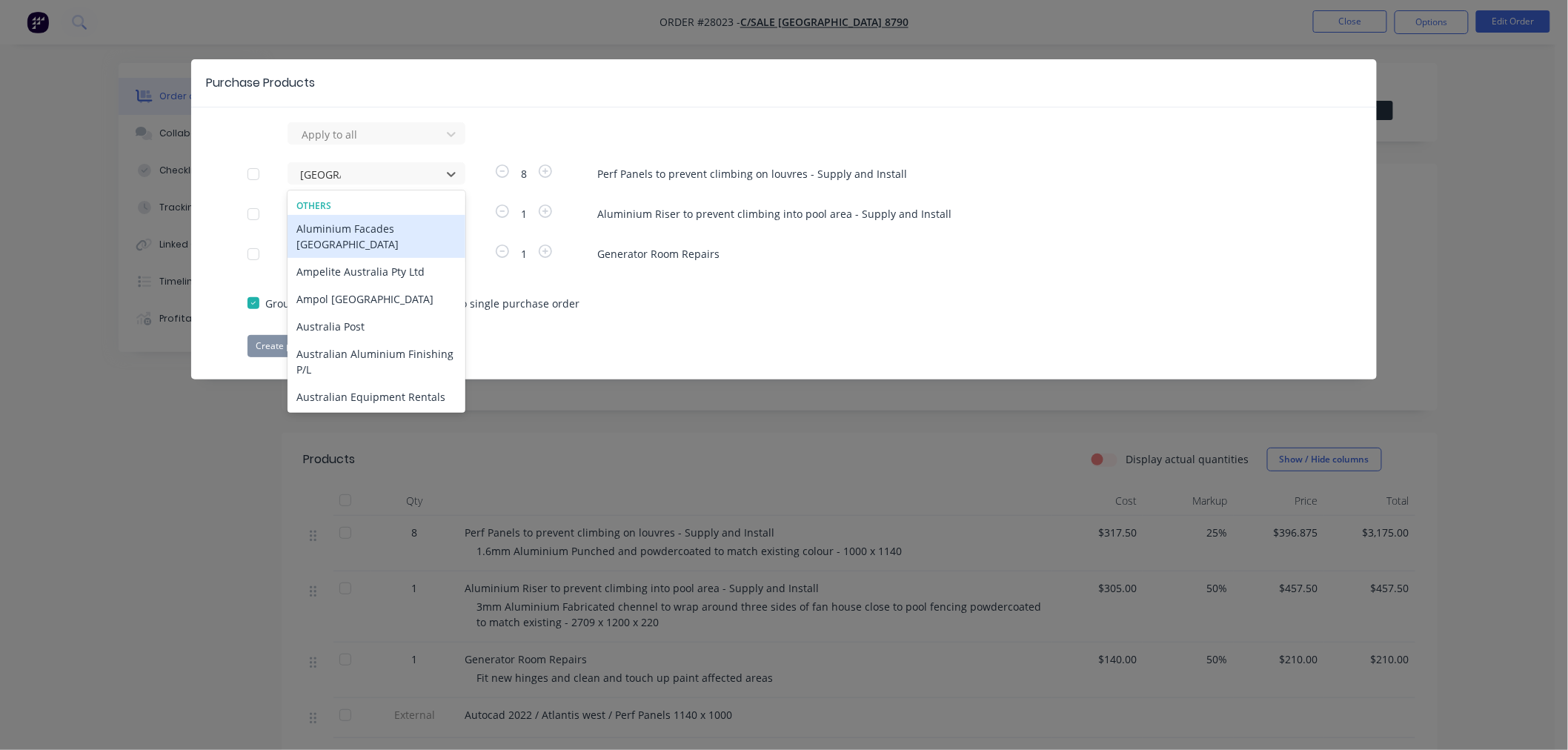
type input "australian"
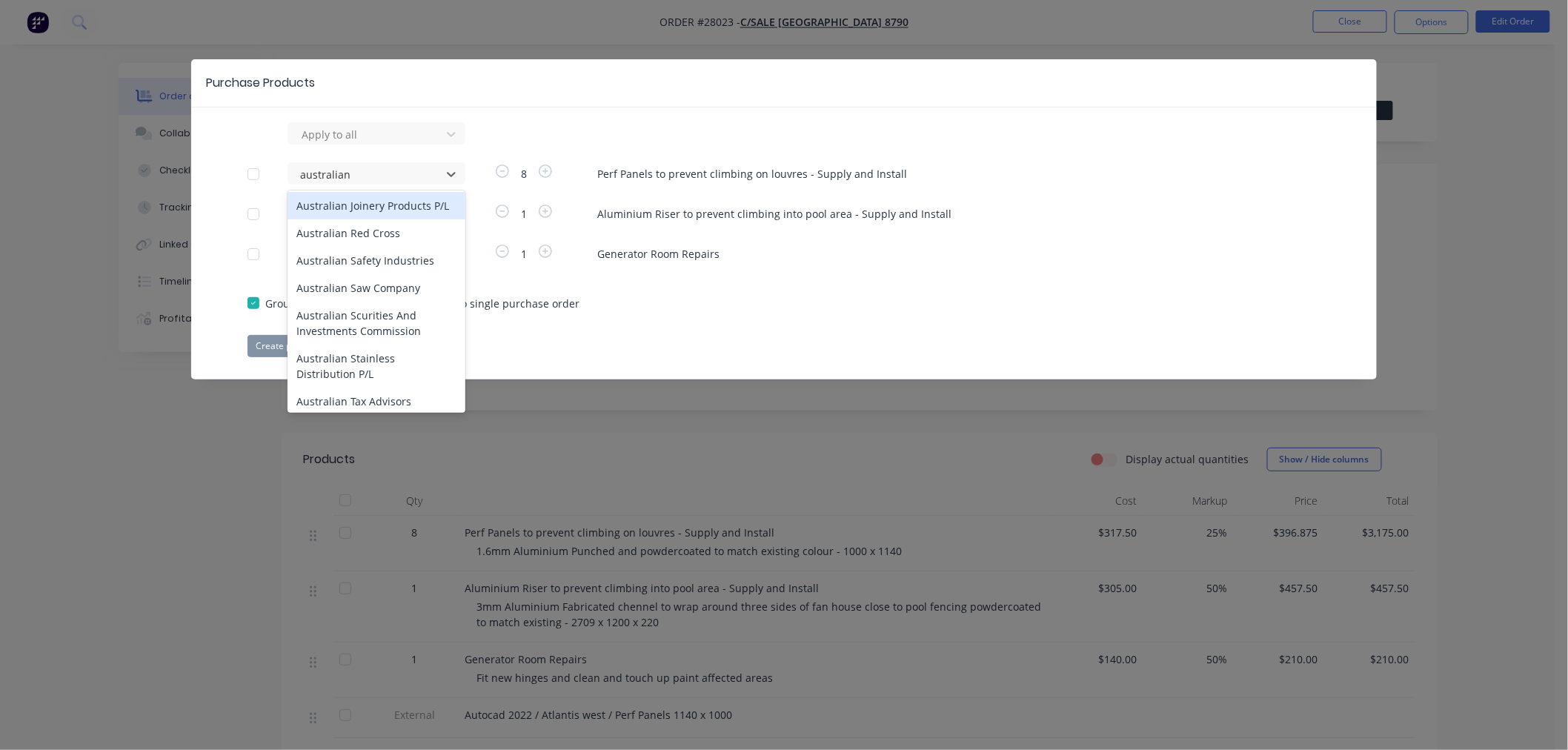
scroll to position [164, 0]
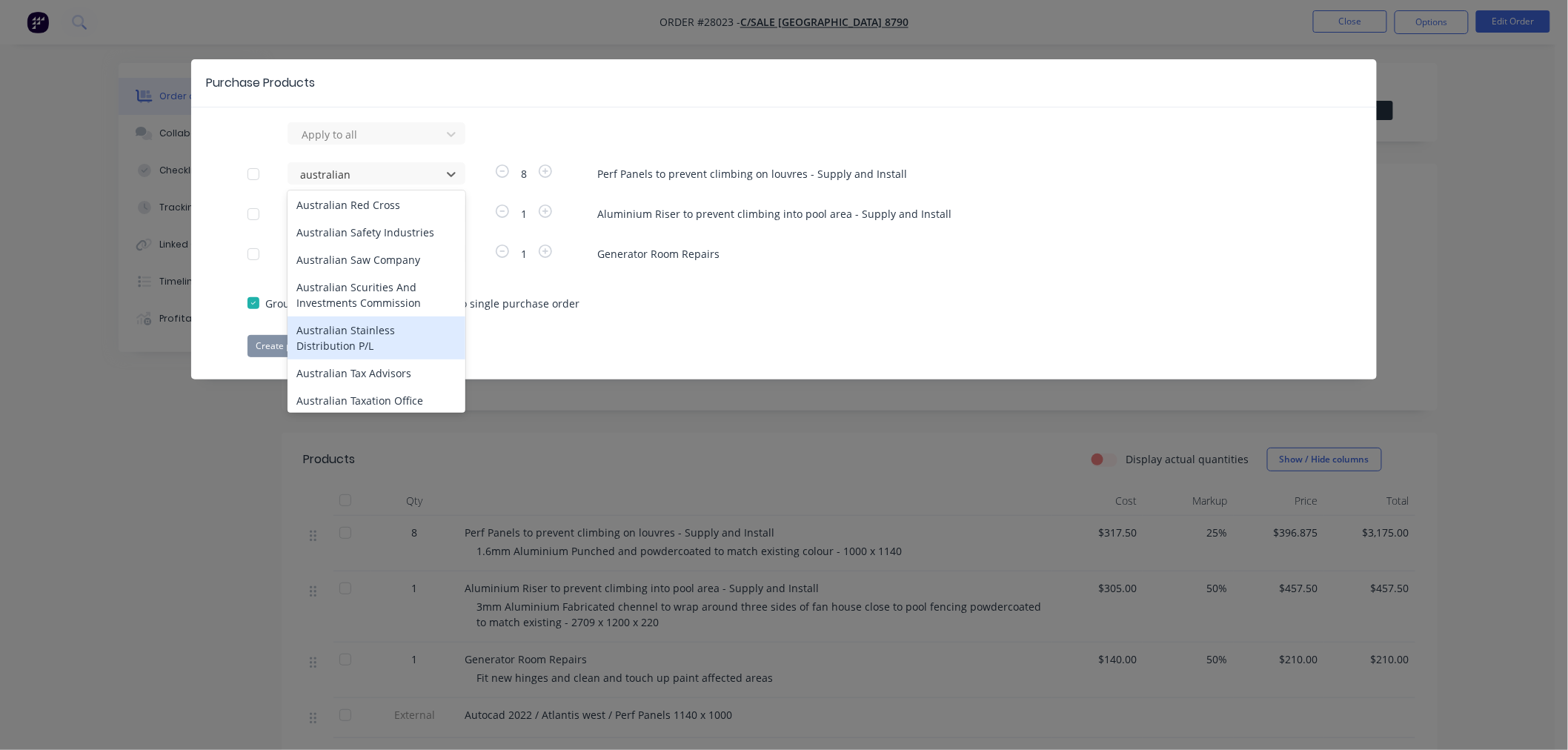
click at [376, 360] on div "Australian Stainless Distribution P/L" at bounding box center [376, 338] width 178 height 43
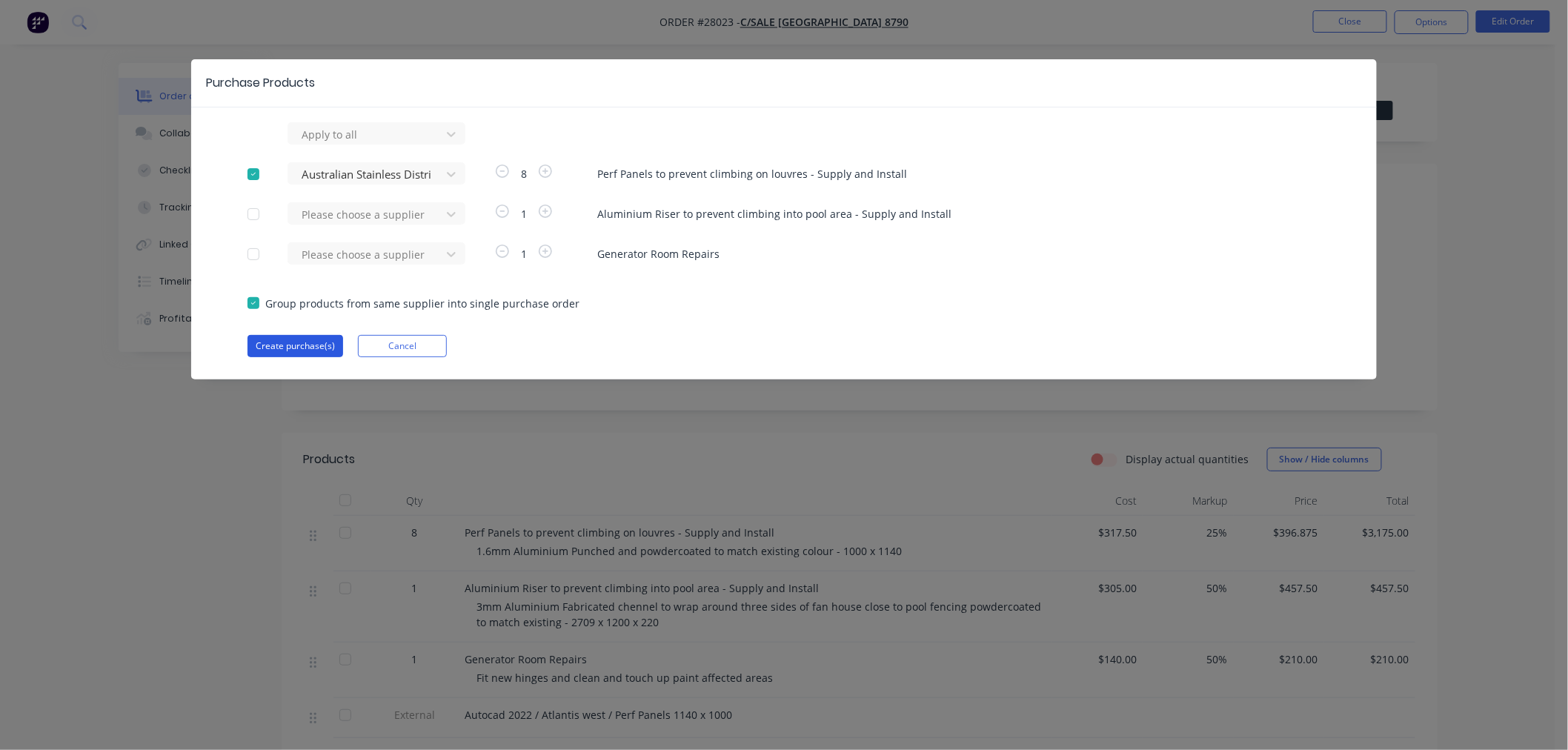
click at [282, 345] on button "Create purchase(s)" at bounding box center [295, 346] width 96 height 22
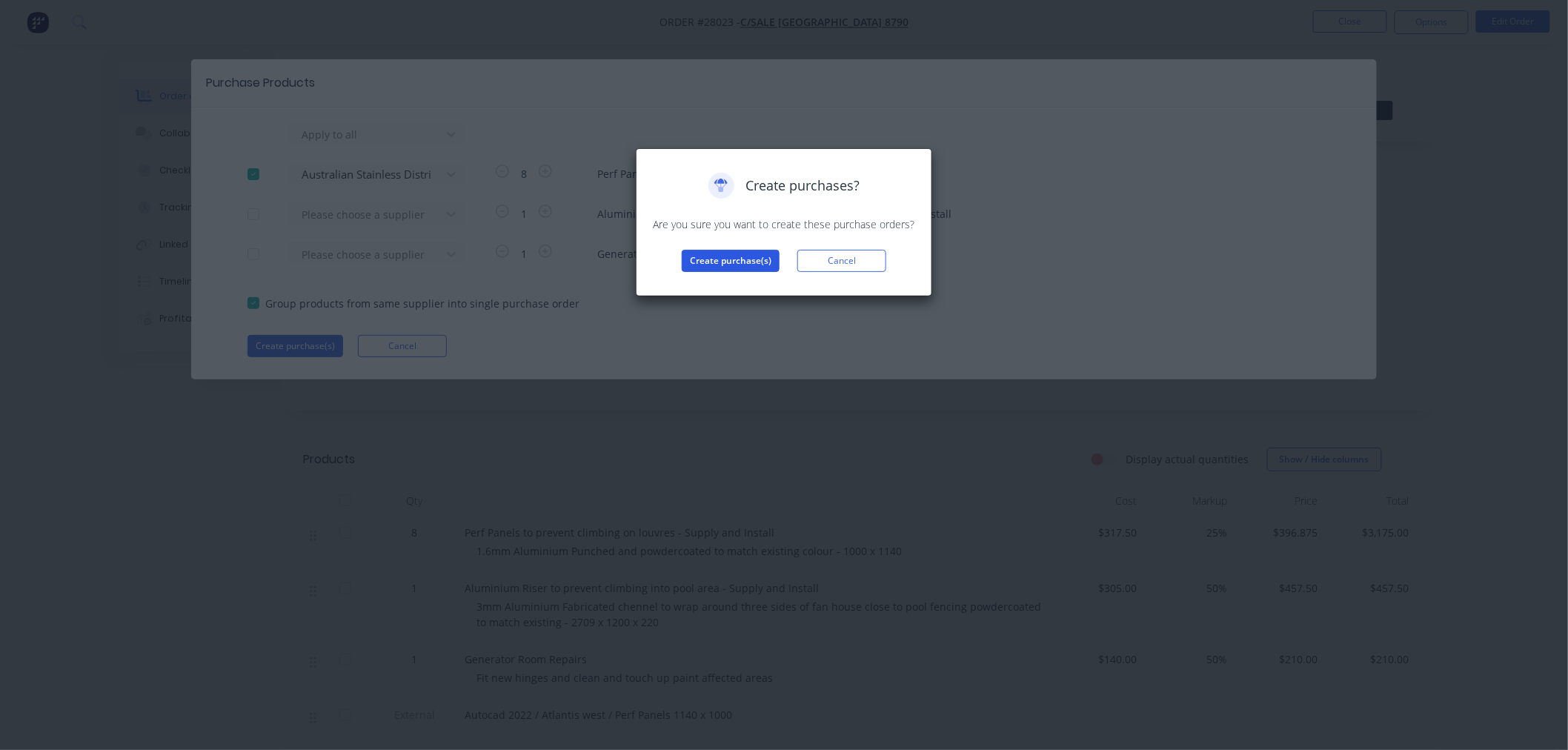
click at [752, 260] on button "Create purchase(s)" at bounding box center [731, 261] width 98 height 22
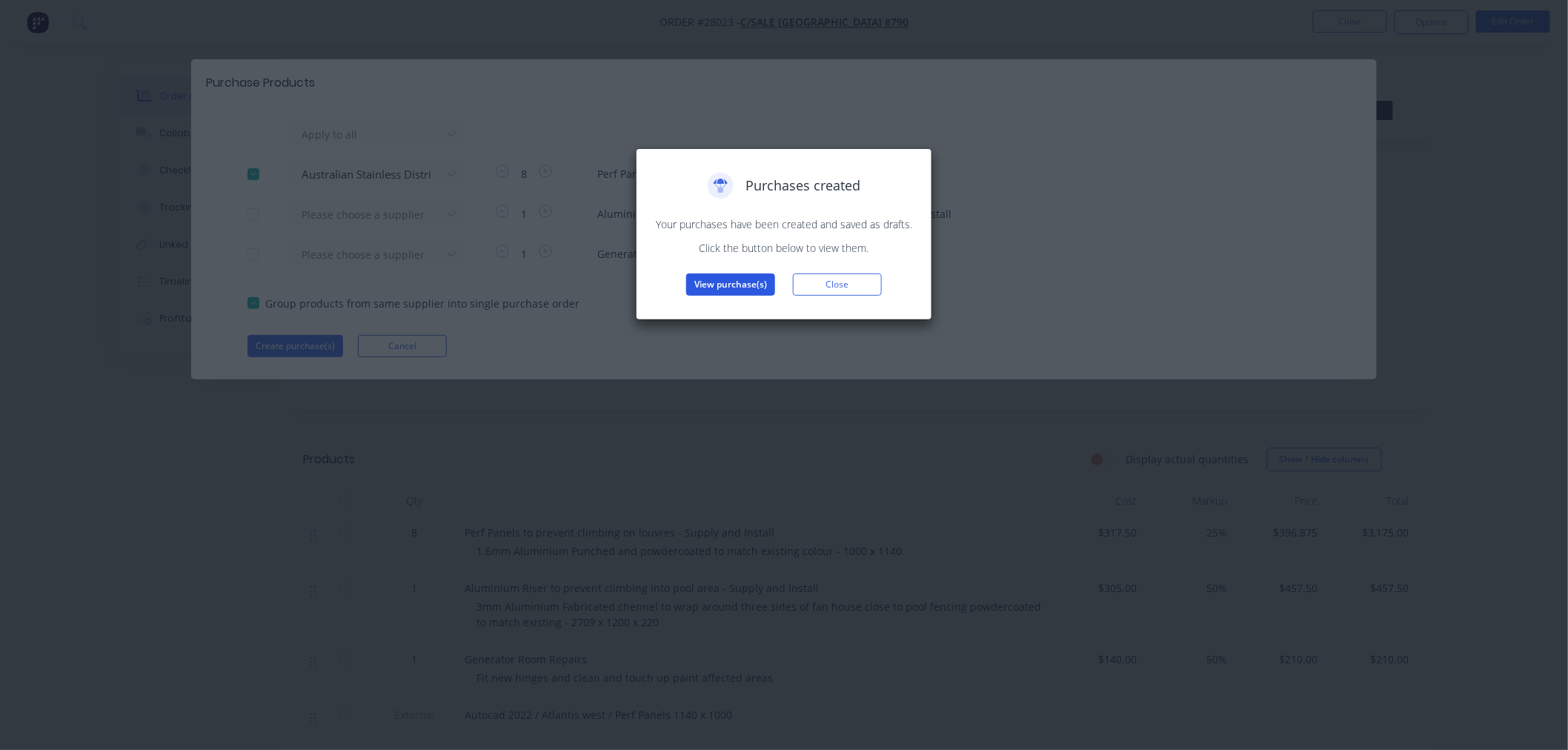
click at [742, 280] on button "View purchase(s)" at bounding box center [730, 284] width 89 height 22
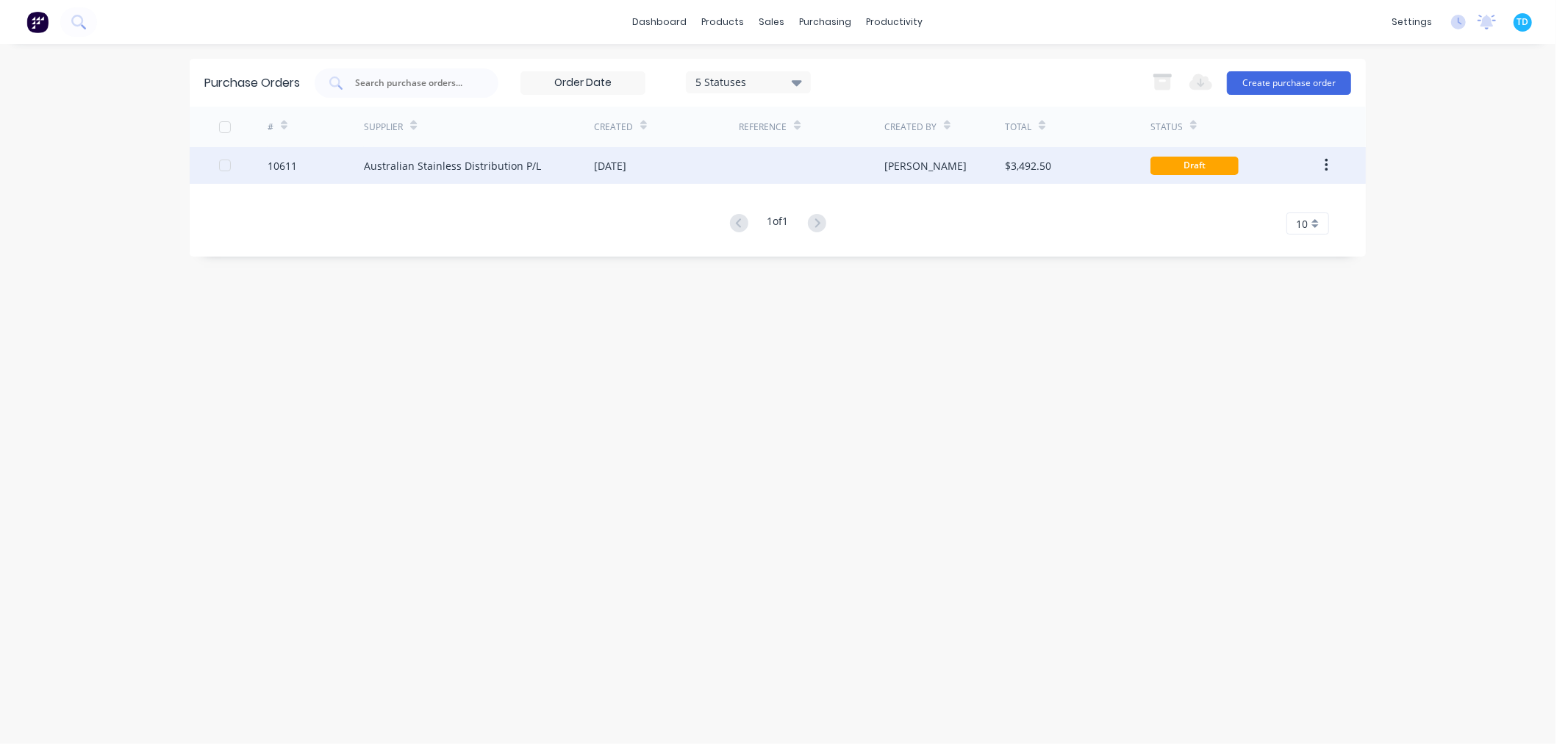
click at [576, 163] on div "Australian Stainless Distribution P/L" at bounding box center [478, 165] width 230 height 37
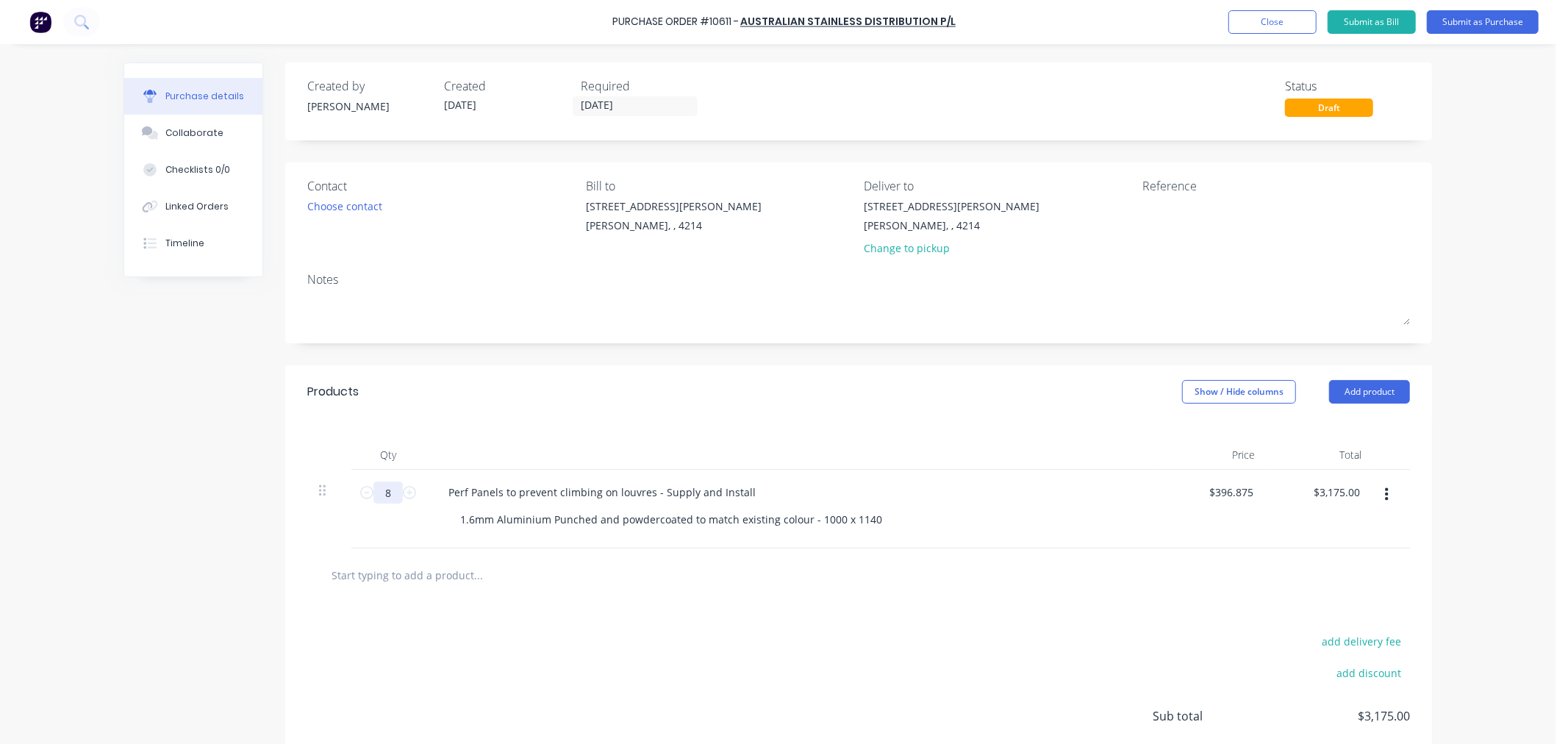
click at [386, 489] on input "8" at bounding box center [388, 493] width 30 height 22
type input "2"
type input "$793.75"
type input "2"
click at [157, 386] on div "Created by [PERSON_NAME] Created [DATE] Required [DATE] Status Draft Contact Ch…" at bounding box center [777, 453] width 1309 height 782
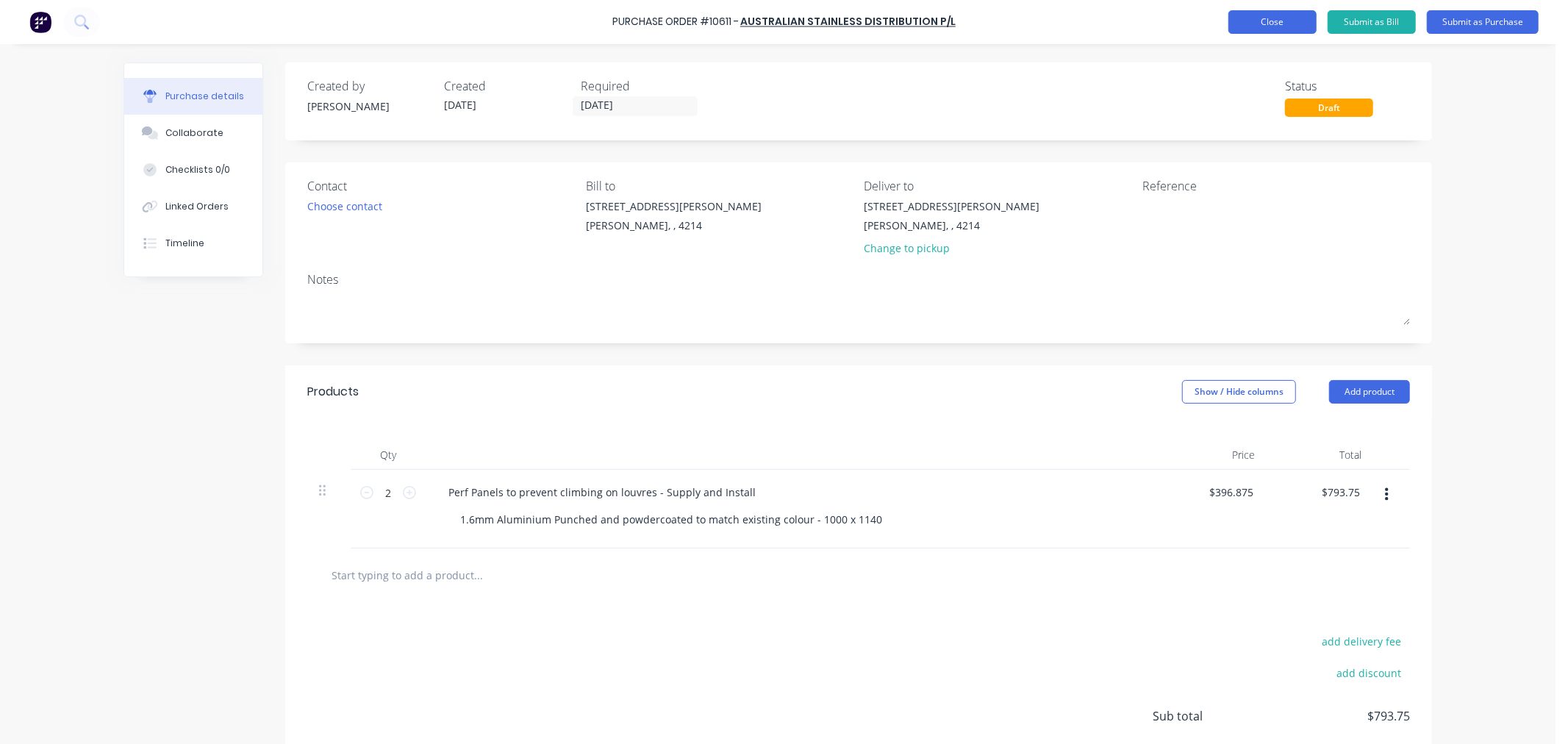
click at [1253, 25] on button "Close" at bounding box center [1272, 21] width 88 height 24
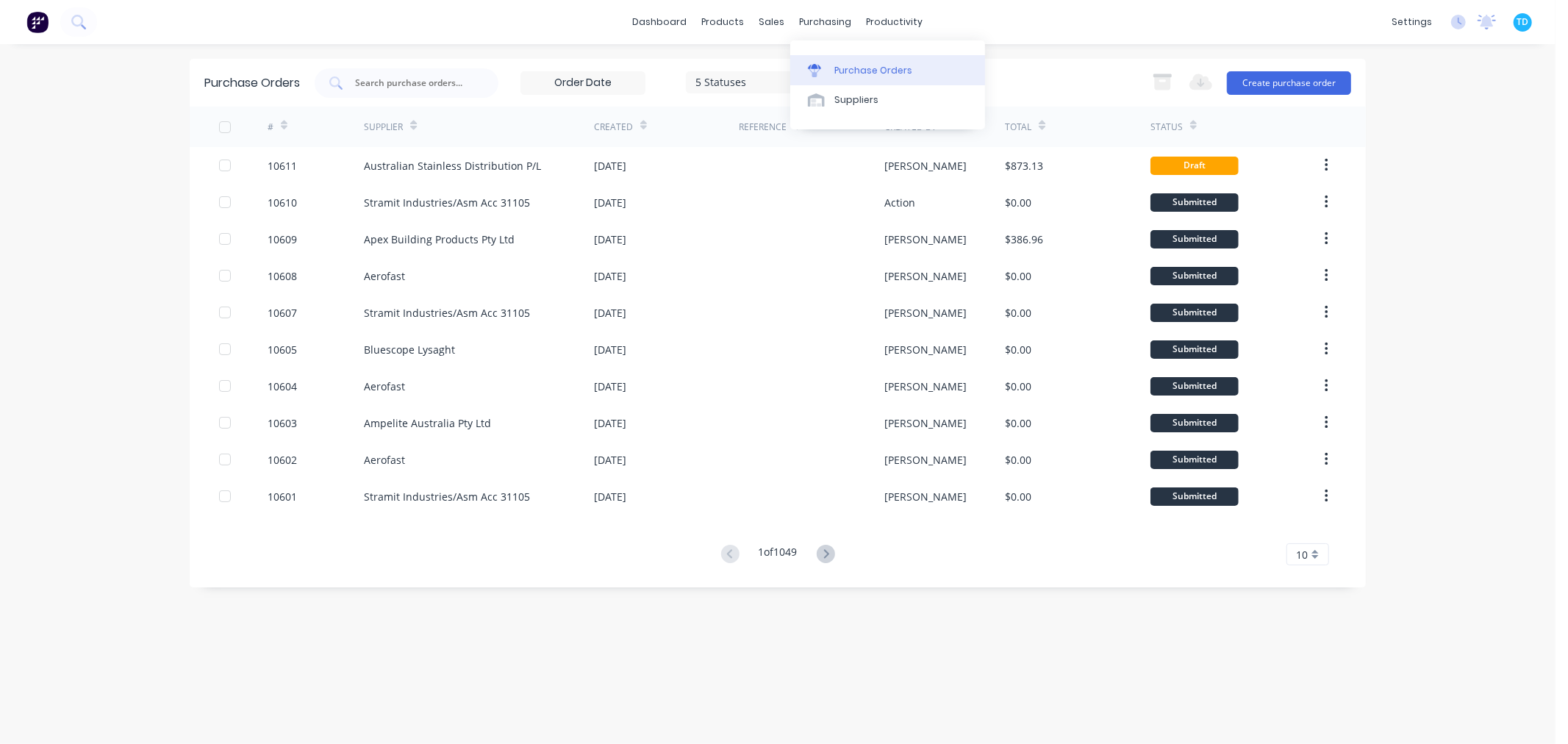
click at [814, 61] on link "Purchase Orders" at bounding box center [887, 70] width 194 height 30
click at [779, 26] on div "sales" at bounding box center [772, 21] width 40 height 22
click at [805, 75] on div "Sales Orders" at bounding box center [826, 71] width 60 height 13
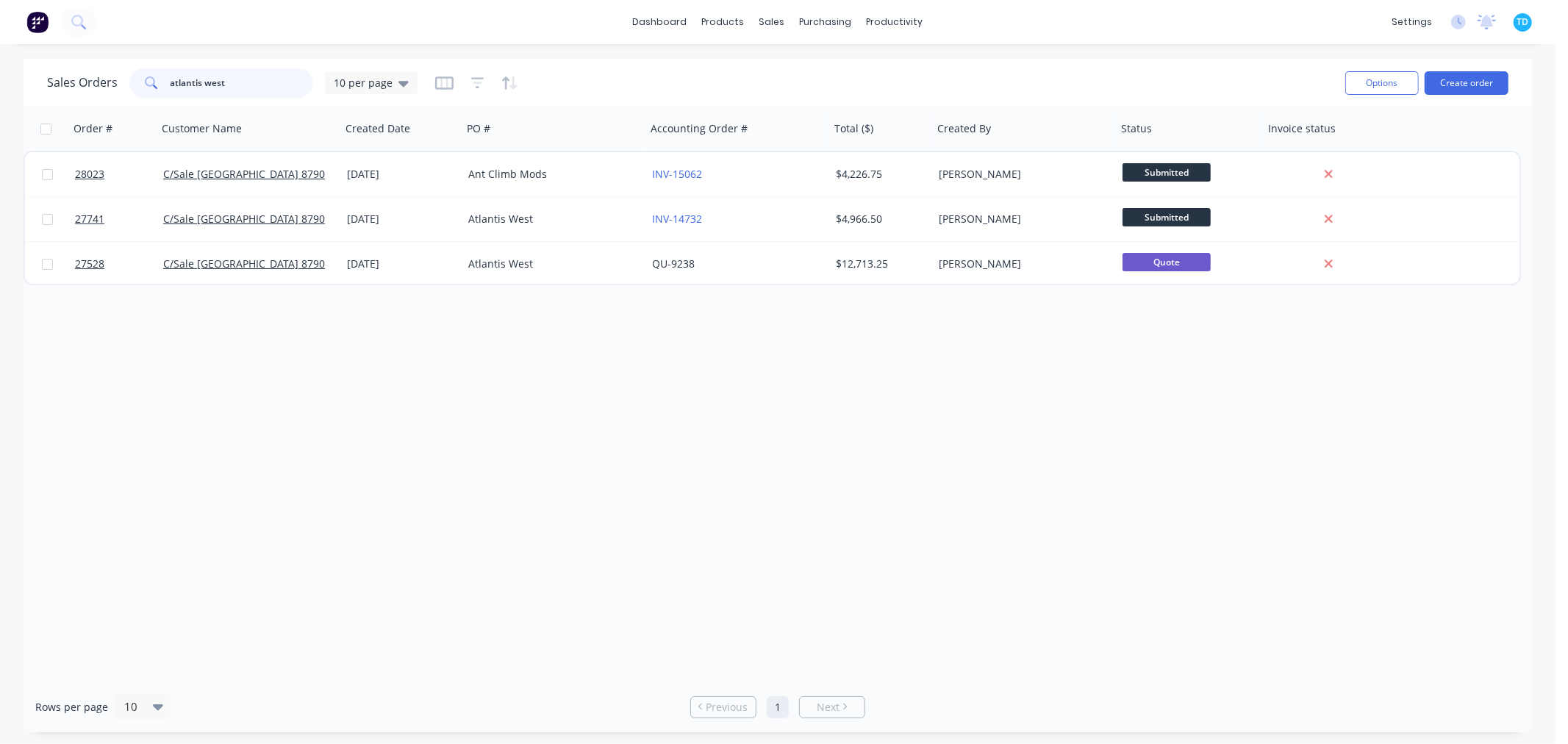
drag, startPoint x: 243, startPoint y: 85, endPoint x: 166, endPoint y: 86, distance: 77.0
click at [166, 86] on div "atlantis west" at bounding box center [221, 83] width 184 height 30
type input "proactive"
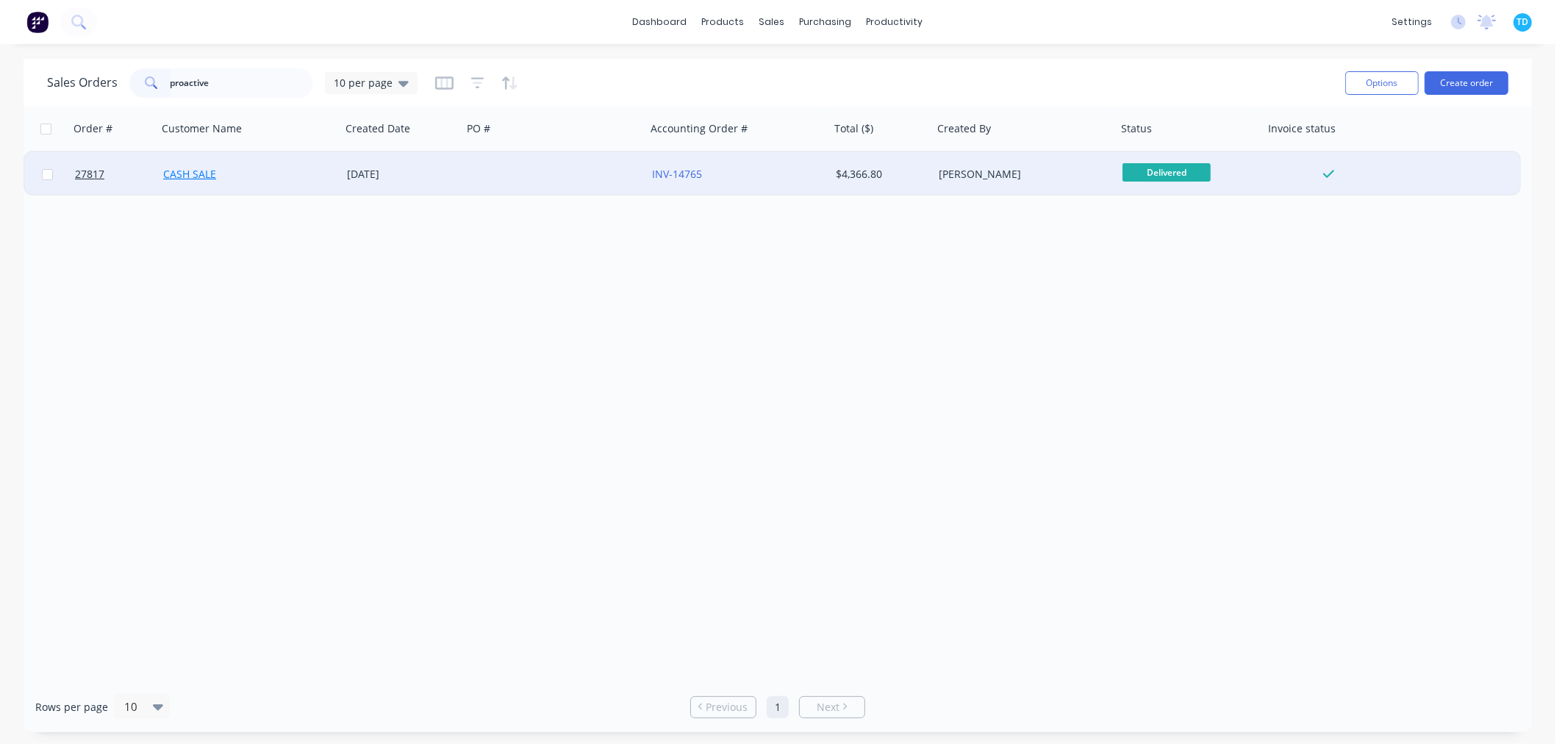
click at [209, 178] on link "CASH SALE" at bounding box center [189, 174] width 53 height 14
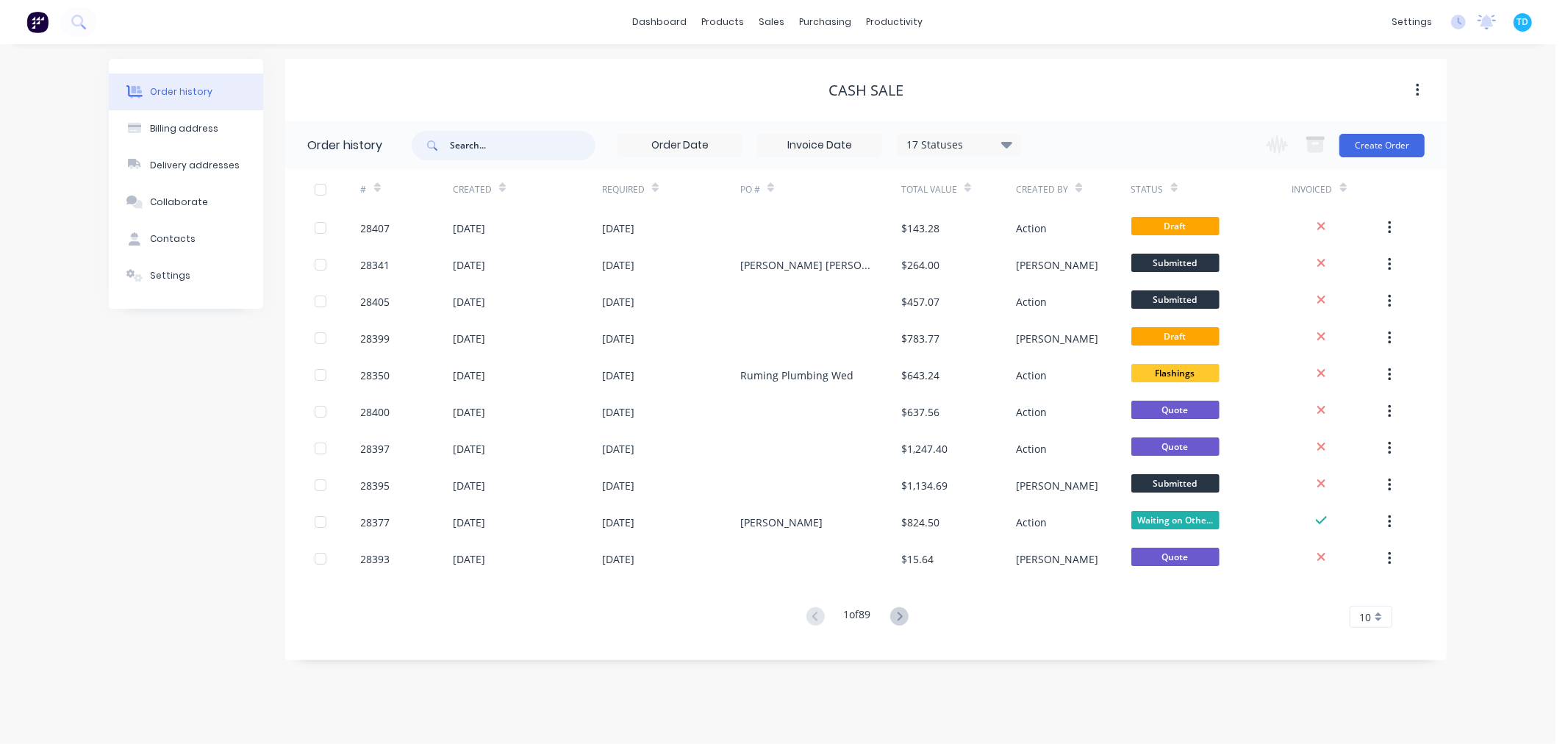
click at [495, 140] on input "text" at bounding box center [522, 146] width 146 height 30
type input "proactive"
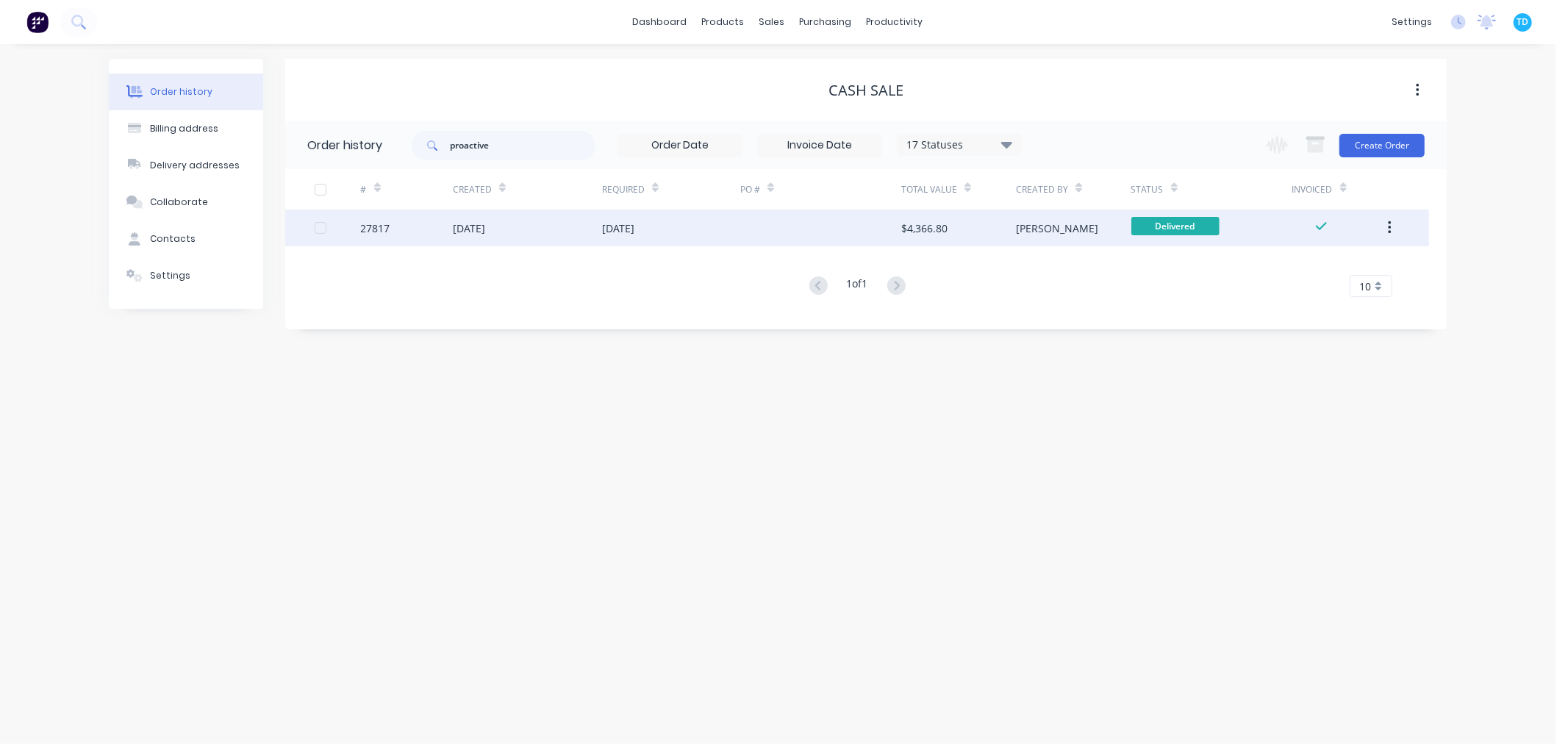
click at [485, 227] on div "[DATE]" at bounding box center [469, 228] width 32 height 16
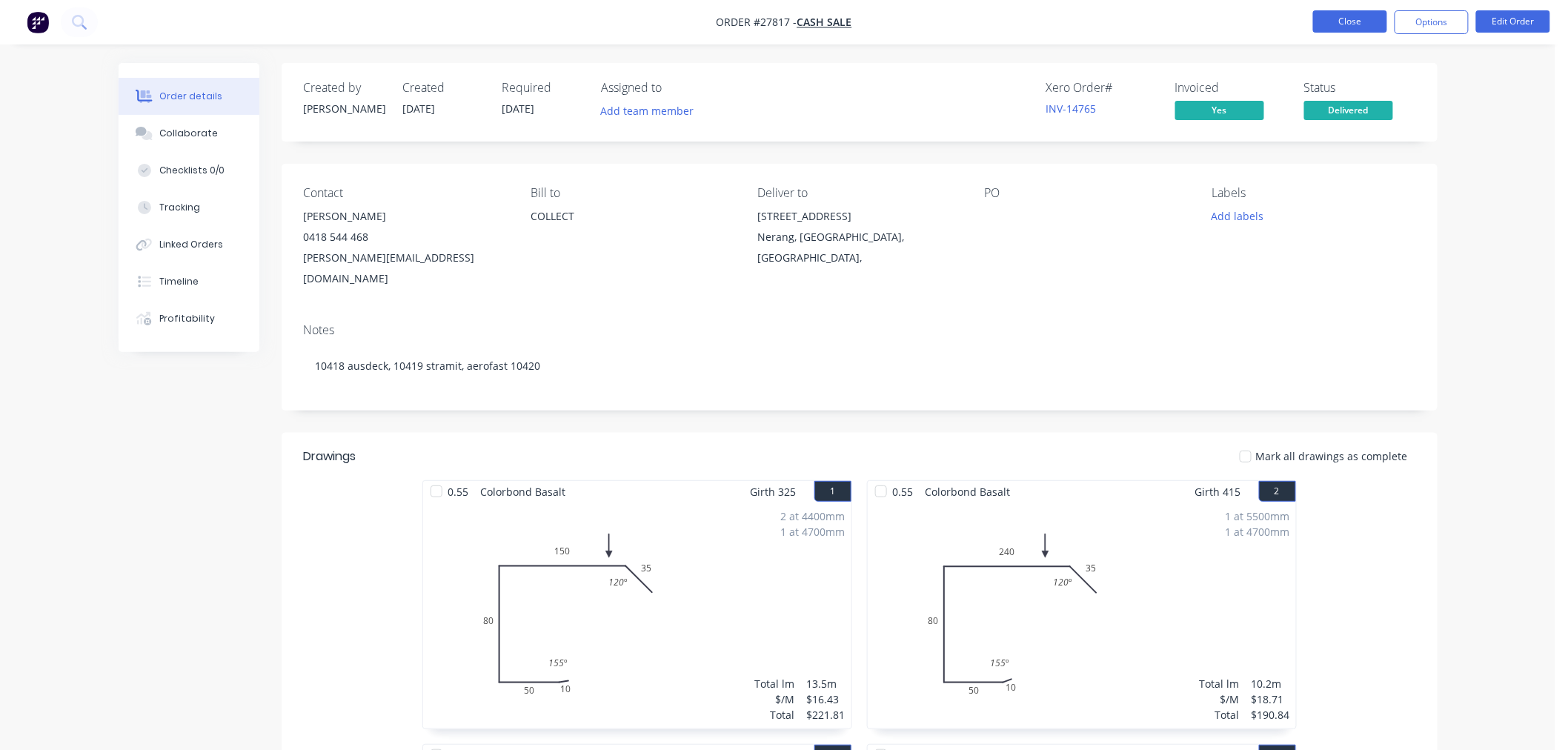
click at [1332, 17] on button "Close" at bounding box center [1350, 21] width 74 height 22
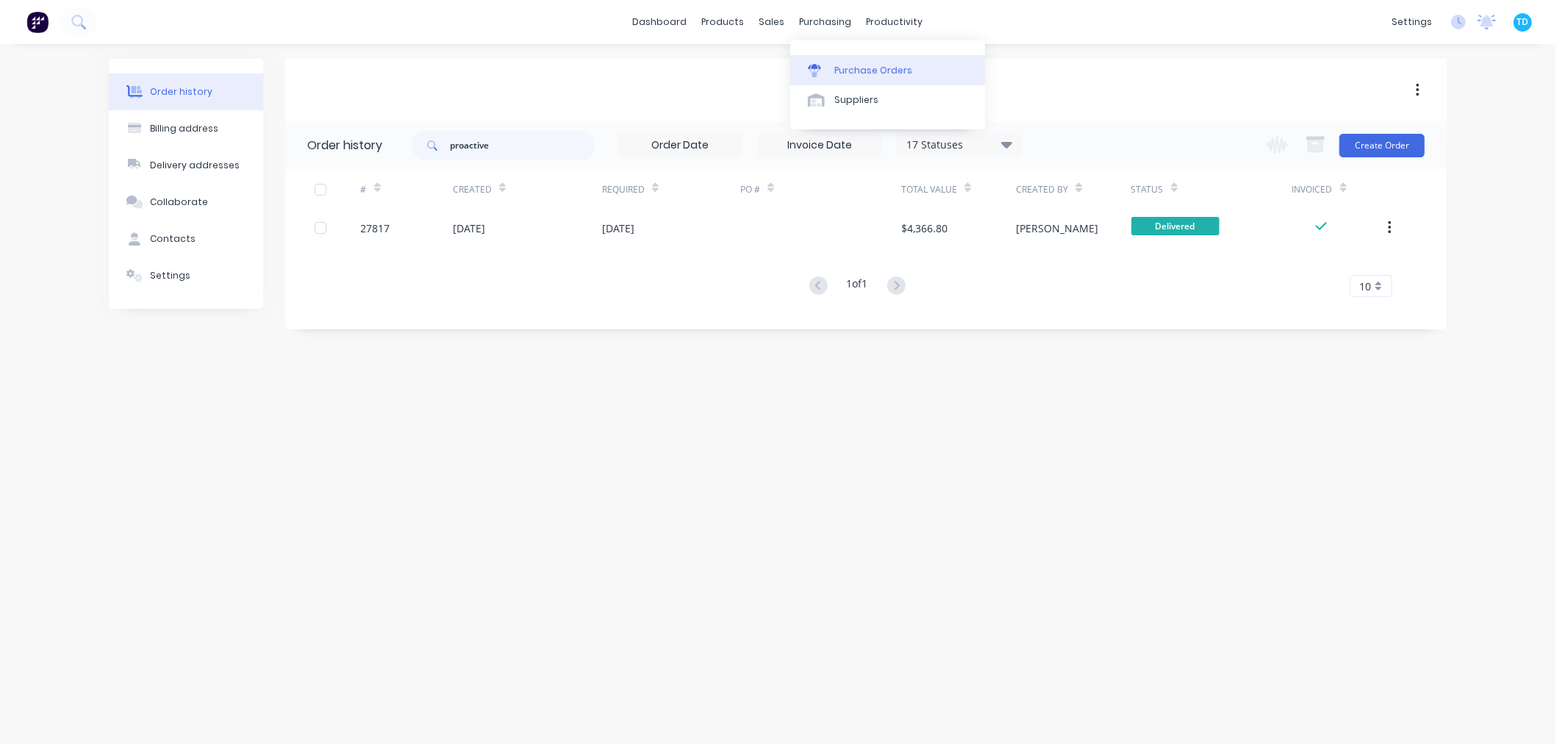
click at [863, 71] on div "Purchase Orders" at bounding box center [873, 71] width 78 height 13
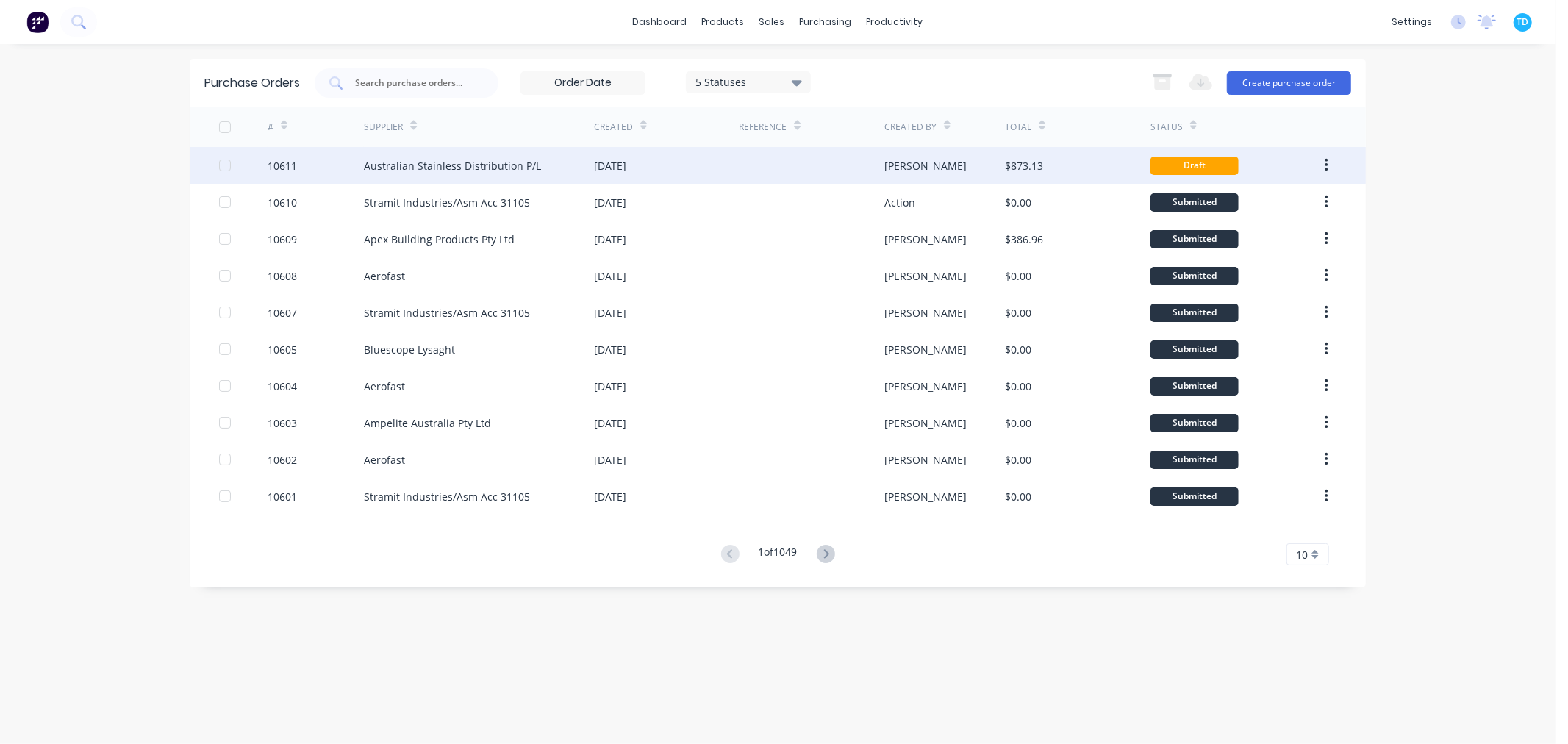
click at [611, 177] on div "[DATE]" at bounding box center [666, 165] width 145 height 37
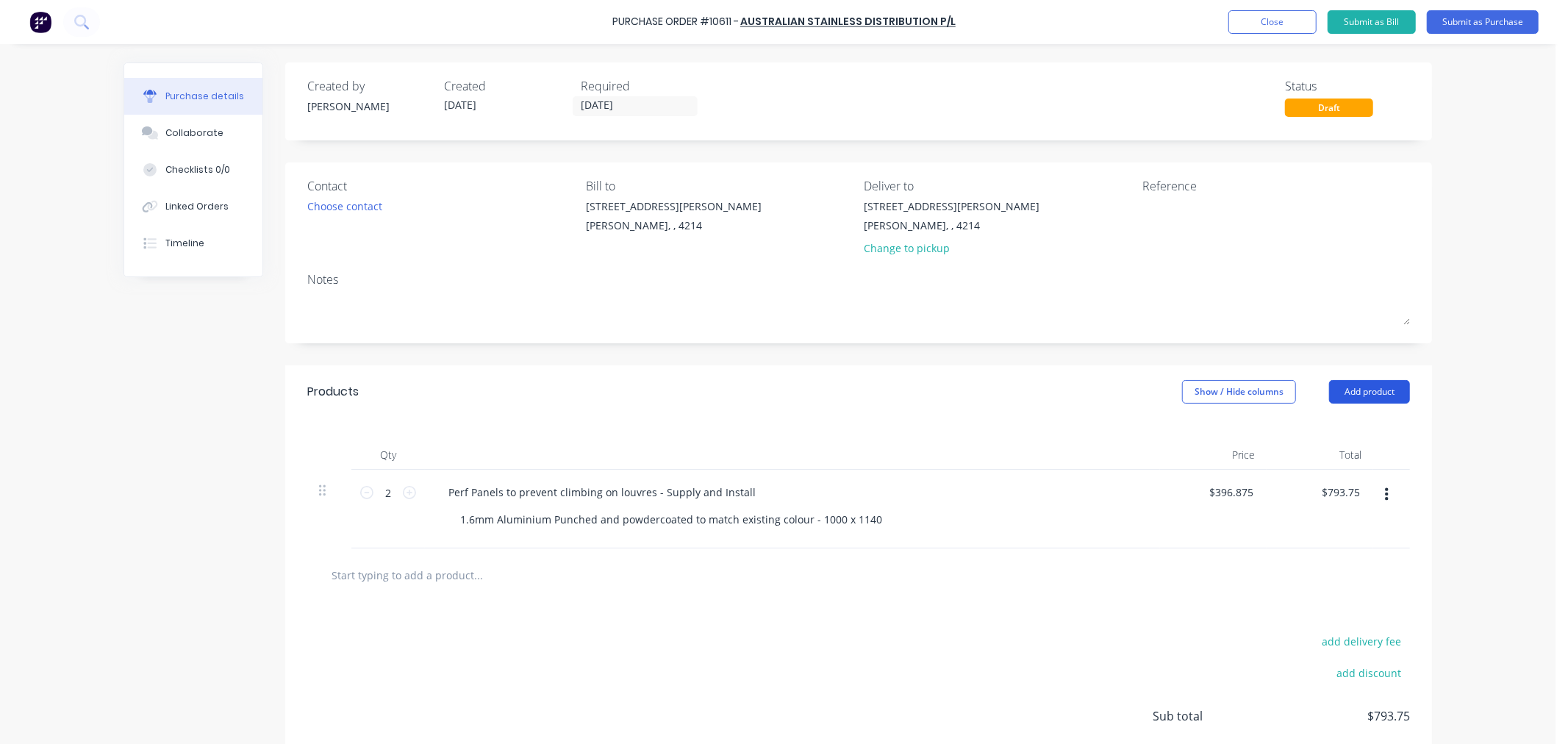
click at [1371, 391] on button "Add product" at bounding box center [1370, 391] width 81 height 24
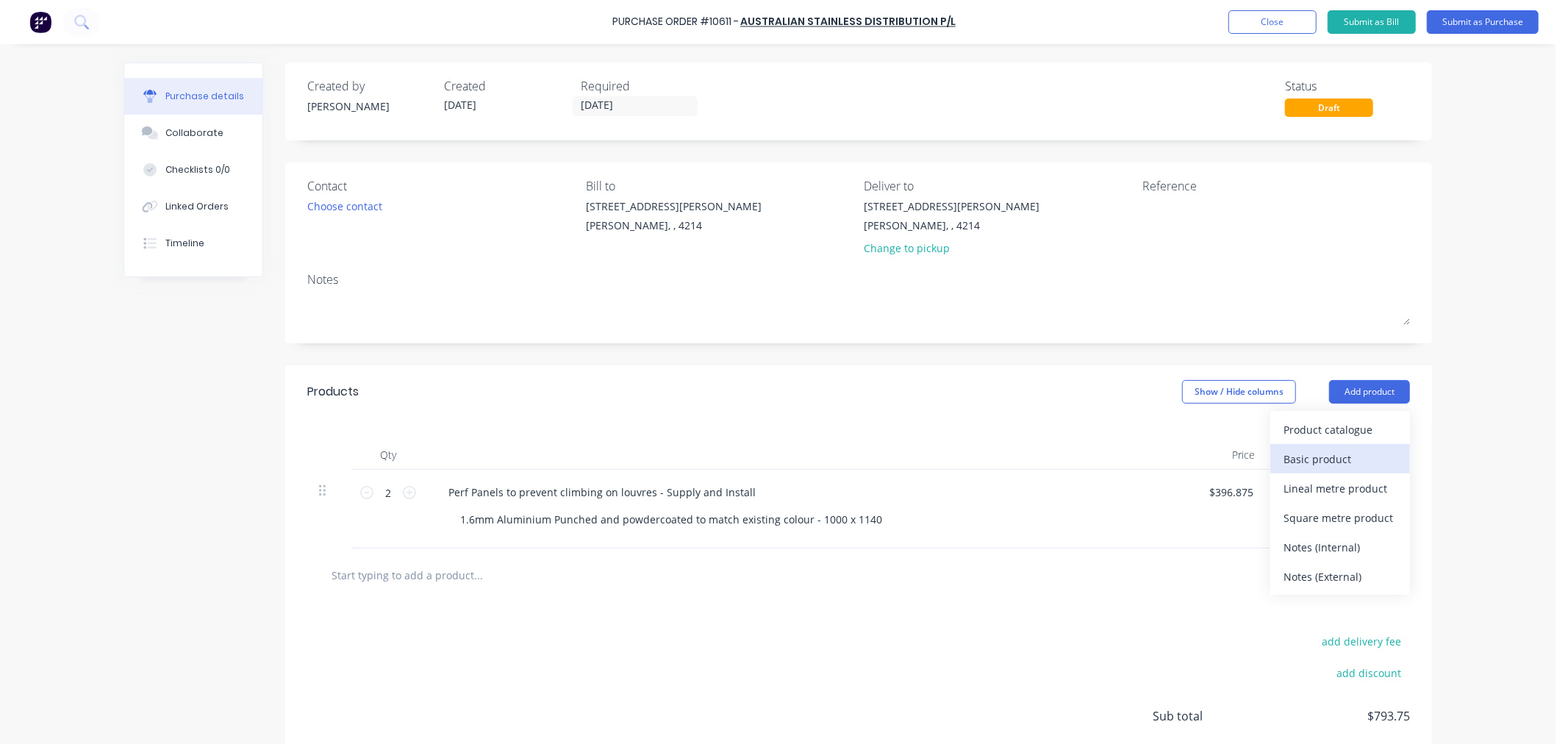
click at [1335, 457] on div "Basic product" at bounding box center [1339, 459] width 113 height 21
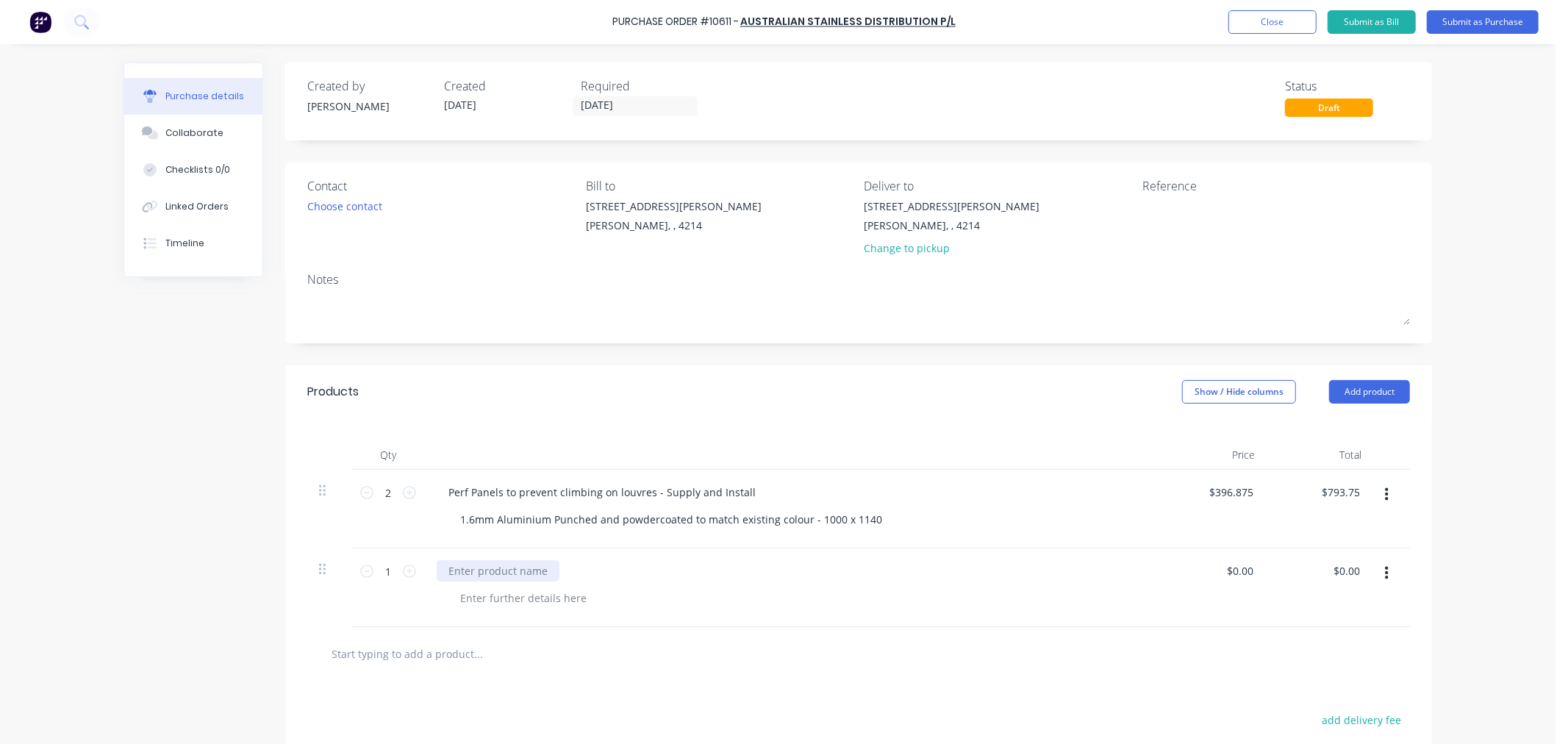
click at [473, 570] on div at bounding box center [497, 571] width 123 height 21
click at [502, 598] on div at bounding box center [523, 598] width 150 height 21
drag, startPoint x: 503, startPoint y: 574, endPoint x: 422, endPoint y: 571, distance: 81.1
click at [425, 571] on div "1.6mm Aluminium 2400 x 1200" at bounding box center [792, 587] width 735 height 78
copy div "1.6mm Aluminium"
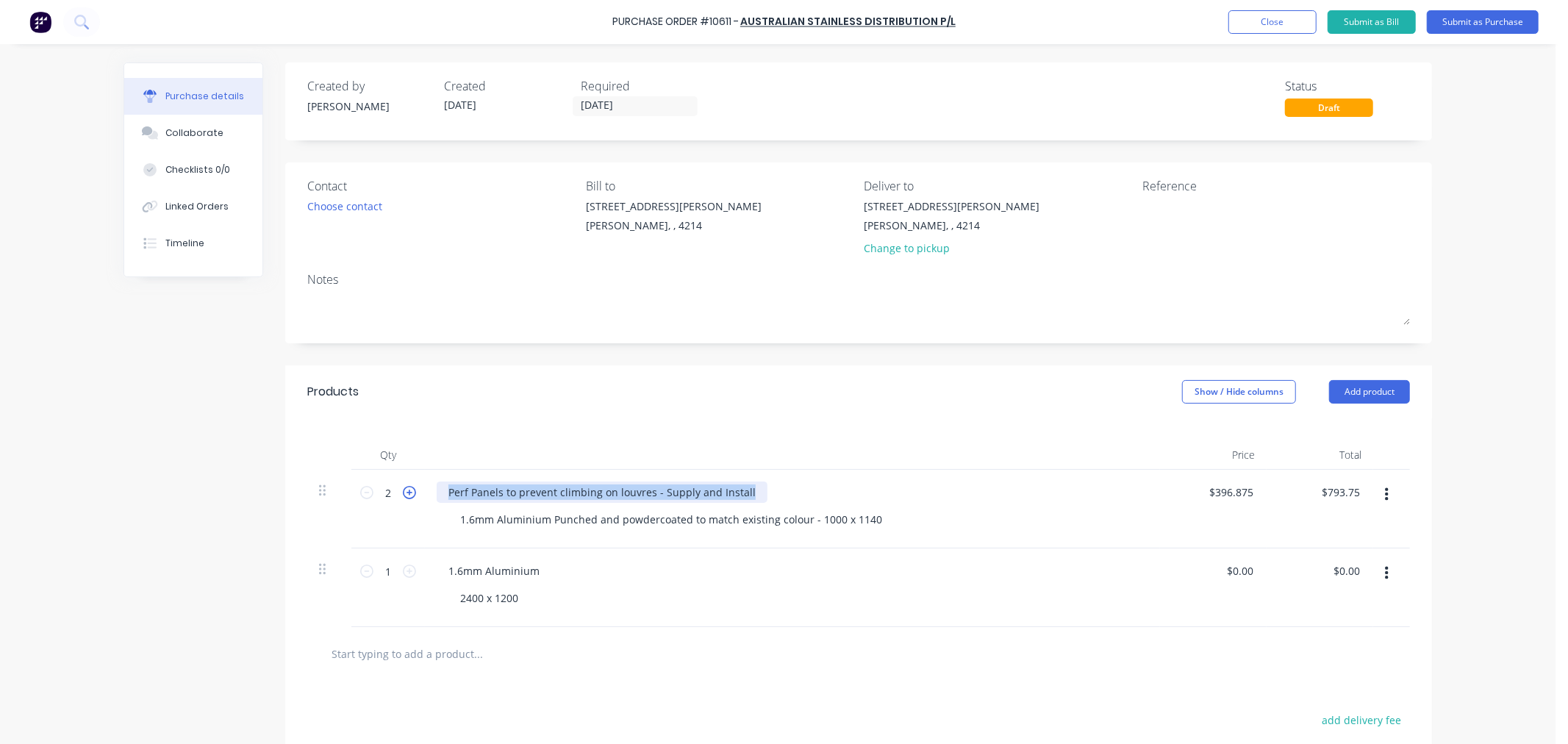
drag, startPoint x: 738, startPoint y: 489, endPoint x: 408, endPoint y: 489, distance: 330.0
click at [408, 489] on div "2 2 Perf Panels to prevent climbing on louvres - Supply and Install 1.6mm Alumi…" at bounding box center [858, 508] width 1103 height 78
paste div
click at [512, 598] on div "2400 x 1200" at bounding box center [488, 598] width 82 height 21
drag, startPoint x: 511, startPoint y: 598, endPoint x: 423, endPoint y: 599, distance: 88.0
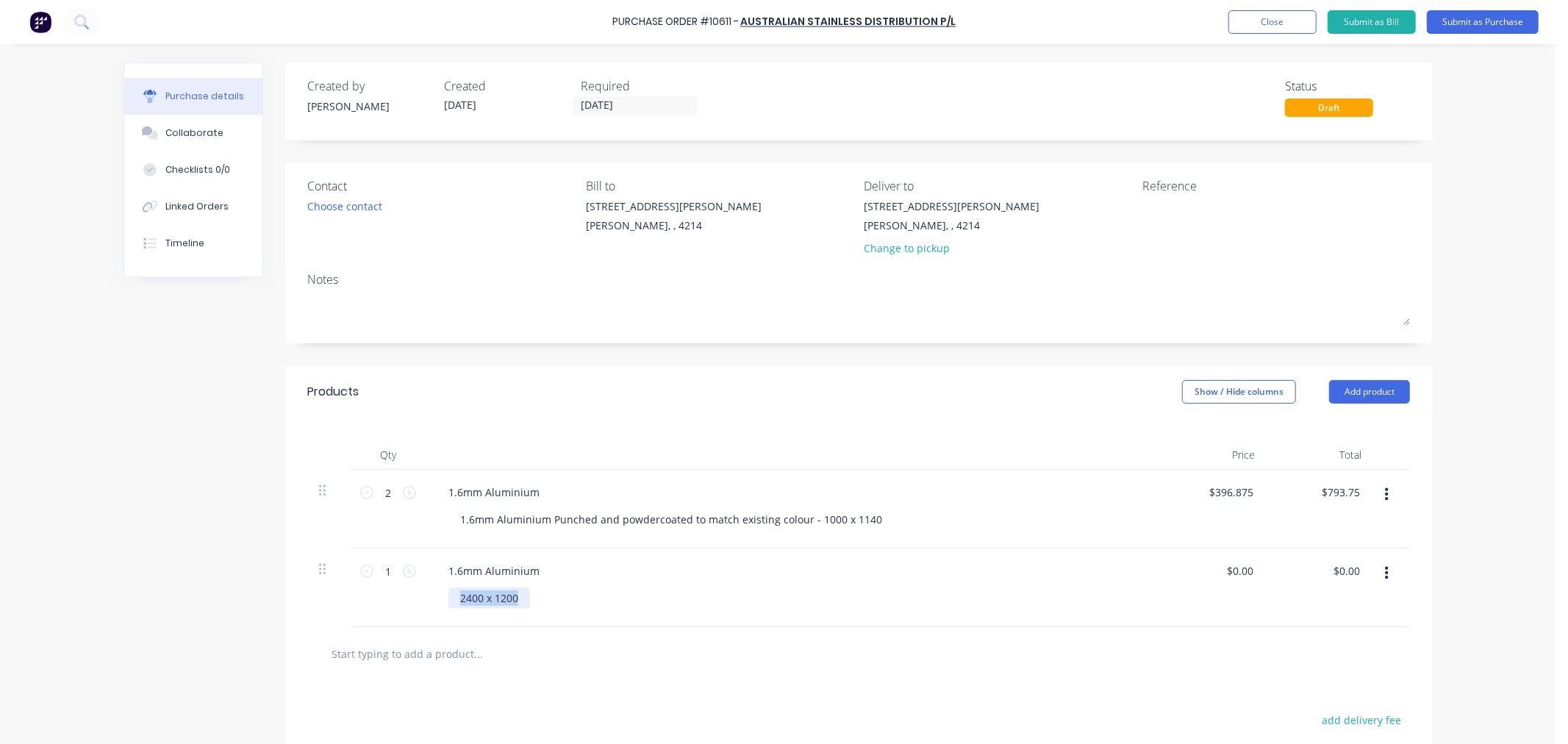
click at [425, 599] on div "1.6mm Aluminium 2400 x 1200" at bounding box center [792, 587] width 735 height 78
copy div "2400 x 1200"
drag, startPoint x: 871, startPoint y: 517, endPoint x: 422, endPoint y: 515, distance: 449.0
click at [425, 516] on div "1.6mm Aluminium 1.6mm Aluminium Punched and powdercoated to match existing colo…" at bounding box center [792, 508] width 735 height 78
paste div
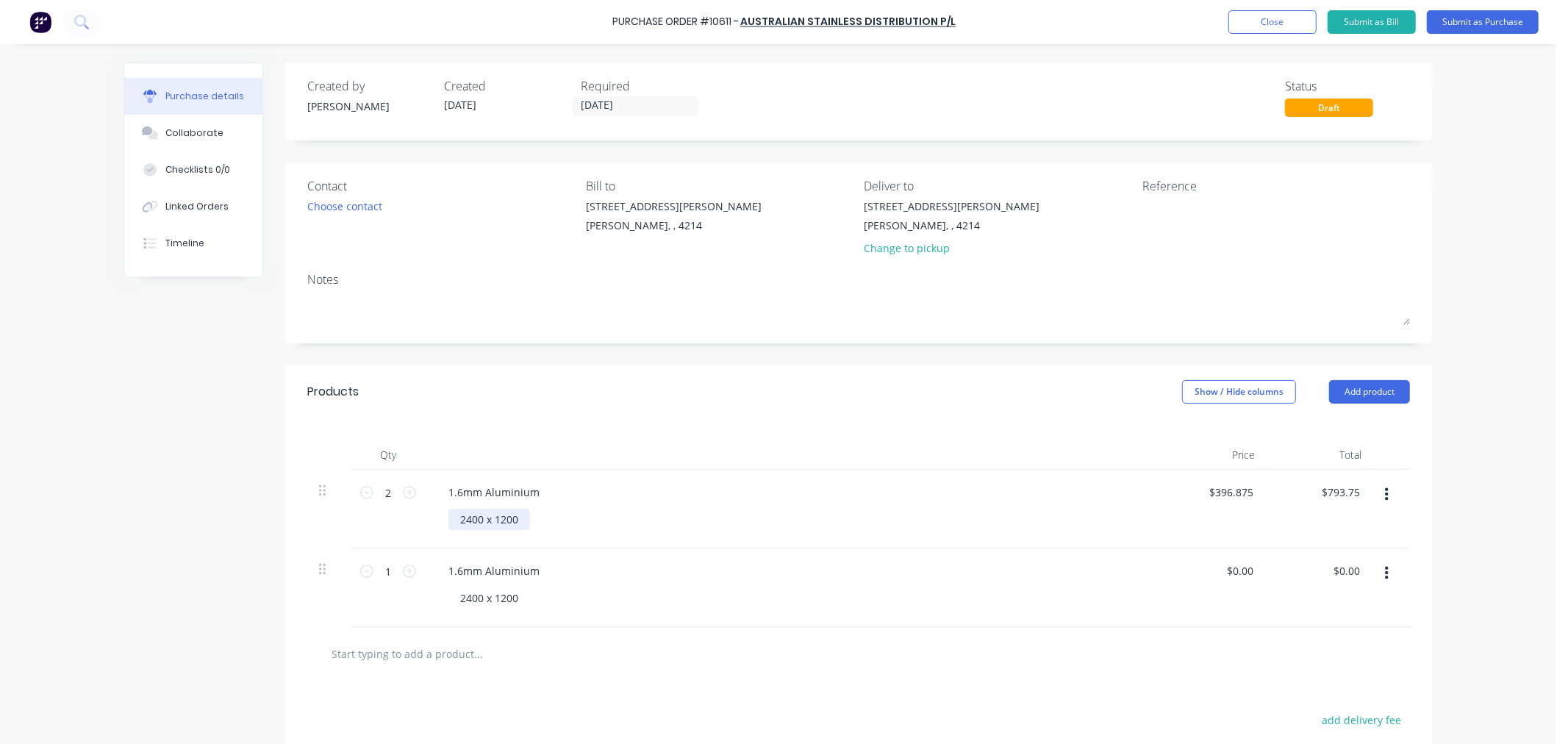
click at [475, 517] on div "2400 x 1200" at bounding box center [488, 520] width 82 height 21
click at [768, 598] on div "2400 x 1200" at bounding box center [798, 598] width 700 height 21
drag, startPoint x: 1250, startPoint y: 490, endPoint x: 1182, endPoint y: 503, distance: 69.2
click at [1182, 503] on div "$396.875 $396.875" at bounding box center [1212, 508] width 106 height 78
click at [1242, 572] on input "0.00" at bounding box center [1242, 571] width 28 height 21
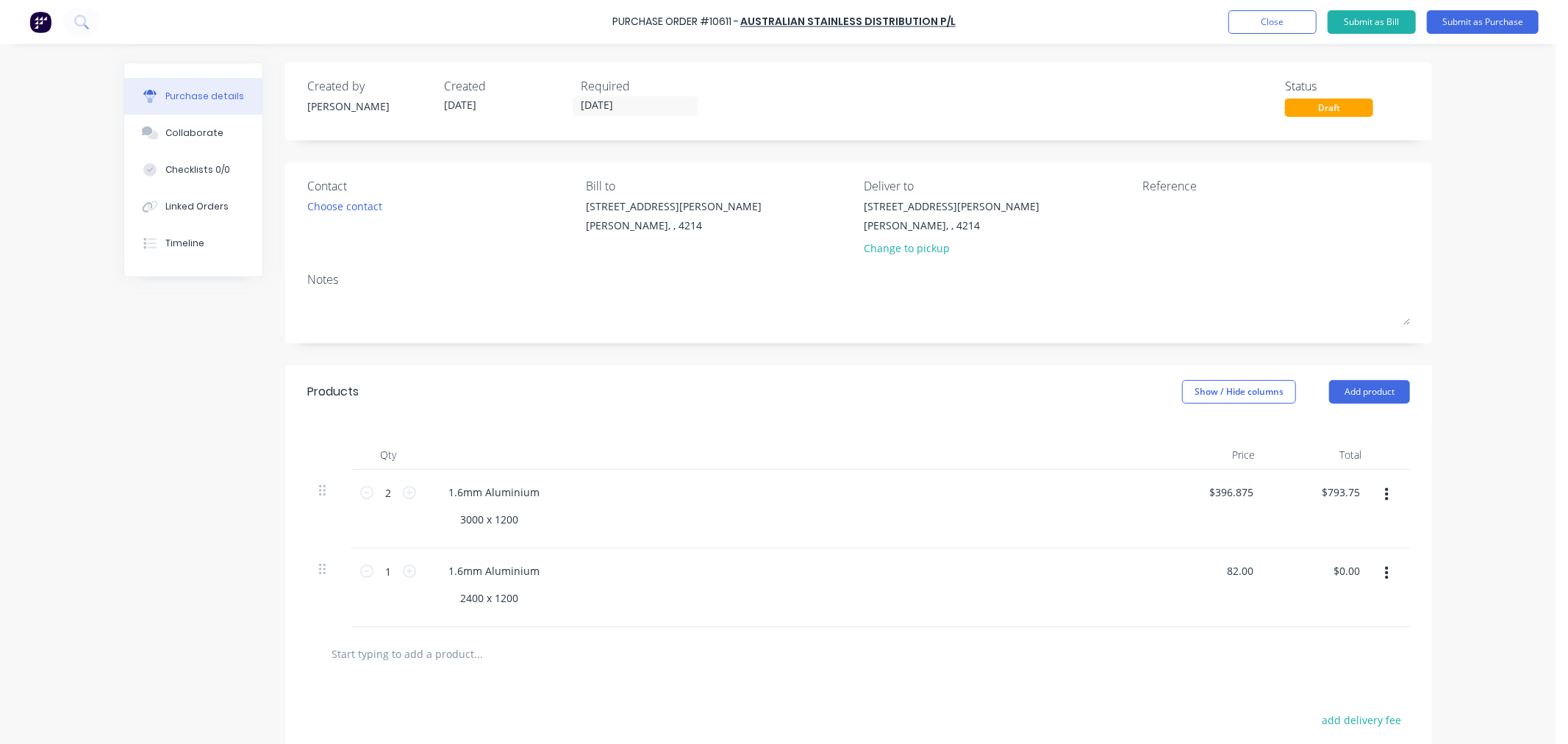
type input "$82.00"
click at [1247, 592] on div "$82.00 82.00" at bounding box center [1212, 587] width 106 height 78
drag, startPoint x: 1249, startPoint y: 489, endPoint x: 1188, endPoint y: 500, distance: 62.0
click at [1188, 500] on div "396.8750 396.8750" at bounding box center [1212, 508] width 106 height 78
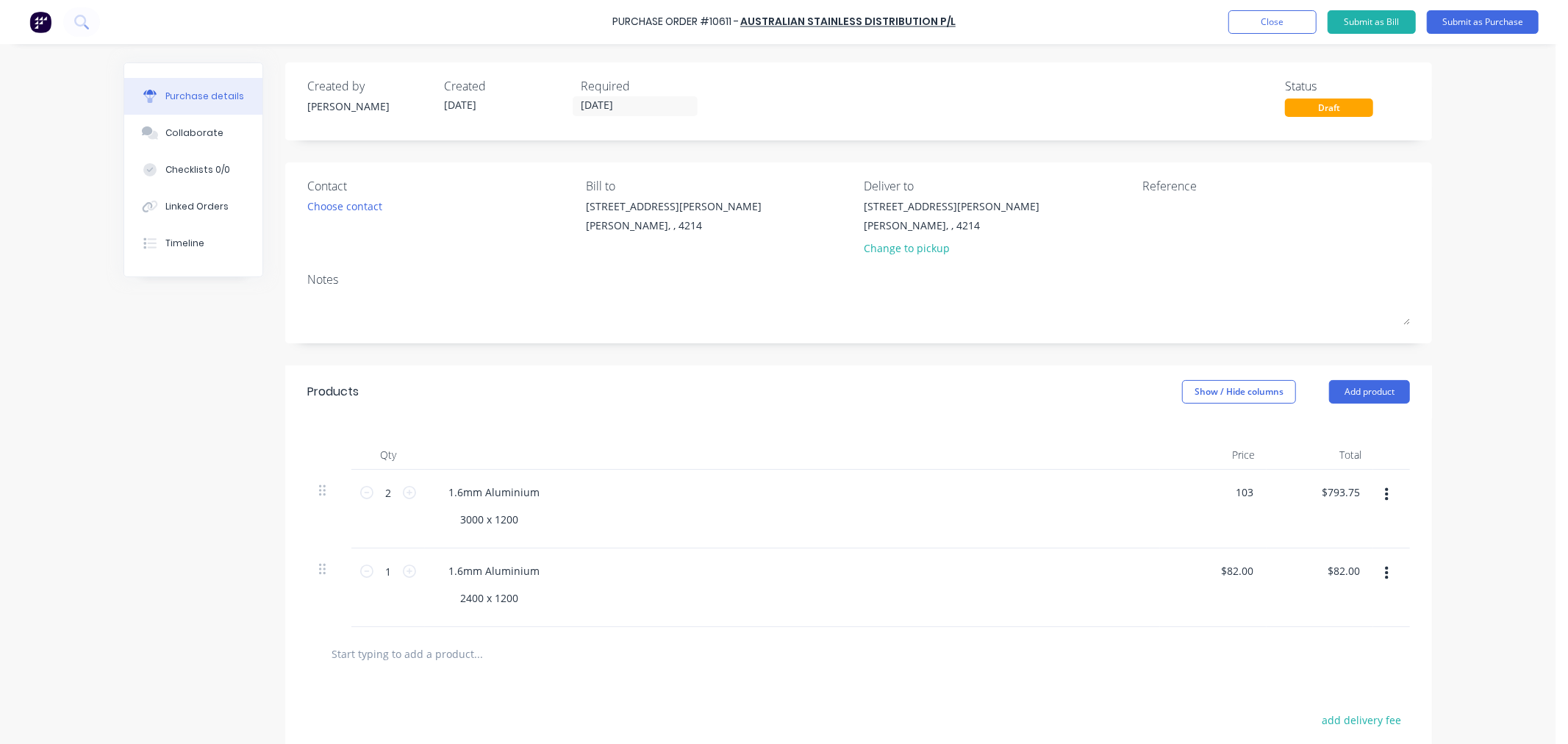
type input "$103.00"
type input "$206.00"
drag, startPoint x: 1178, startPoint y: 530, endPoint x: 1194, endPoint y: 525, distance: 16.8
click at [1178, 530] on div "$103.00 103" at bounding box center [1212, 508] width 106 height 78
click at [1166, 212] on textarea at bounding box center [1234, 215] width 184 height 33
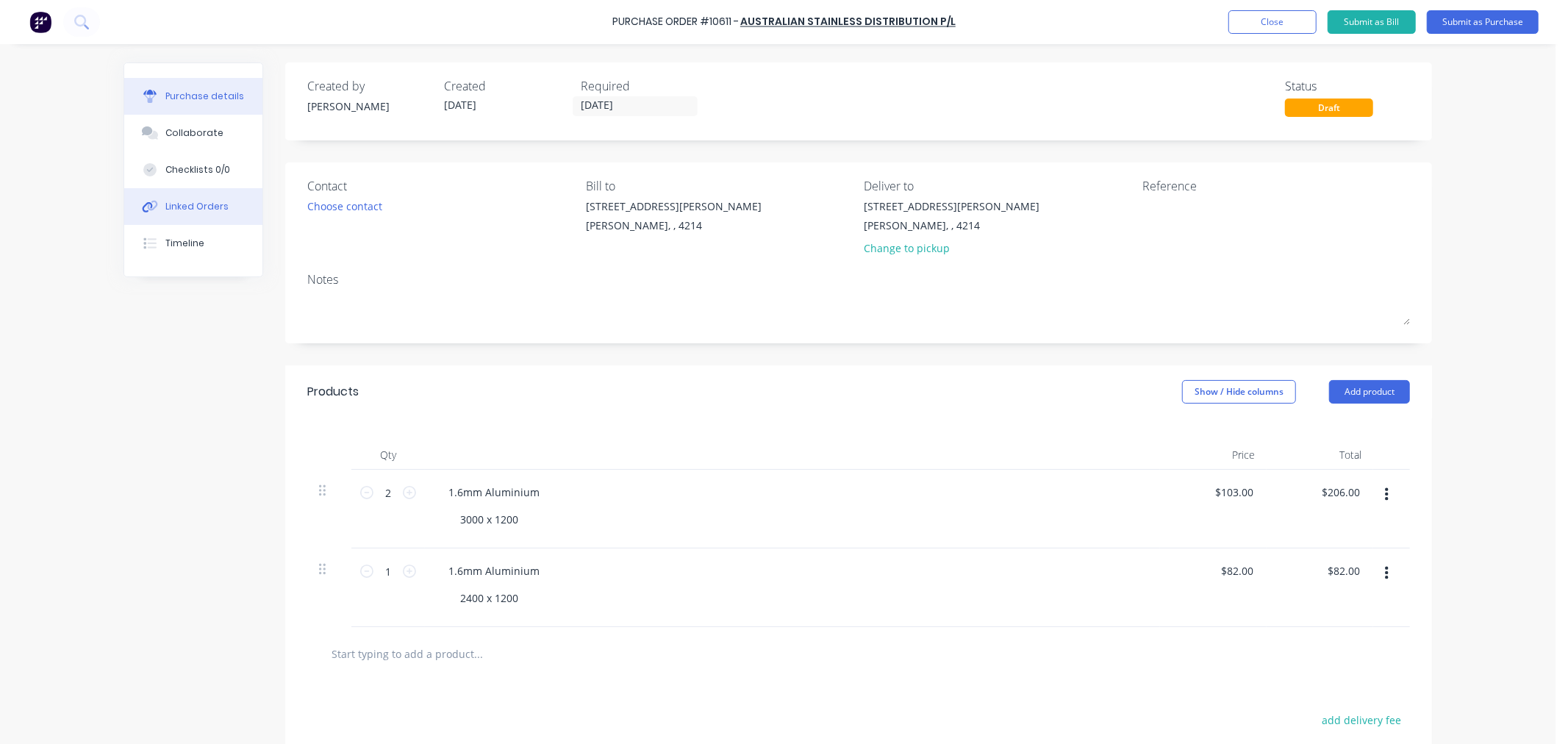
click at [197, 202] on div "Linked Orders" at bounding box center [197, 207] width 63 height 13
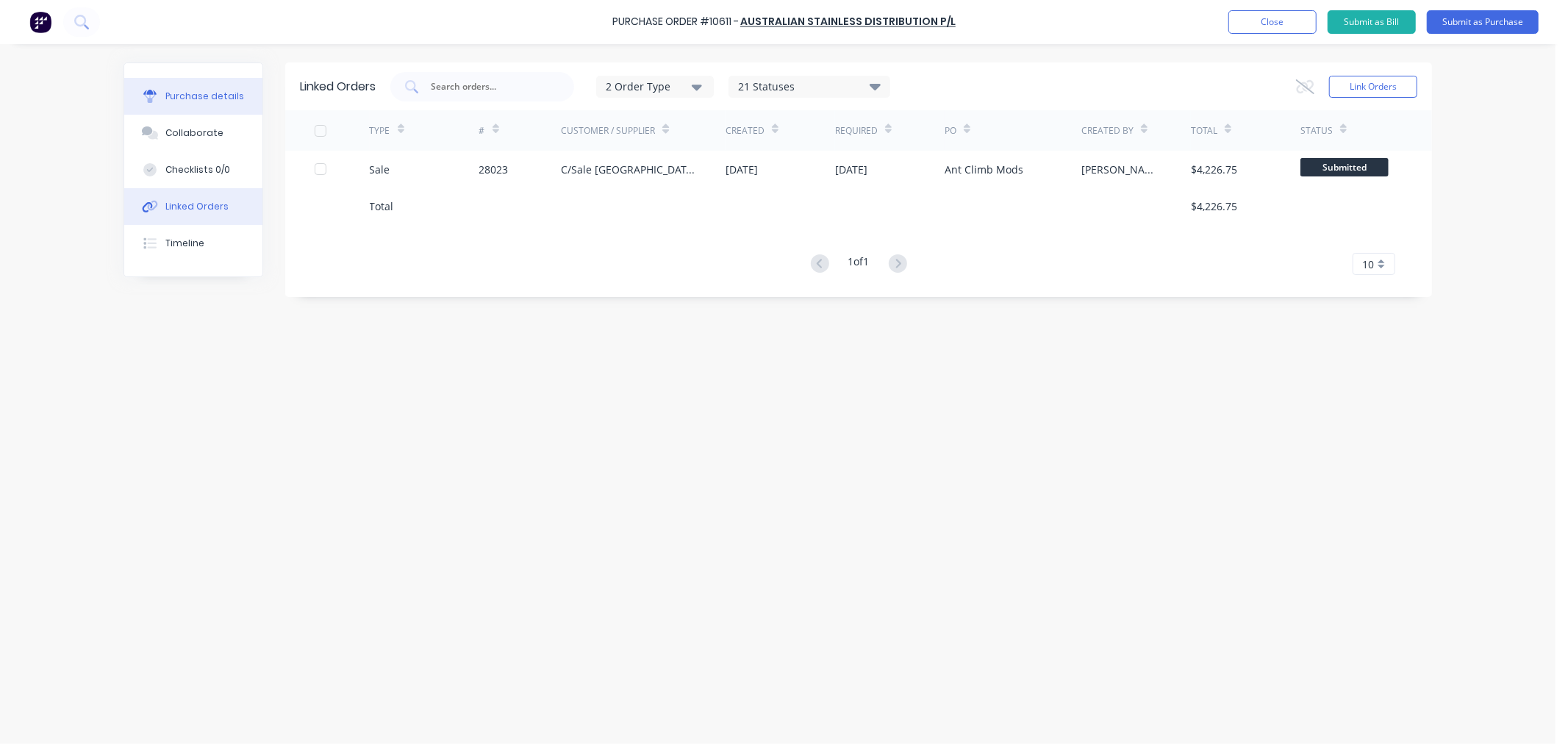
click at [201, 94] on div "Purchase details" at bounding box center [204, 96] width 78 height 13
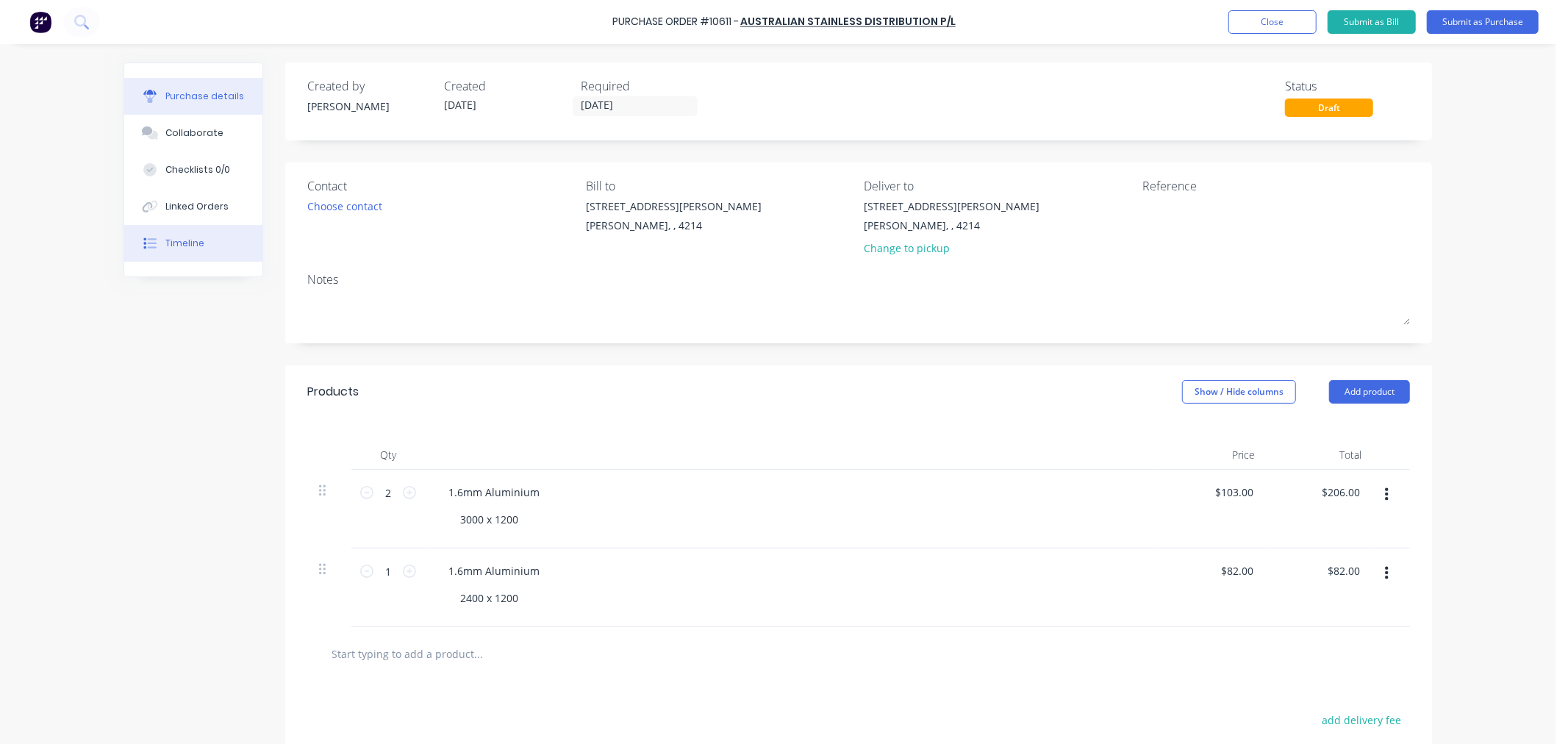
click at [175, 245] on div "Timeline" at bounding box center [184, 243] width 39 height 13
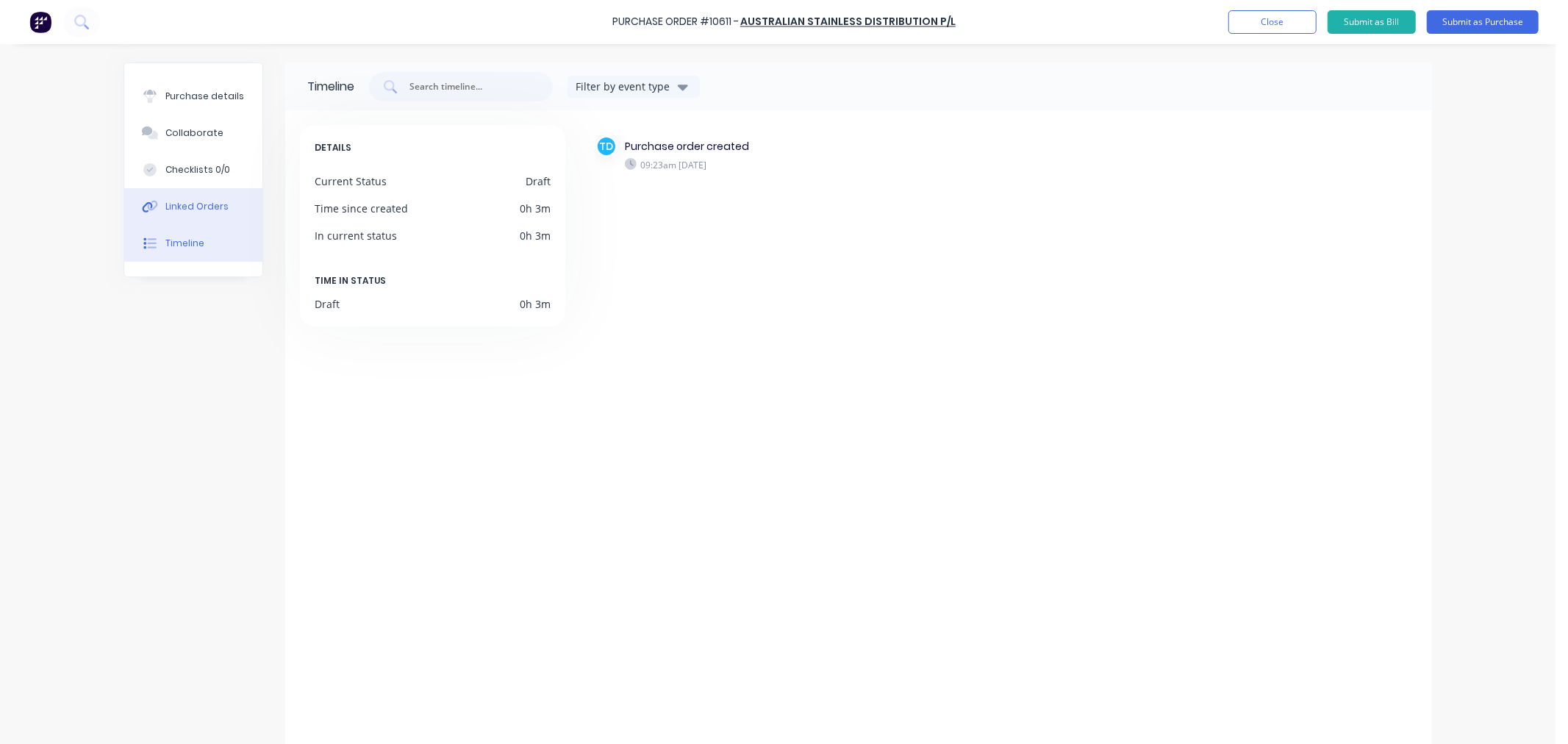
click at [175, 209] on div "Linked Orders" at bounding box center [197, 207] width 63 height 13
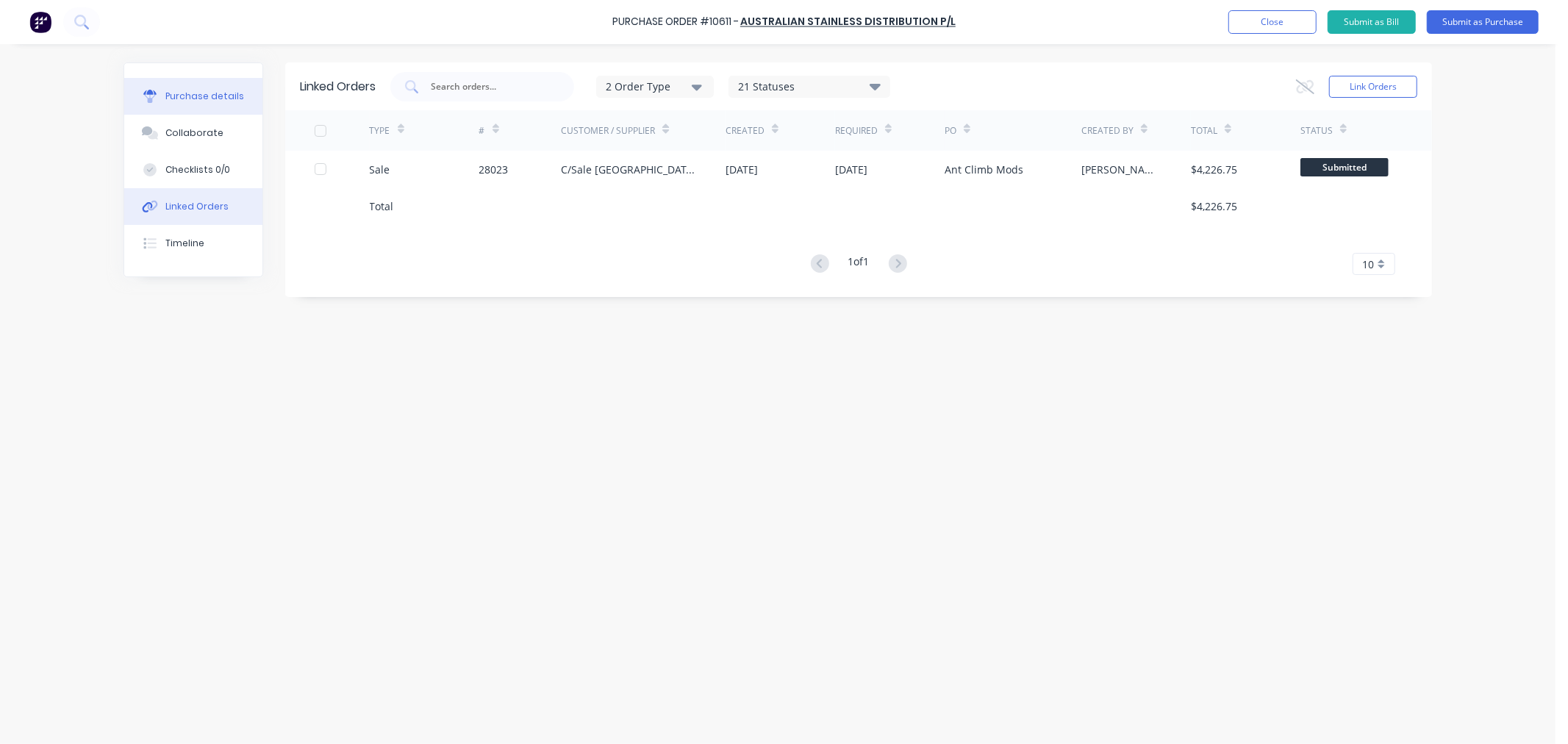
click at [212, 93] on div "Purchase details" at bounding box center [204, 96] width 78 height 13
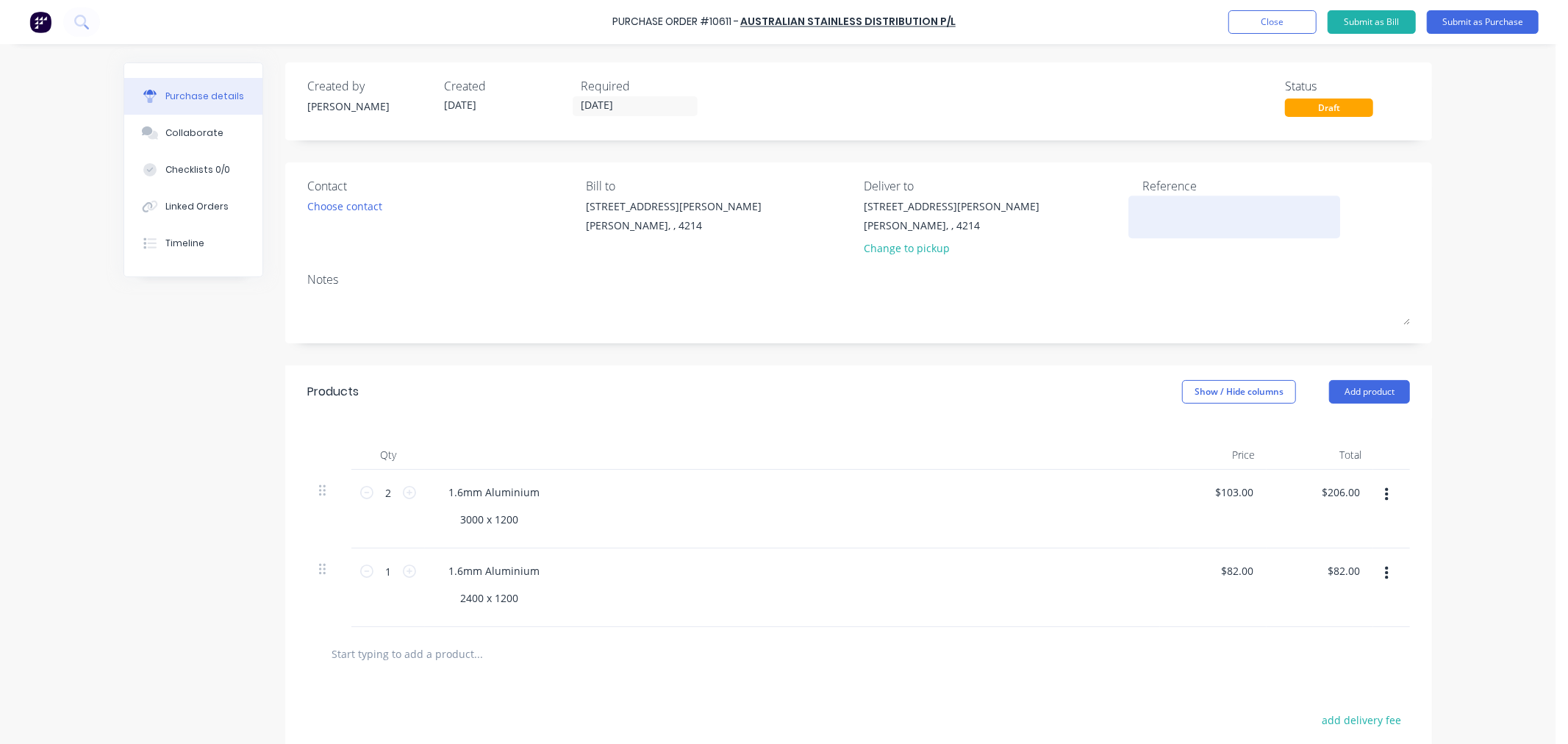
click at [1150, 213] on textarea at bounding box center [1234, 215] width 184 height 33
type textarea "x"
type textarea "2"
type textarea "x"
type textarea "28"
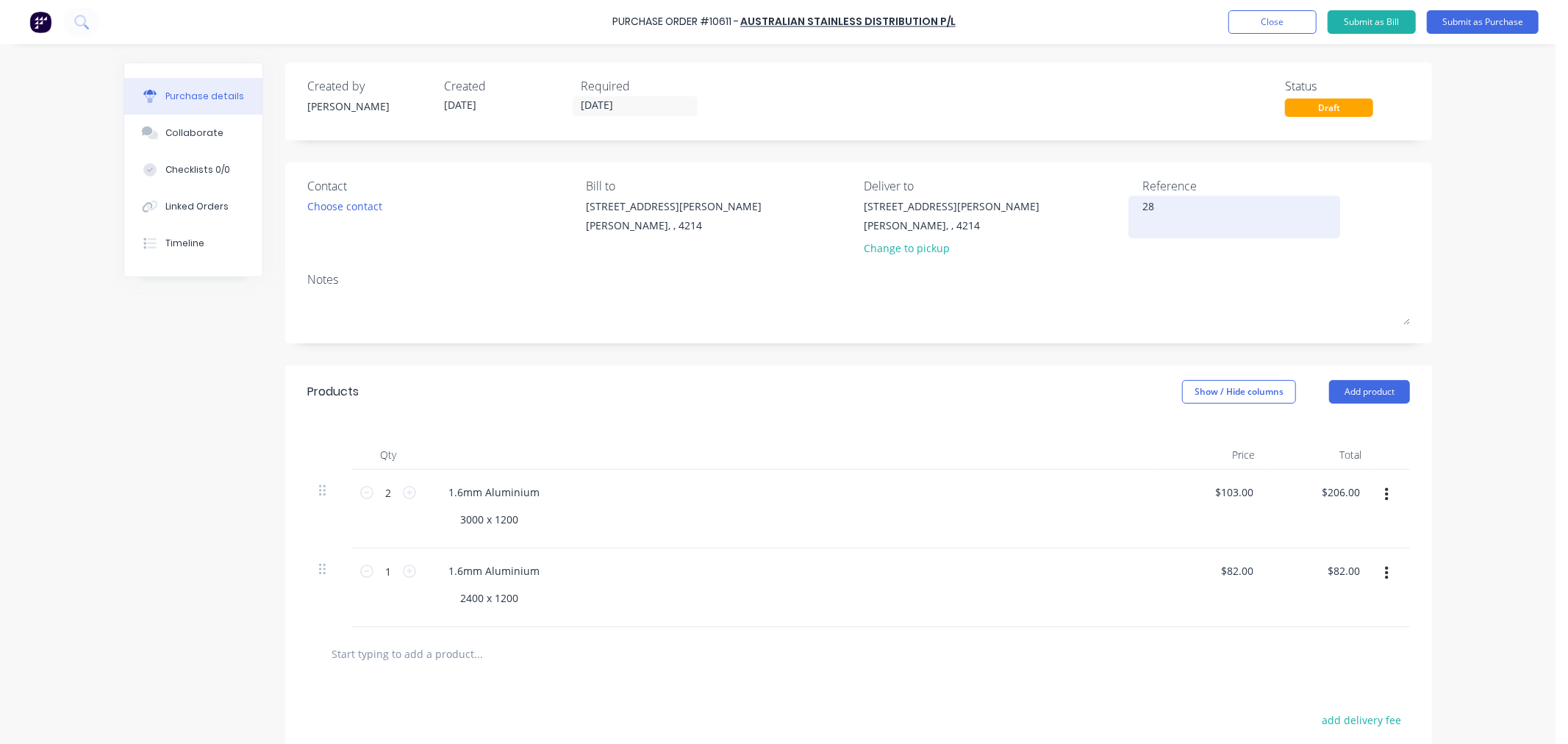
type textarea "x"
type textarea "280"
type textarea "x"
type textarea "2802"
type textarea "x"
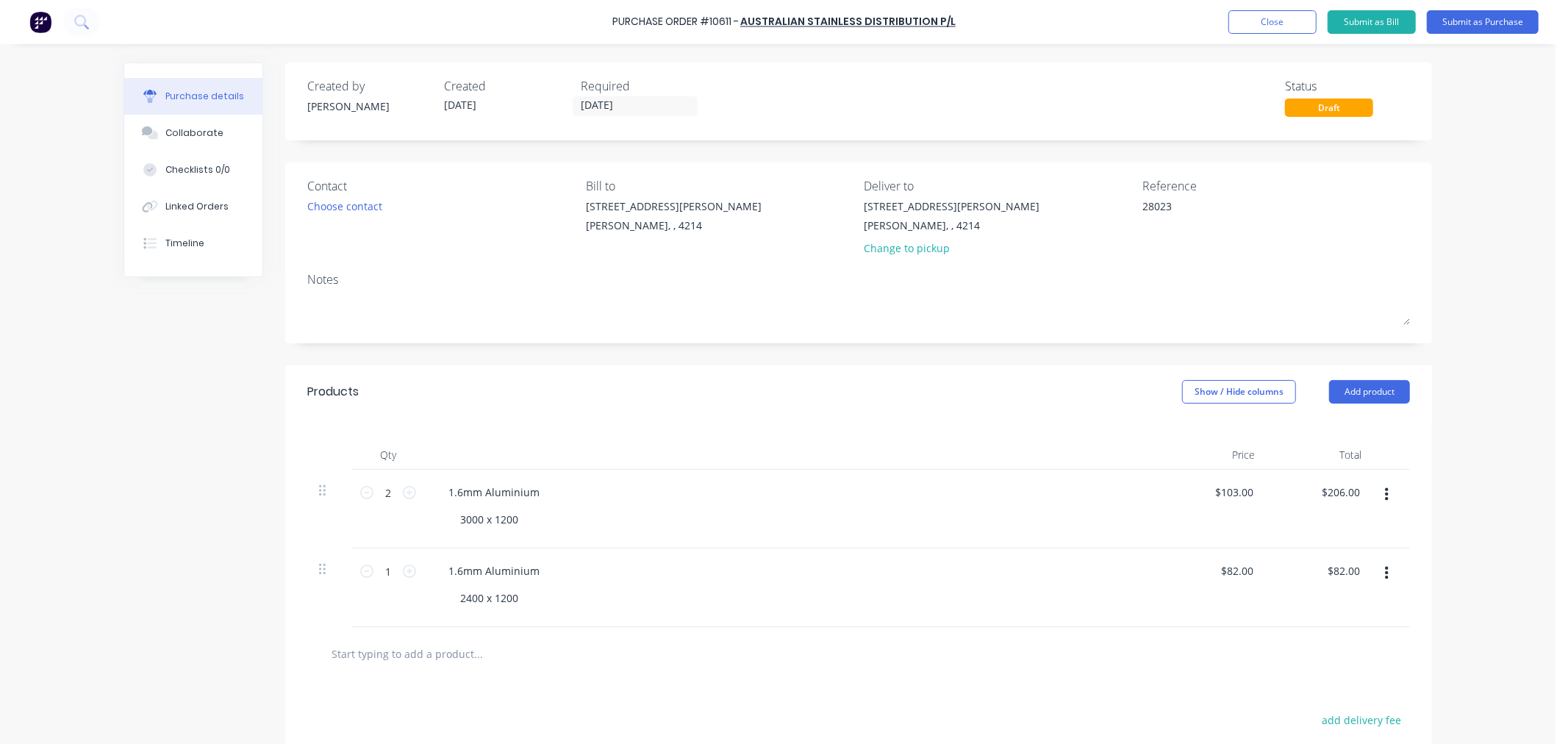
type textarea "28023"
type textarea "x"
type textarea "28023"
click at [1125, 267] on div "Contact Choose contact [PERSON_NAME] to [STREET_ADDRESS][PERSON_NAME][PERSON_NA…" at bounding box center [858, 253] width 1146 height 181
click at [1459, 17] on button "Submit as Purchase" at bounding box center [1482, 21] width 112 height 24
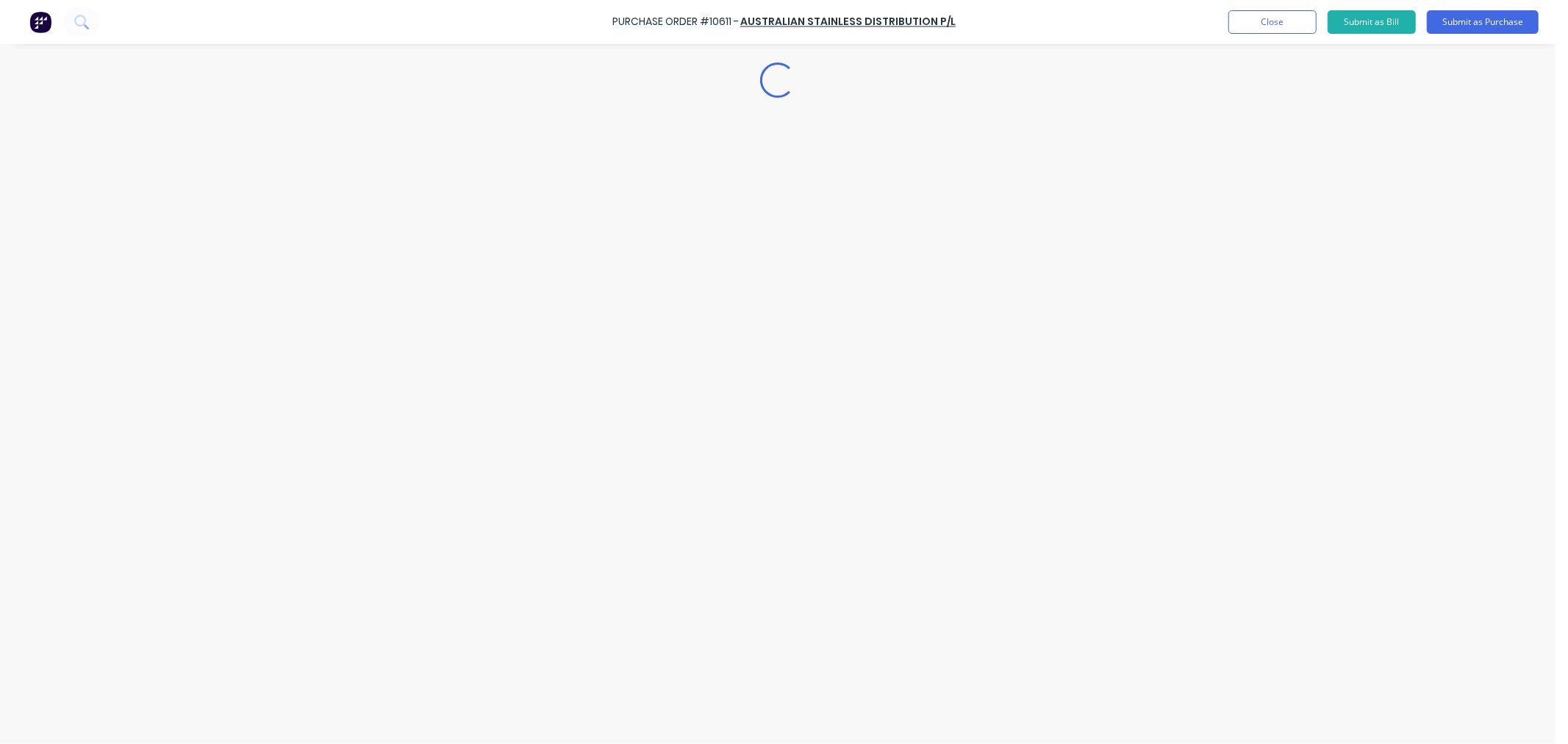
type textarea "x"
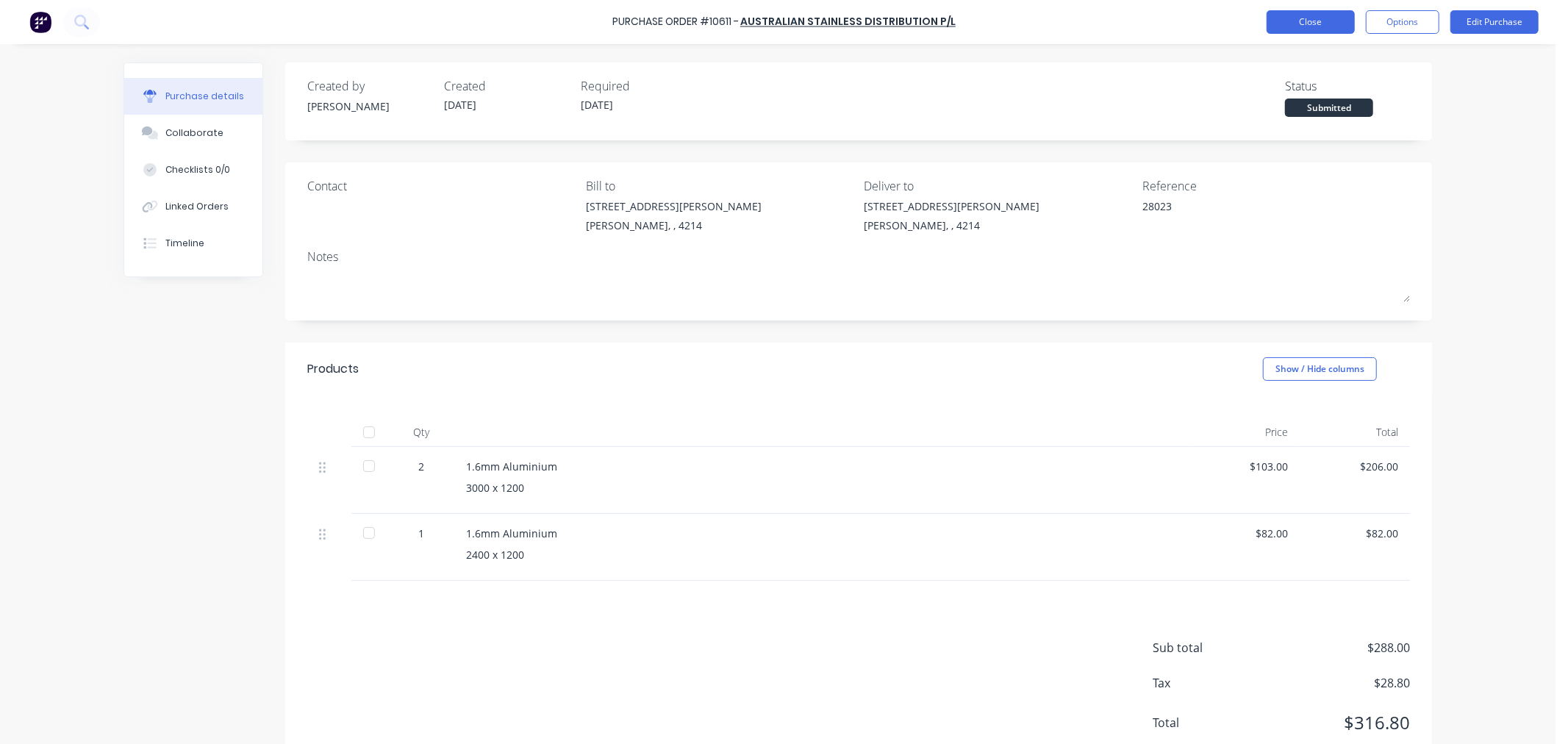
click at [1329, 25] on button "Close" at bounding box center [1310, 21] width 88 height 24
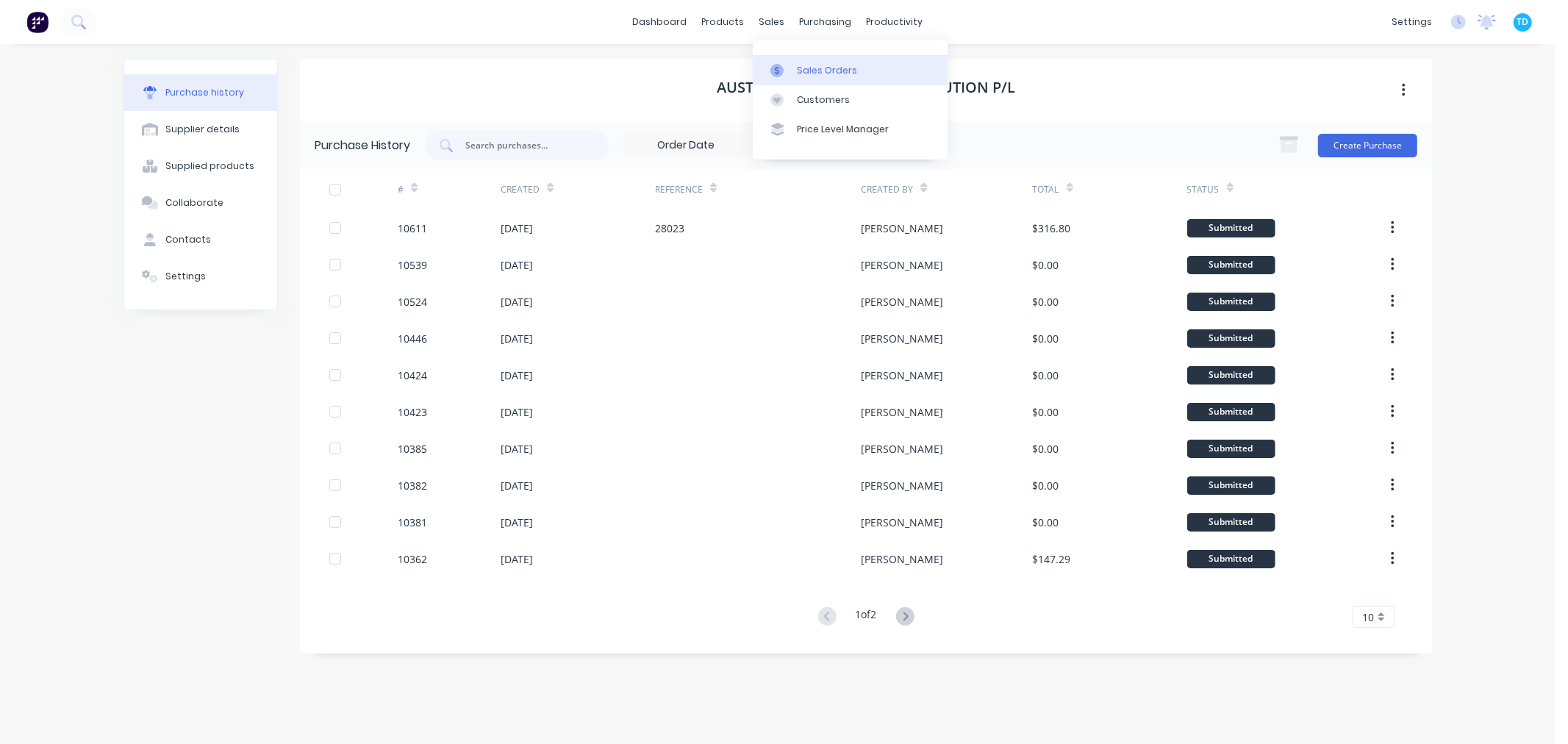
click at [782, 64] on icon at bounding box center [777, 71] width 13 height 13
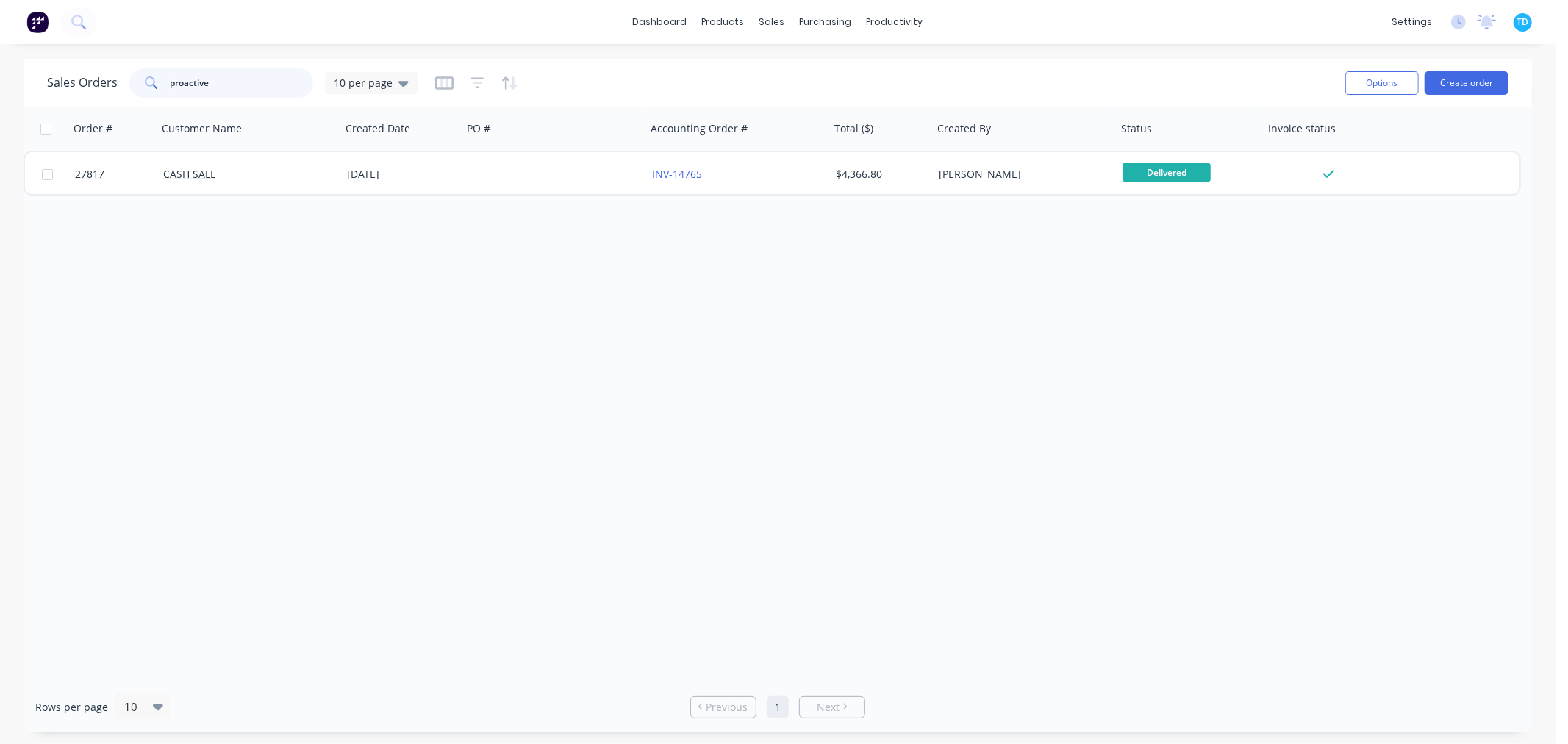
drag, startPoint x: 224, startPoint y: 83, endPoint x: 128, endPoint y: 85, distance: 96.0
click at [129, 85] on div "proactive" at bounding box center [221, 83] width 184 height 30
click at [506, 407] on div "Order # Customer Name Created Date PO # Accounting Order # Total ($) Created By…" at bounding box center [777, 394] width 1508 height 575
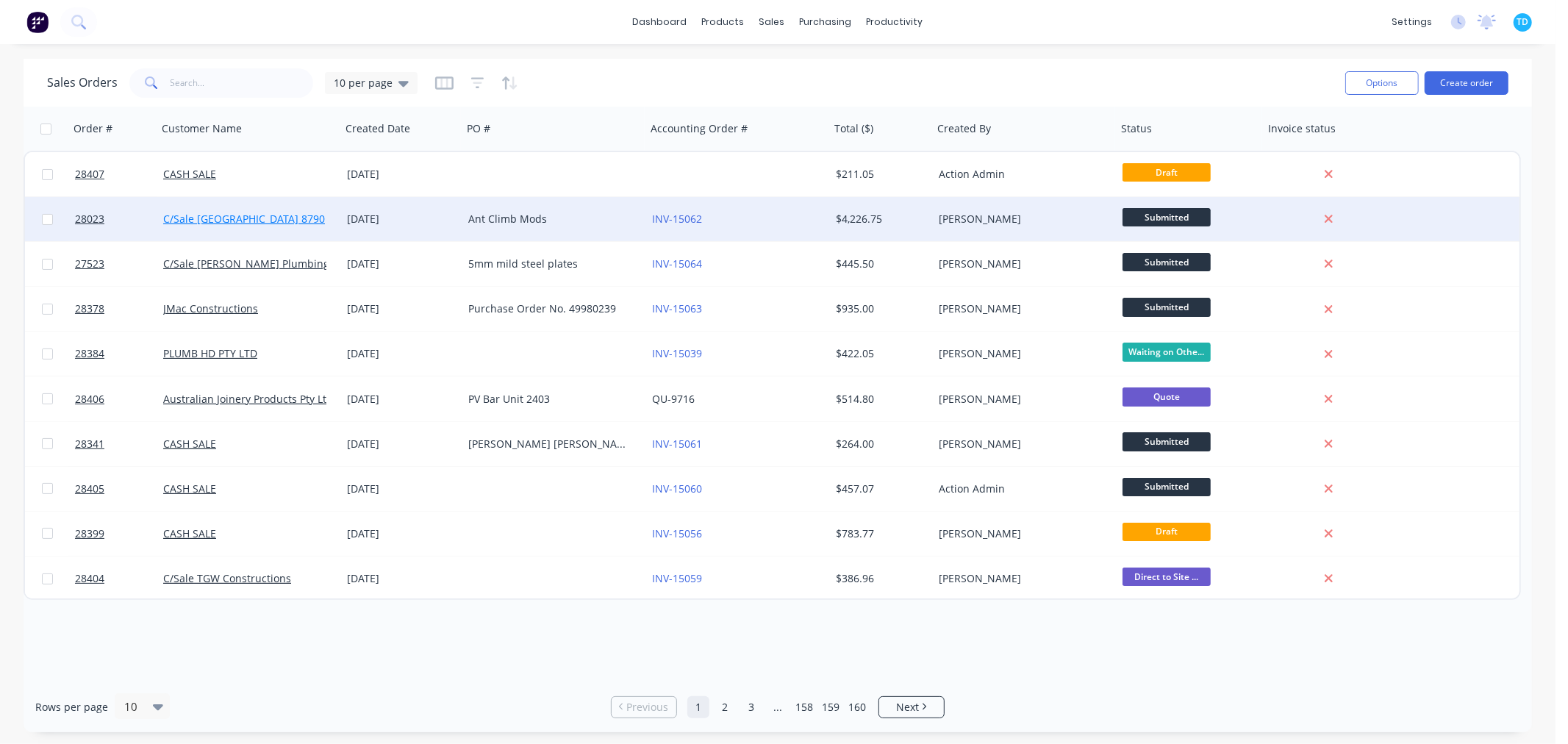
click at [288, 216] on link "C/Sale [GEOGRAPHIC_DATA] 8790" at bounding box center [244, 218] width 161 height 14
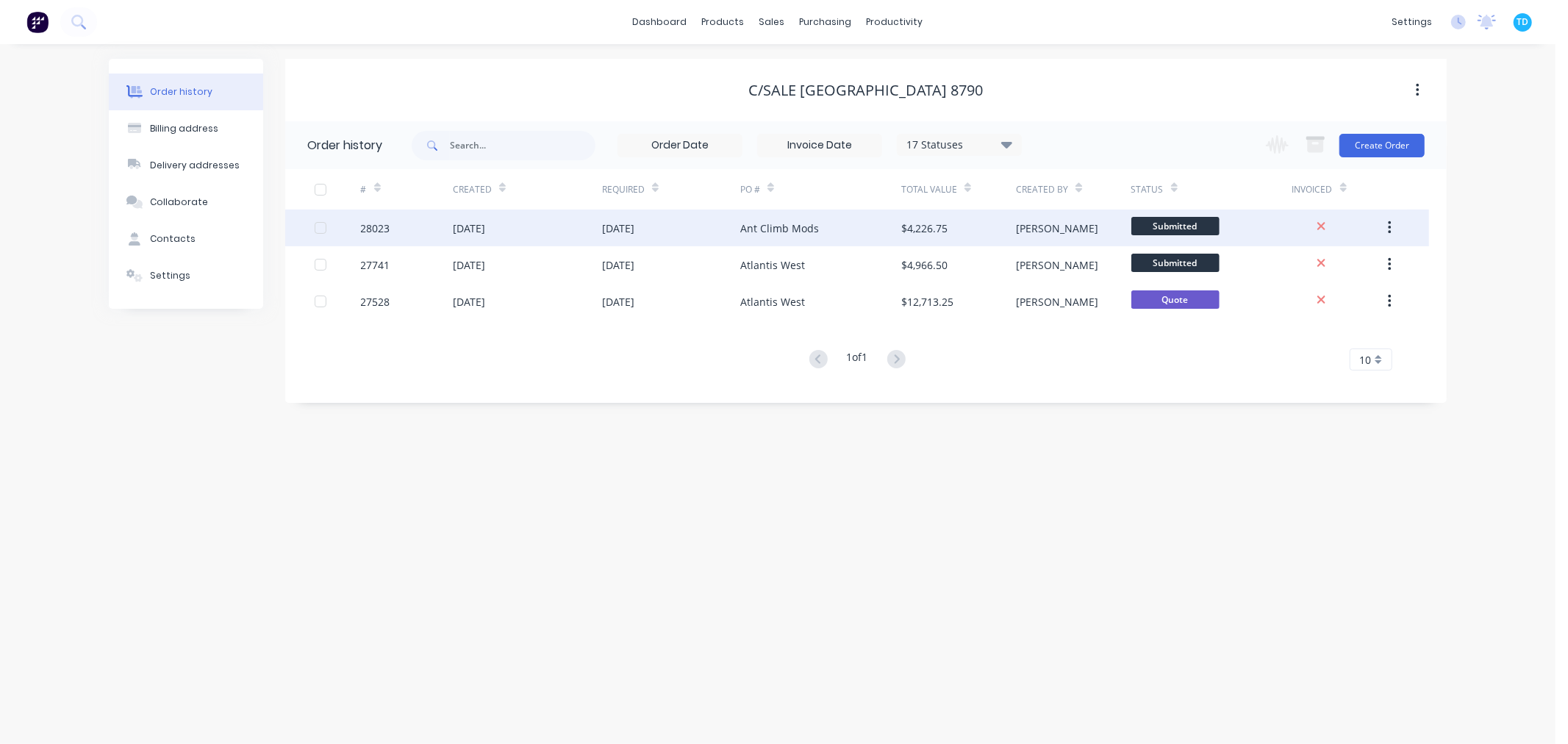
click at [981, 234] on div "$4,226.75" at bounding box center [958, 227] width 114 height 37
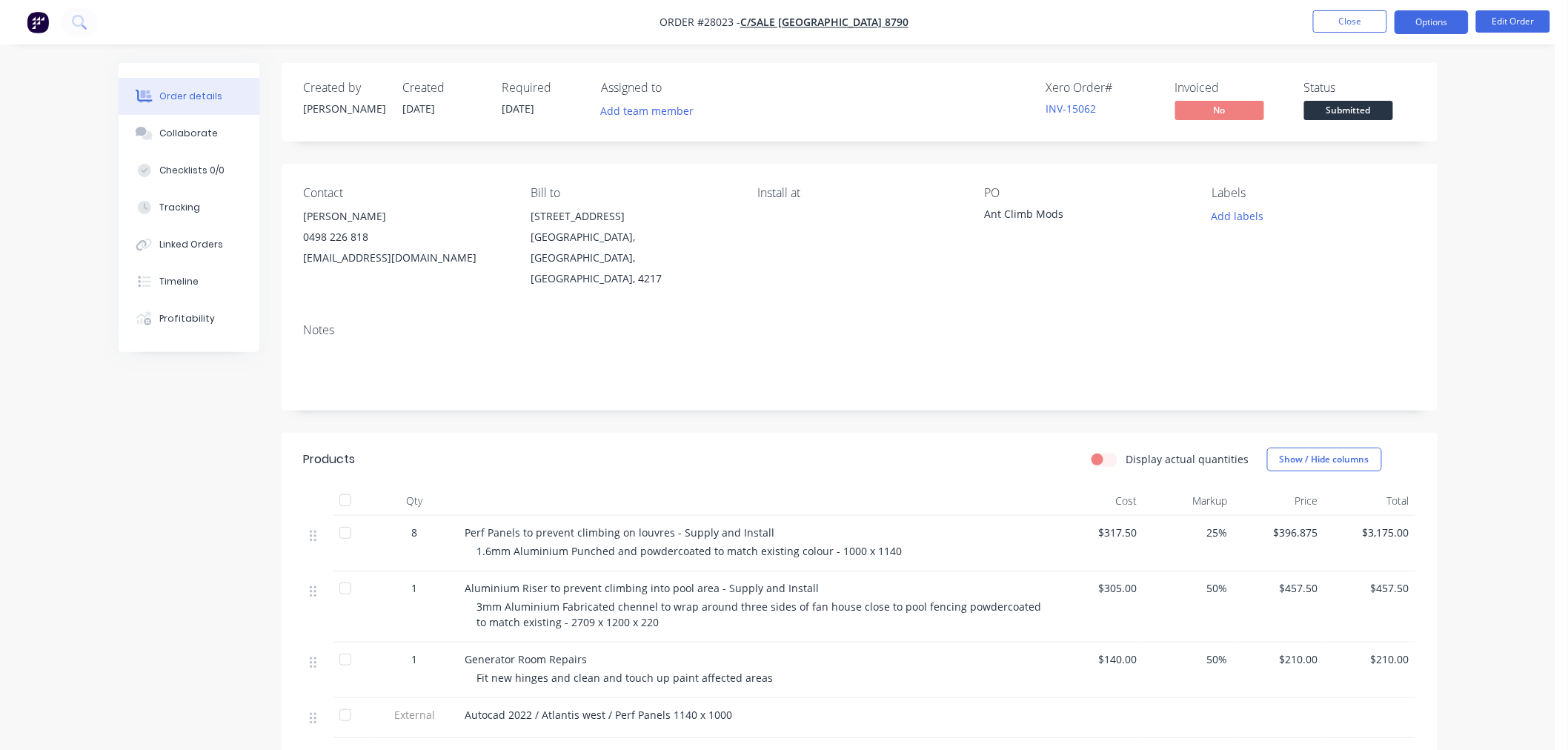
click at [1440, 25] on button "Options" at bounding box center [1432, 22] width 74 height 24
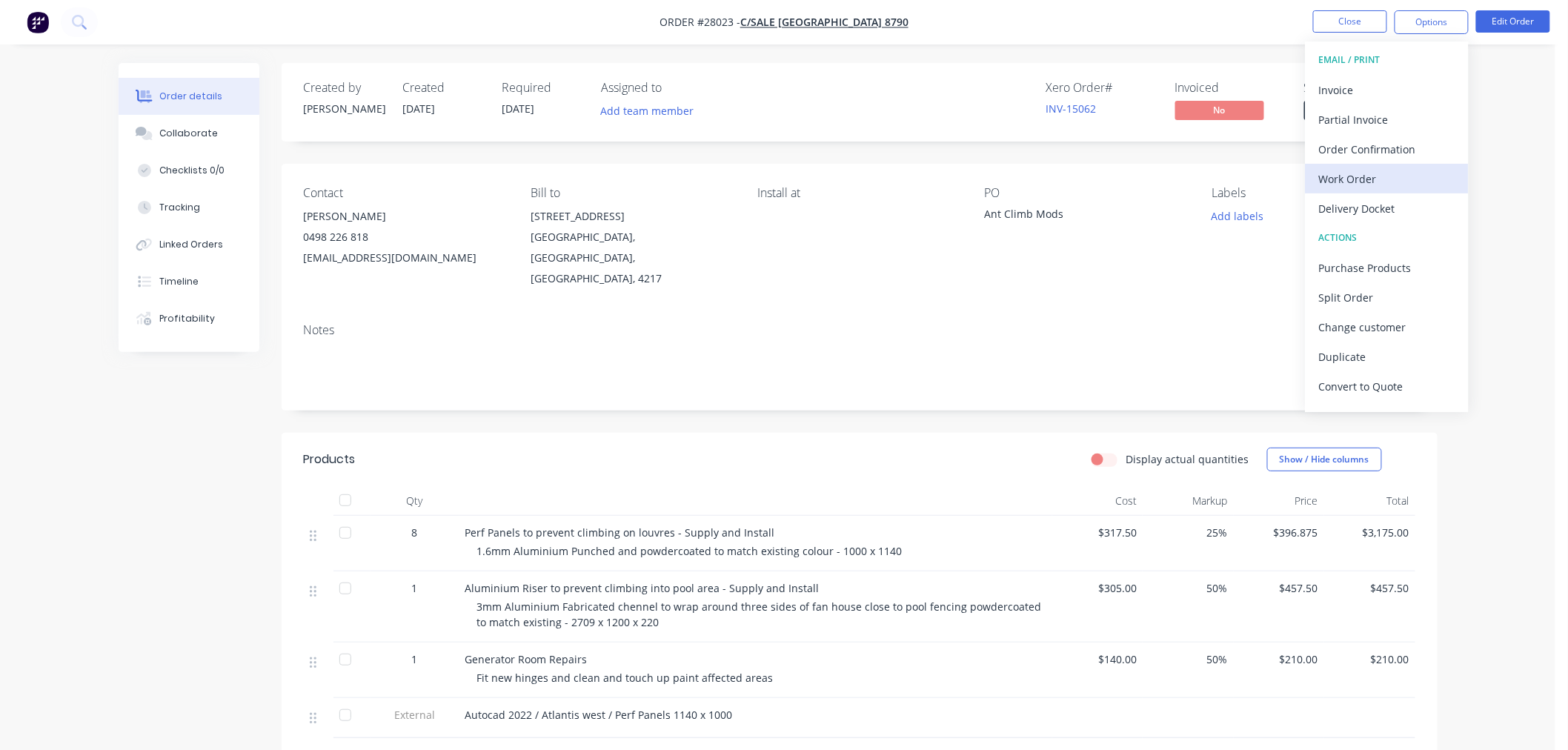
click at [1359, 174] on div "Work Order" at bounding box center [1388, 179] width 136 height 22
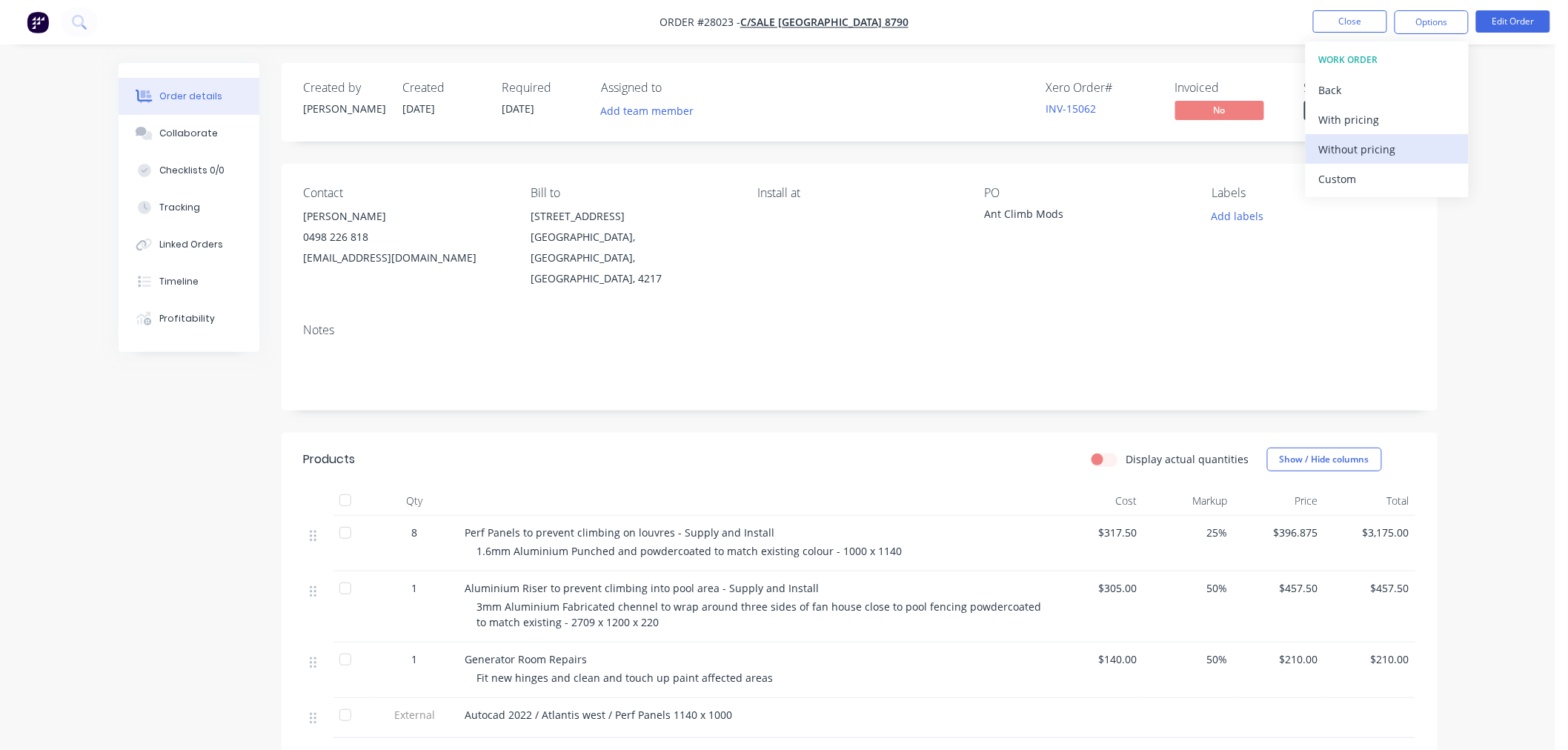
click at [1357, 153] on div "Without pricing" at bounding box center [1388, 150] width 136 height 22
drag, startPoint x: 472, startPoint y: 379, endPoint x: 727, endPoint y: 243, distance: 289.0
click at [473, 376] on div "Notes" at bounding box center [860, 361] width 1156 height 100
click at [1350, 30] on button "Close" at bounding box center [1350, 21] width 74 height 22
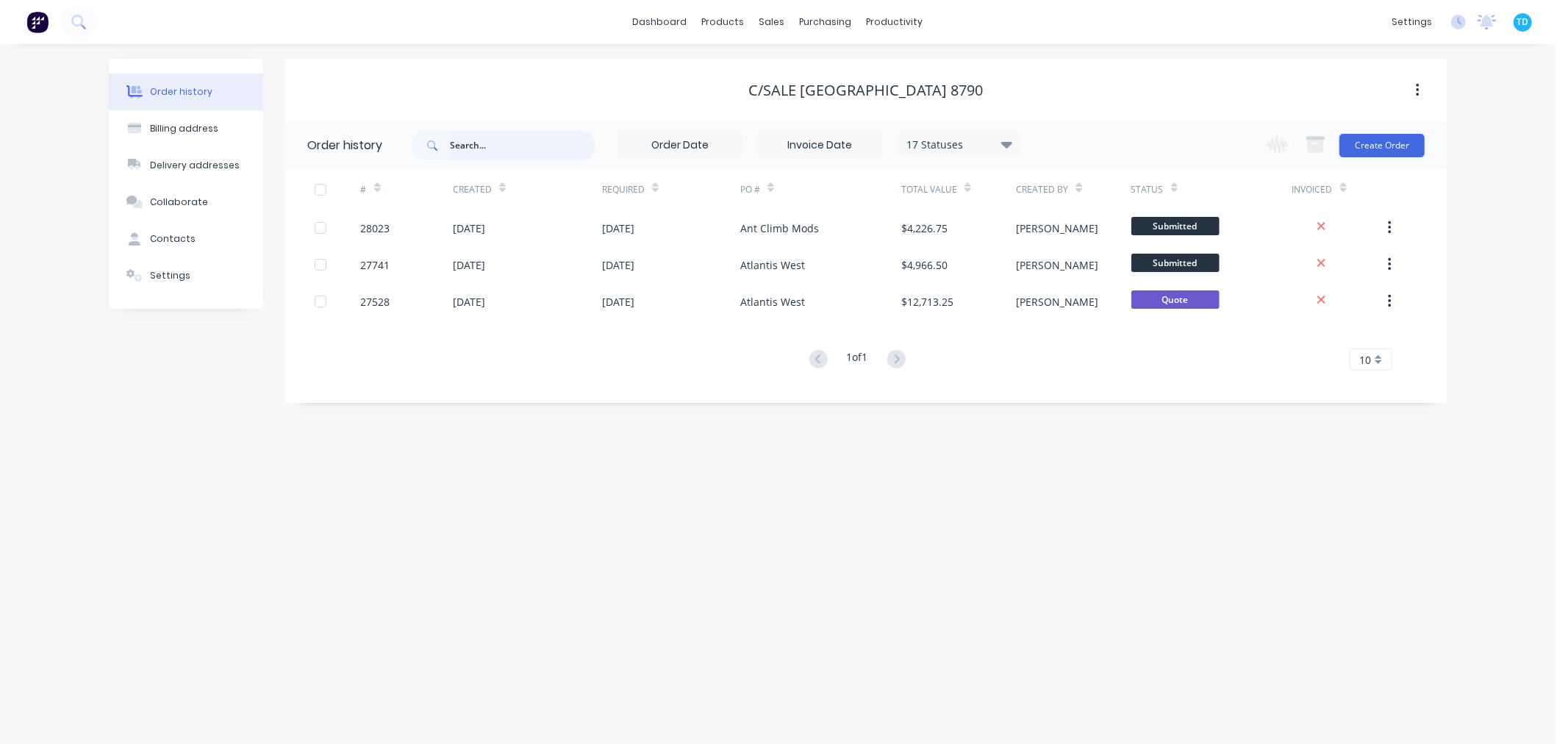
click at [507, 141] on input "text" at bounding box center [522, 146] width 146 height 30
type input "cladding"
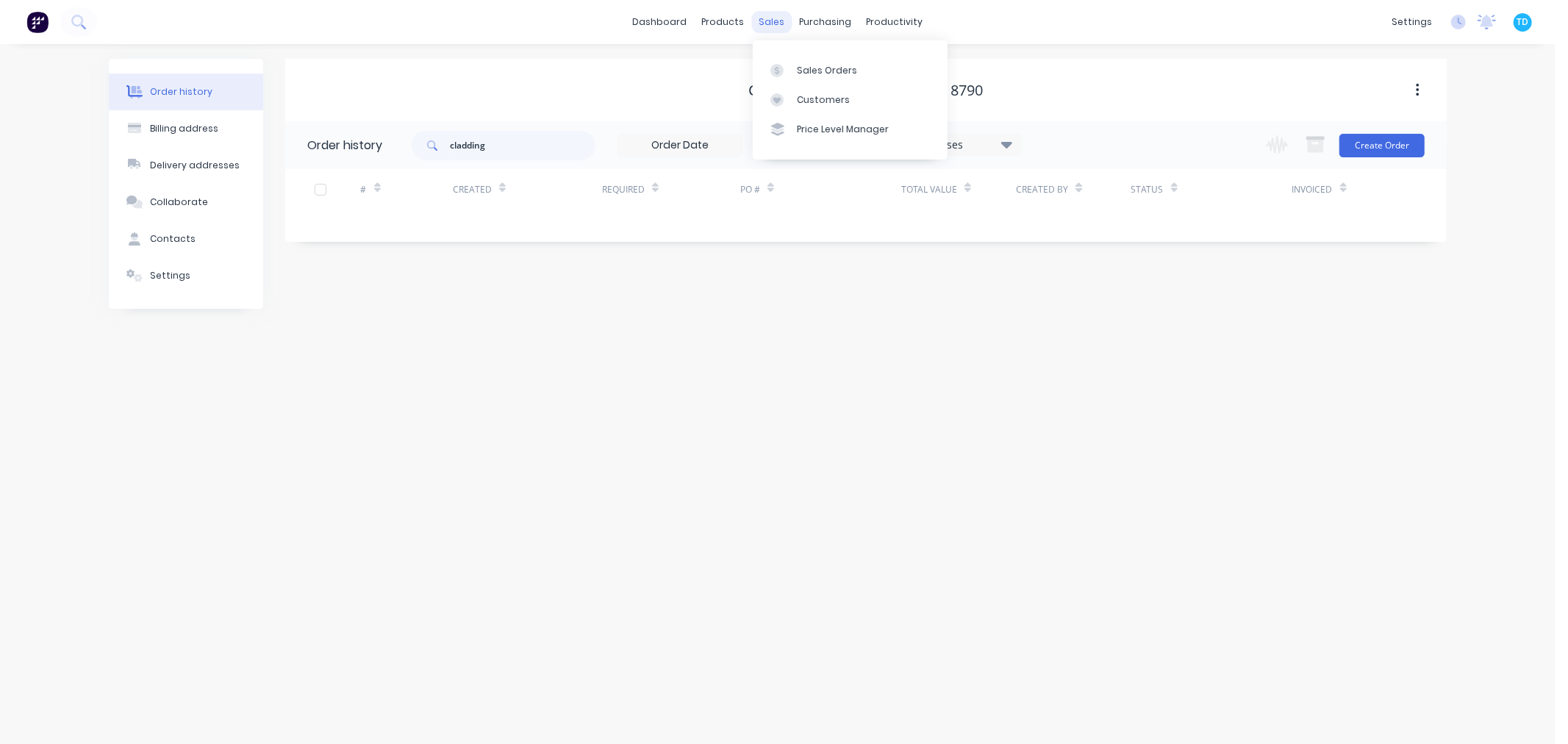
click at [769, 21] on div "sales" at bounding box center [772, 21] width 40 height 22
click at [811, 71] on div "Sales Orders" at bounding box center [826, 71] width 60 height 13
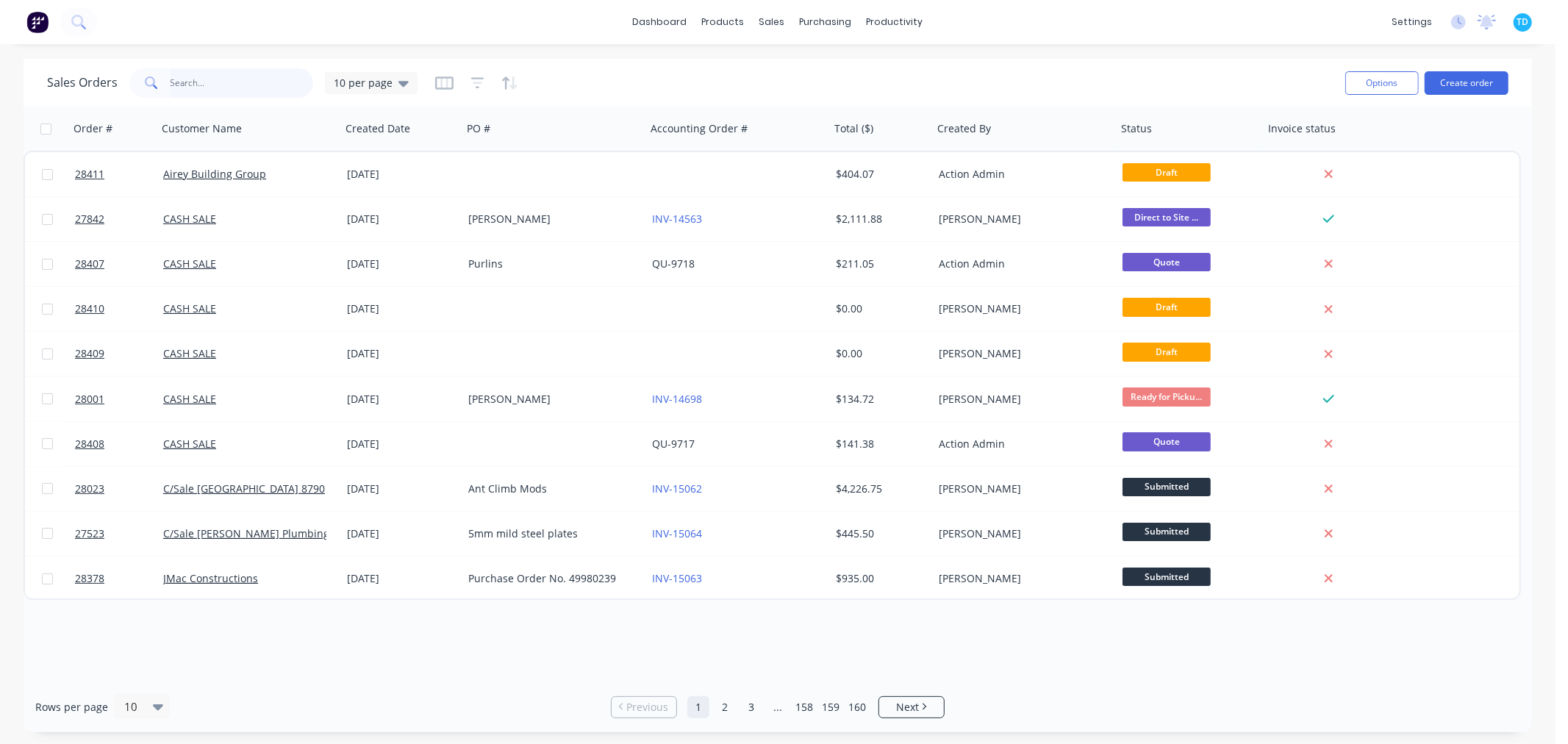
click at [229, 91] on input "text" at bounding box center [242, 83] width 143 height 30
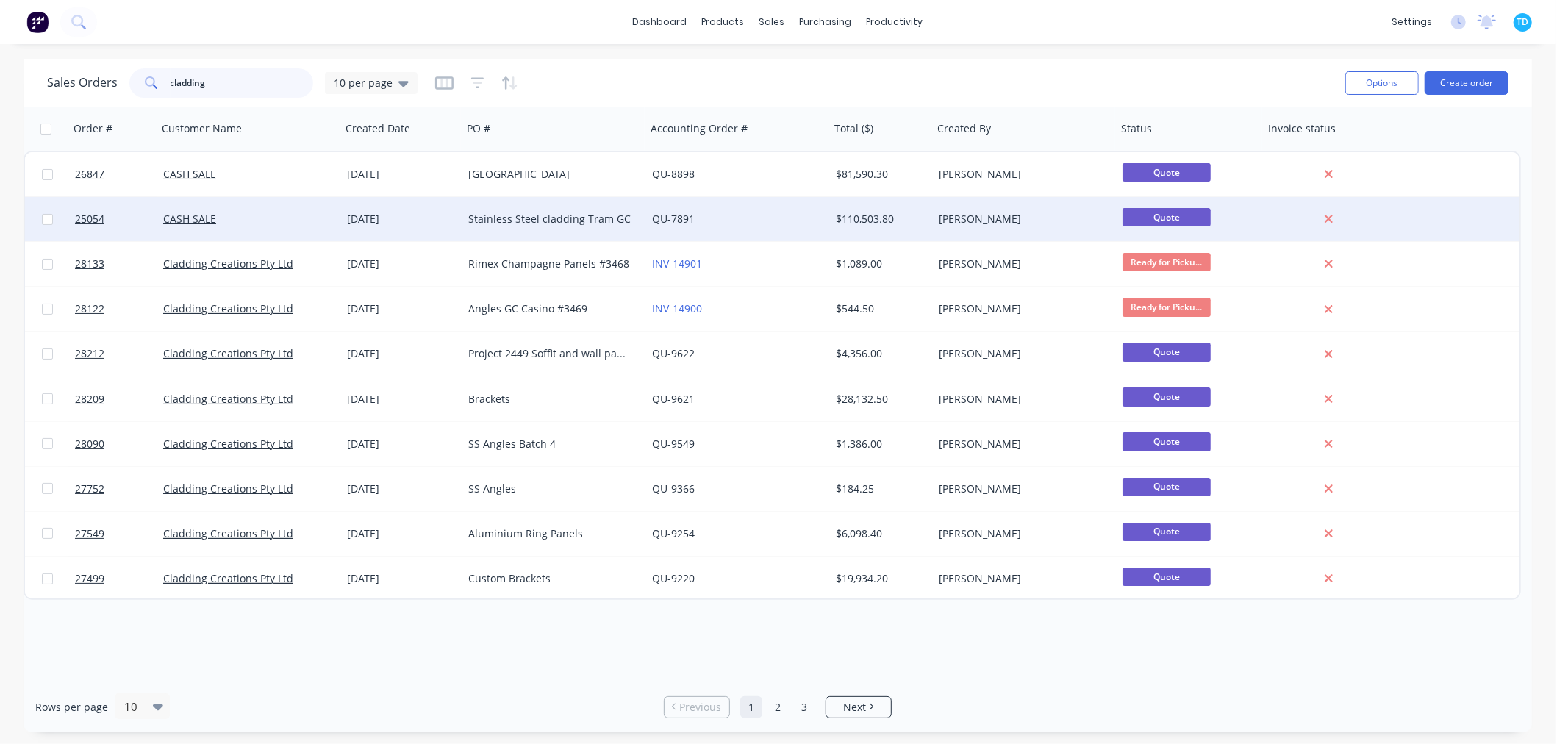
type input "cladding"
click at [517, 221] on div "Stainless Steel cladding Tram GC" at bounding box center [549, 219] width 163 height 15
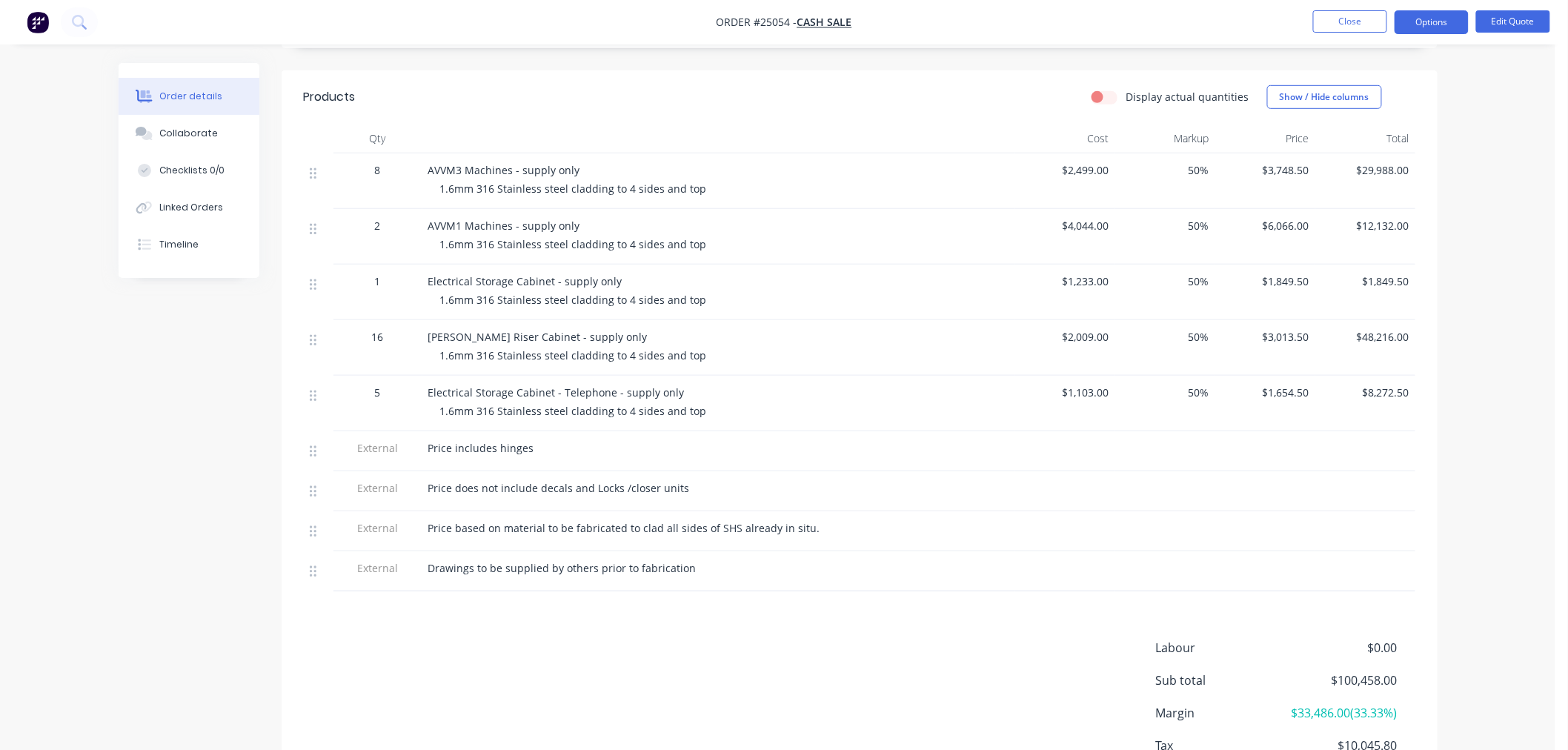
scroll to position [247, 0]
